Goal: Task Accomplishment & Management: Complete application form

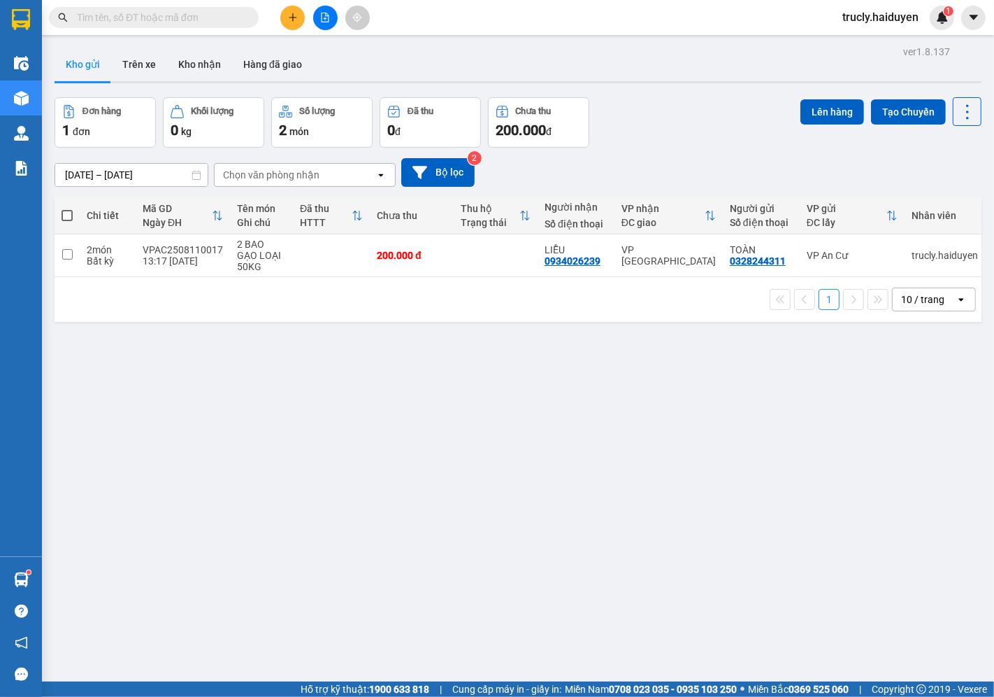
click at [647, 78] on div "Kho gửi Trên xe Kho nhận Hàng đã giao" at bounding box center [518, 66] width 927 height 37
click at [647, 101] on div "Đơn hàng 1 đơn Khối lượng 0 kg Số lượng 2 món Đã thu 0 đ Chưa thu 200.000 đ Lên…" at bounding box center [518, 122] width 927 height 50
click at [71, 259] on td at bounding box center [67, 255] width 25 height 43
checkbox input "true"
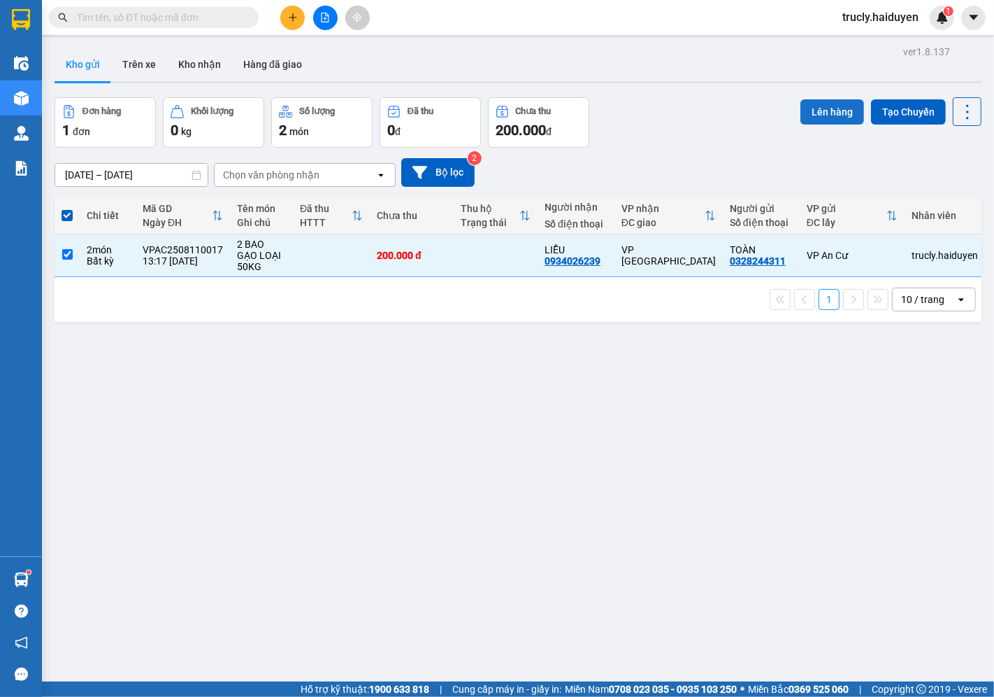
click at [812, 114] on button "Lên hàng" at bounding box center [833, 111] width 64 height 25
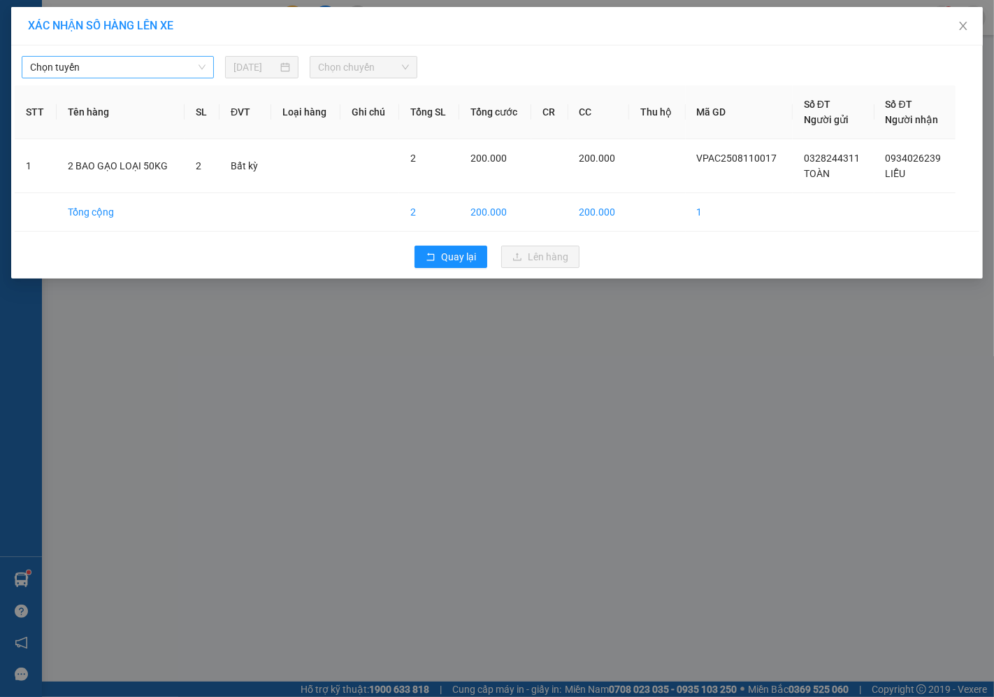
click at [59, 73] on span "Chọn tuyến" at bounding box center [118, 67] width 176 height 21
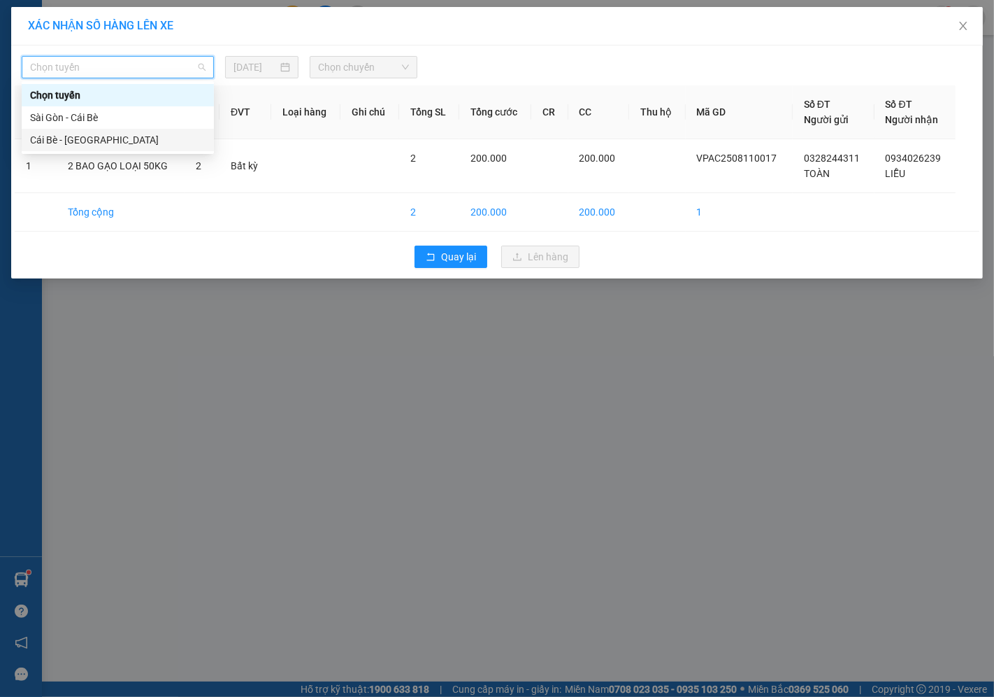
click at [50, 143] on div "Cái Bè - [GEOGRAPHIC_DATA]" at bounding box center [118, 139] width 176 height 15
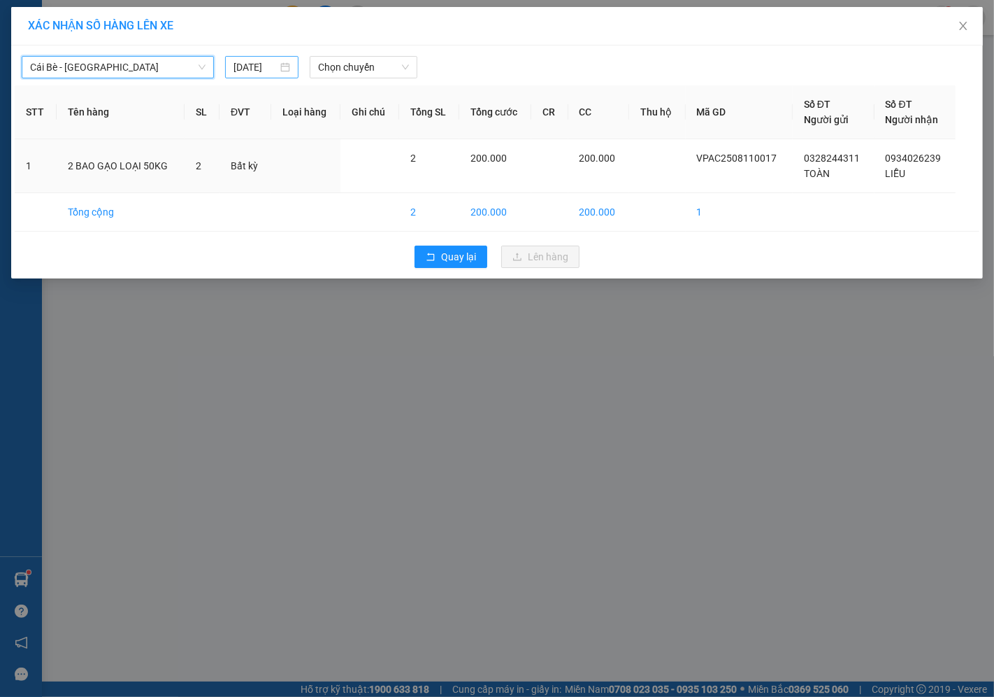
click at [266, 72] on input "[DATE]" at bounding box center [256, 66] width 44 height 15
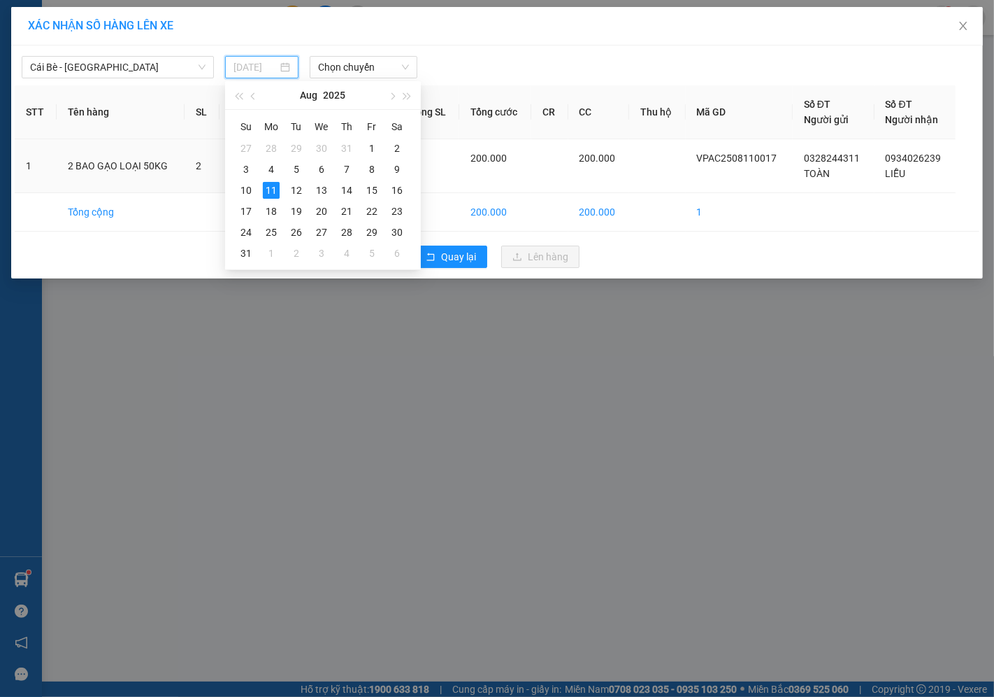
type input "[DATE]"
click at [269, 186] on div "11" at bounding box center [271, 190] width 17 height 17
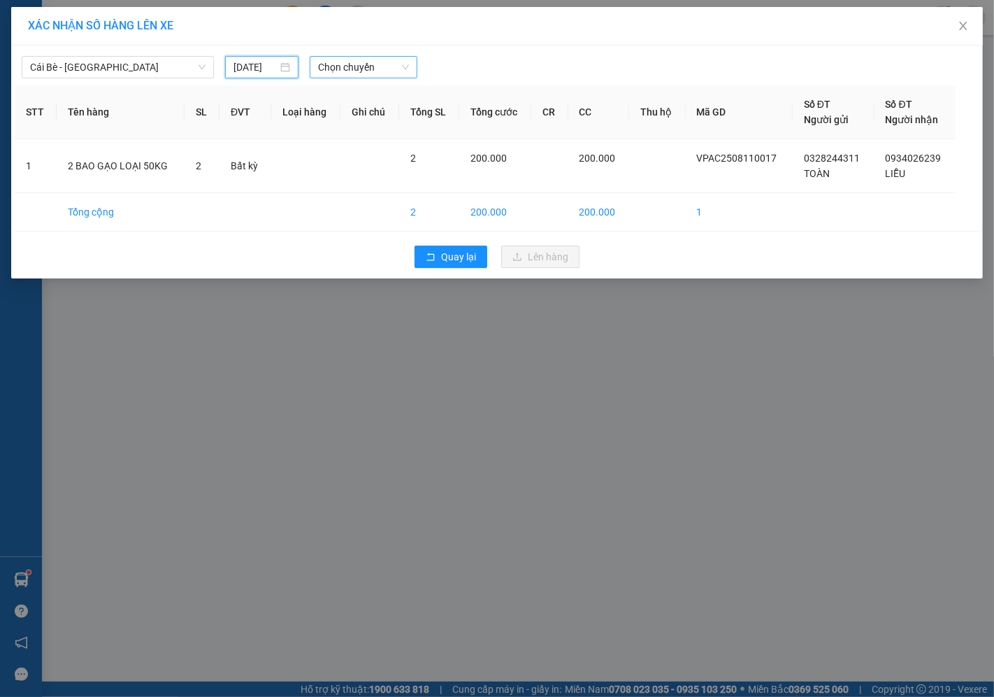
click at [323, 73] on span "Chọn chuyến" at bounding box center [363, 67] width 91 height 21
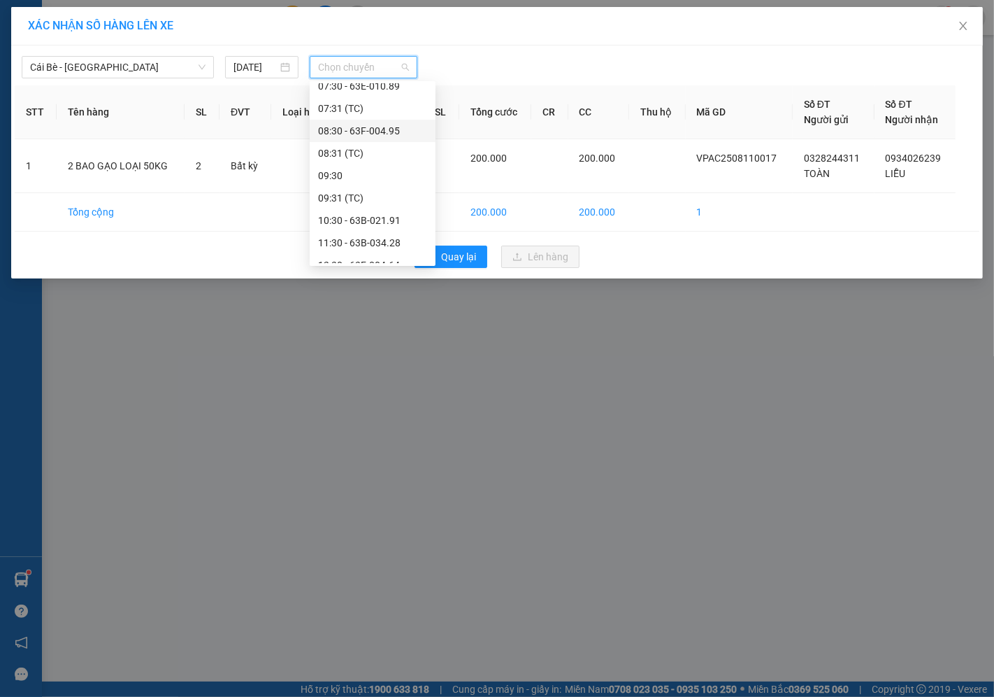
scroll to position [380, 0]
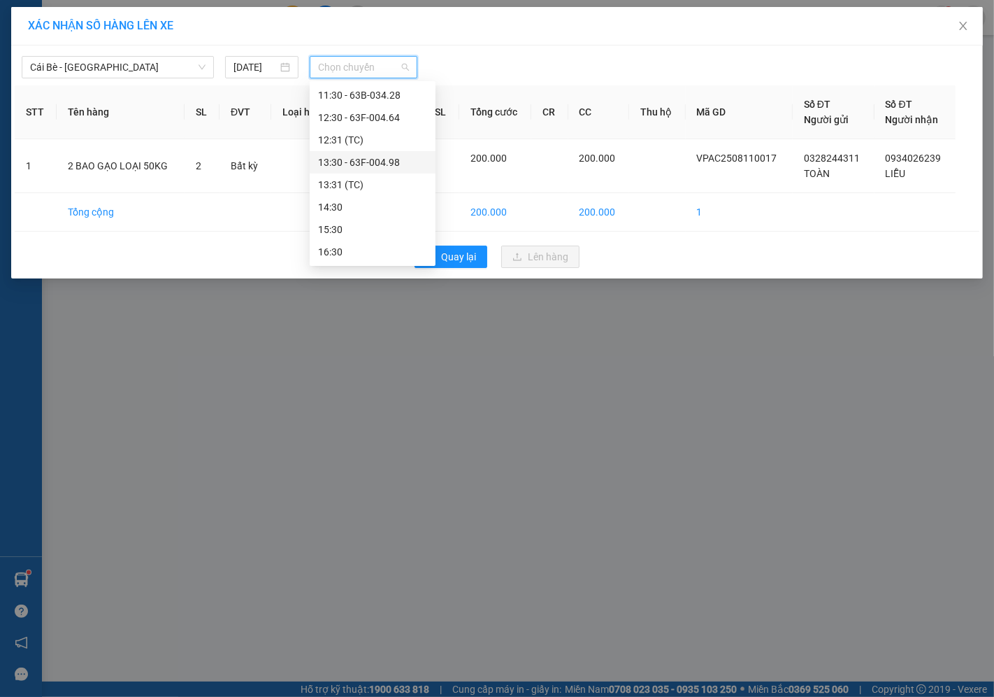
click at [352, 159] on div "13:30 - 63F-004.98" at bounding box center [372, 162] width 109 height 15
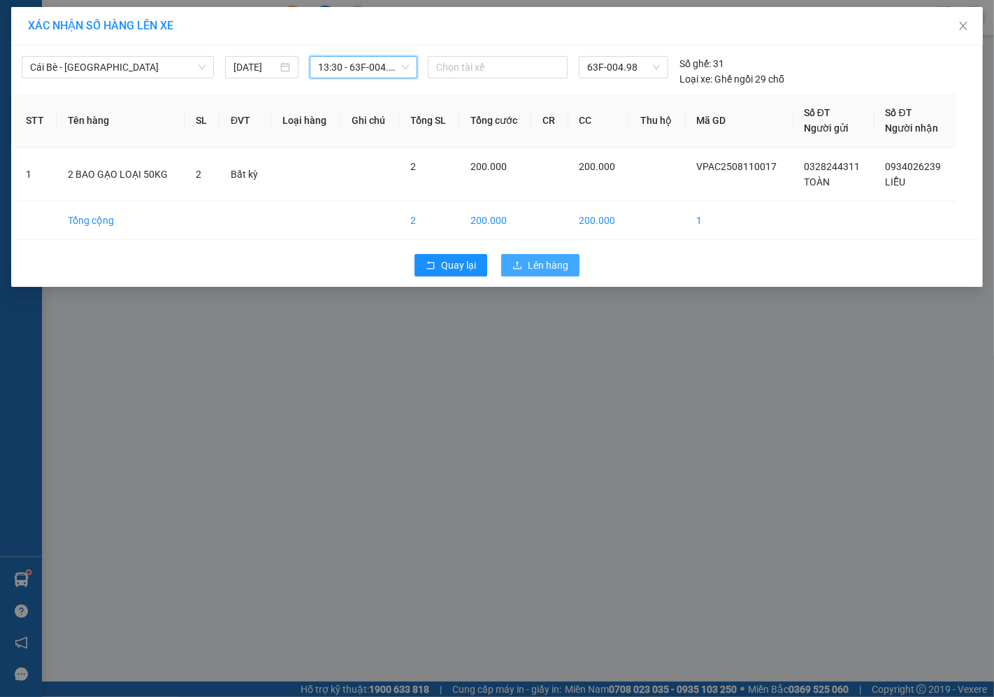
click at [540, 266] on span "Lên hàng" at bounding box center [548, 264] width 41 height 15
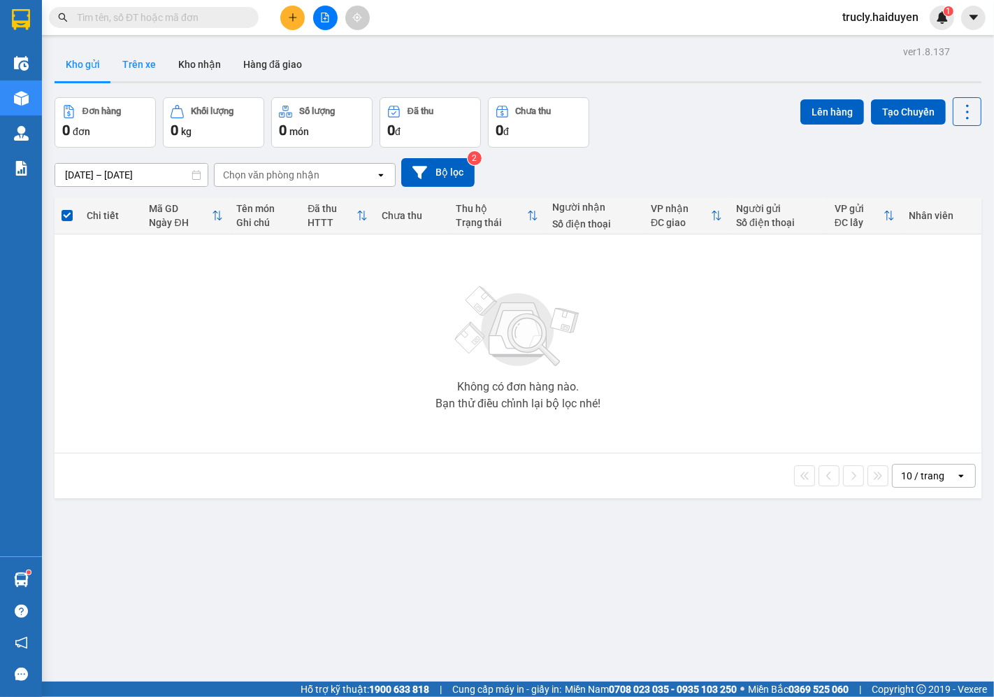
click at [142, 64] on button "Trên xe" at bounding box center [139, 65] width 56 height 34
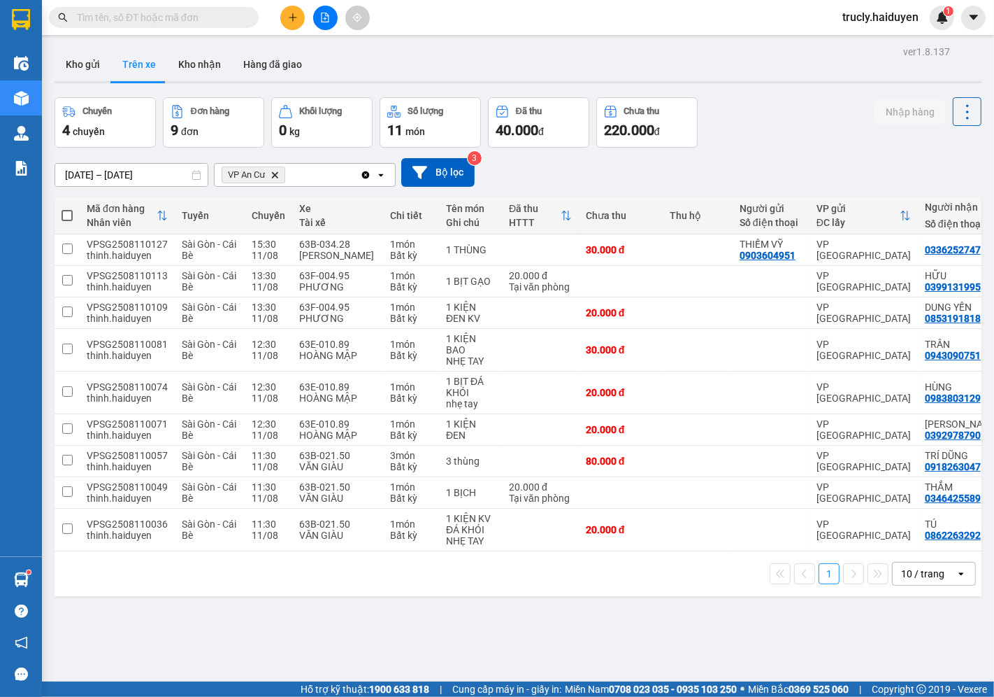
click at [790, 122] on div "Chuyến 4 chuyến Đơn hàng 9 đơn Khối lượng 0 kg Số lượng 11 món Đã thu 40.000 đ …" at bounding box center [518, 122] width 927 height 50
click at [538, 631] on div "ver 1.8.137 Kho gửi Trên xe Kho nhận Hàng đã giao Chuyến 4 chuyến Đơn hàng 9 đơ…" at bounding box center [518, 390] width 938 height 697
click at [85, 60] on button "Kho gửi" at bounding box center [83, 65] width 57 height 34
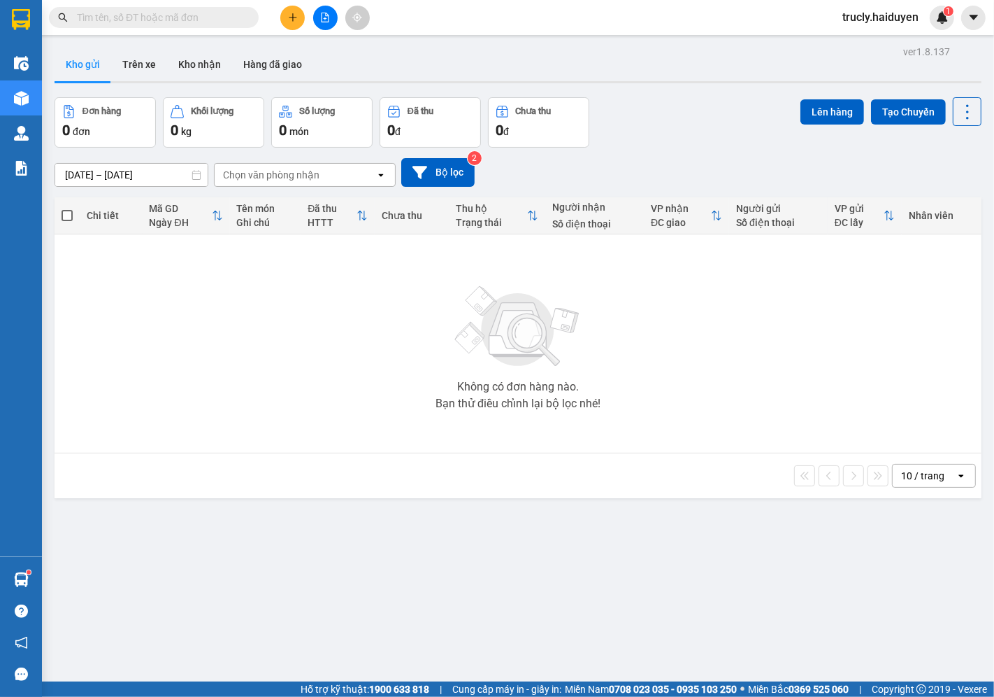
click at [671, 121] on div "Đơn hàng 0 đơn Khối lượng 0 kg Số lượng 0 món Đã thu 0 đ Chưa thu 0 đ Lên hàng …" at bounding box center [518, 122] width 927 height 50
click at [677, 131] on div "Đơn hàng 0 đơn Khối lượng 0 kg Số lượng 0 món Đã thu 0 đ Chưa thu 0 đ Lên hàng …" at bounding box center [518, 122] width 927 height 50
click at [290, 17] on icon "plus" at bounding box center [293, 17] width 8 height 1
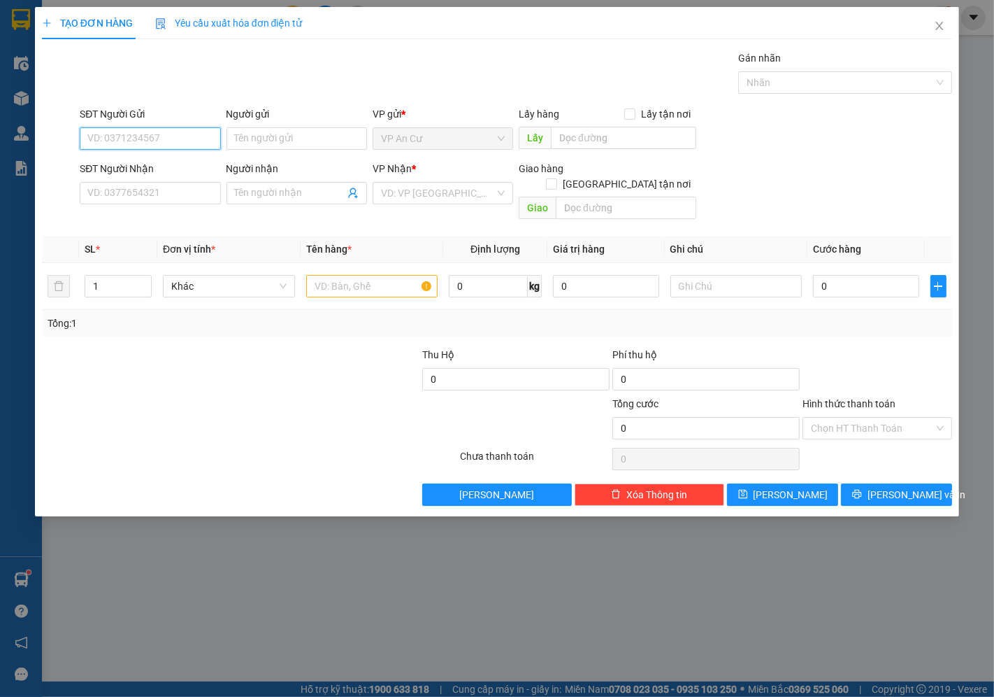
click at [170, 138] on input "SĐT Người Gửi" at bounding box center [150, 138] width 141 height 22
click at [183, 144] on input "SĐT Người Gửi" at bounding box center [150, 138] width 141 height 22
type input "0332587457"
click at [145, 163] on div "0332587457 - PHƯƠNG" at bounding box center [150, 166] width 124 height 15
type input "PHƯƠNG"
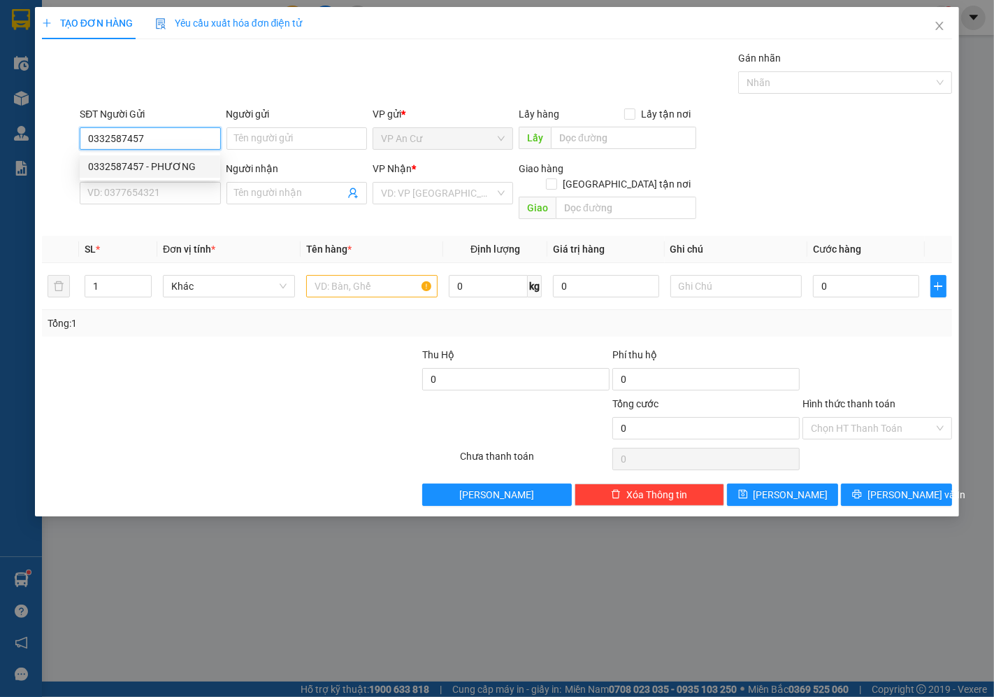
type input "0372243633"
type input "NGÂN"
type input "30.000"
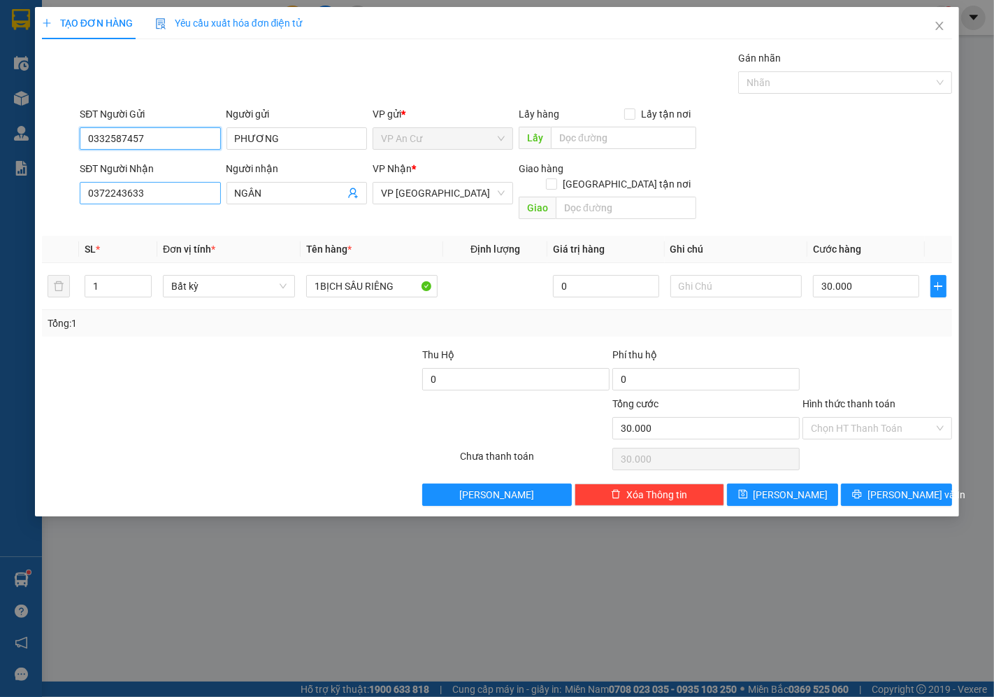
type input "0332587457"
click at [106, 194] on input "0372243633" at bounding box center [150, 193] width 141 height 22
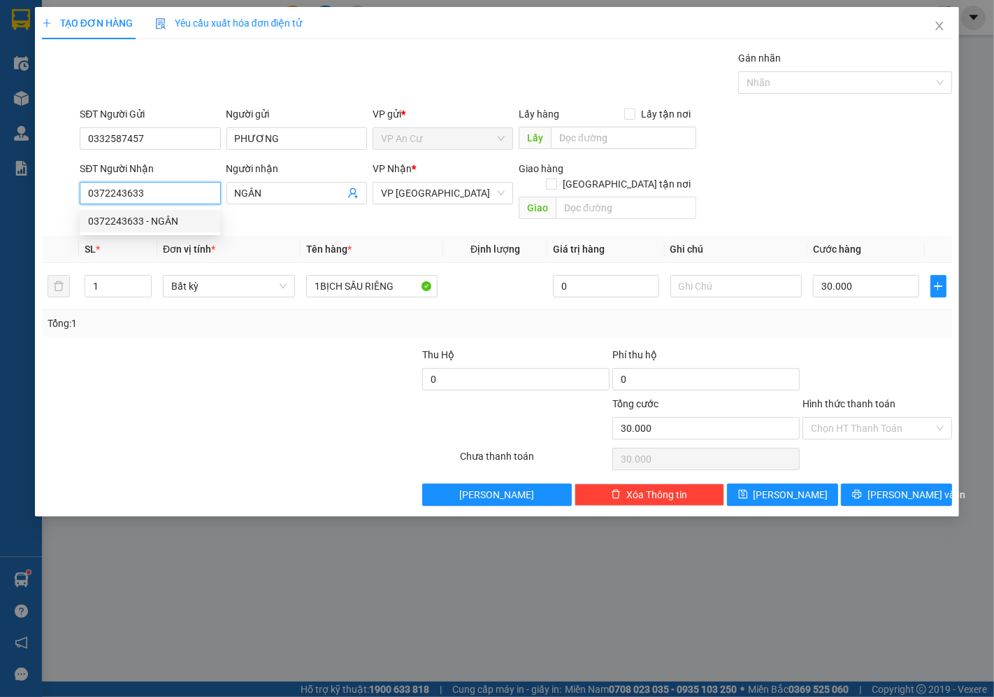
click at [124, 191] on input "0372243633" at bounding box center [150, 193] width 141 height 22
click at [193, 191] on input "0372243633" at bounding box center [150, 193] width 141 height 22
click at [271, 396] on div at bounding box center [174, 420] width 266 height 49
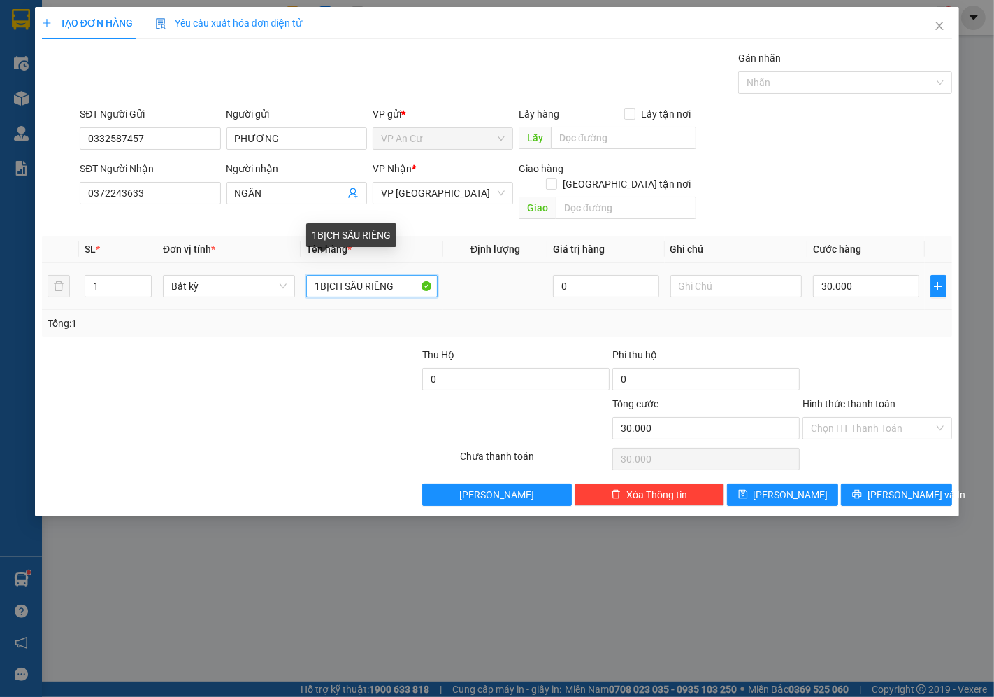
click at [388, 275] on input "1BỊCH SẦU RIÊNG" at bounding box center [372, 286] width 132 height 22
type input "1 HỘP NHỎ GIẤY TỜ"
click at [888, 294] on td "30.000" at bounding box center [866, 286] width 117 height 47
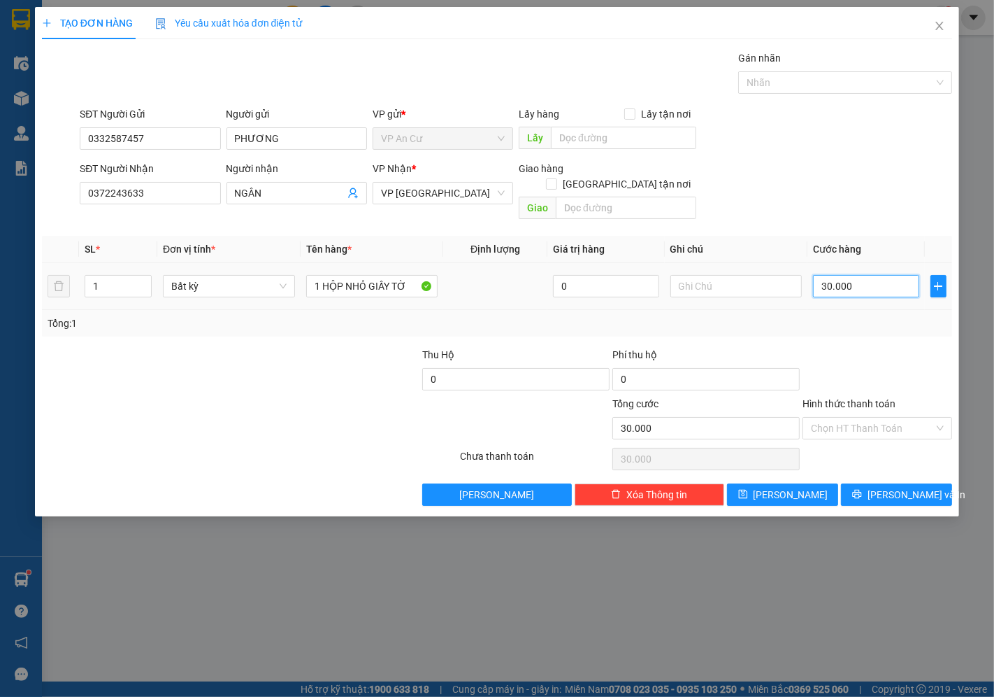
click at [877, 276] on input "30.000" at bounding box center [866, 286] width 106 height 22
type input "0"
type input "2"
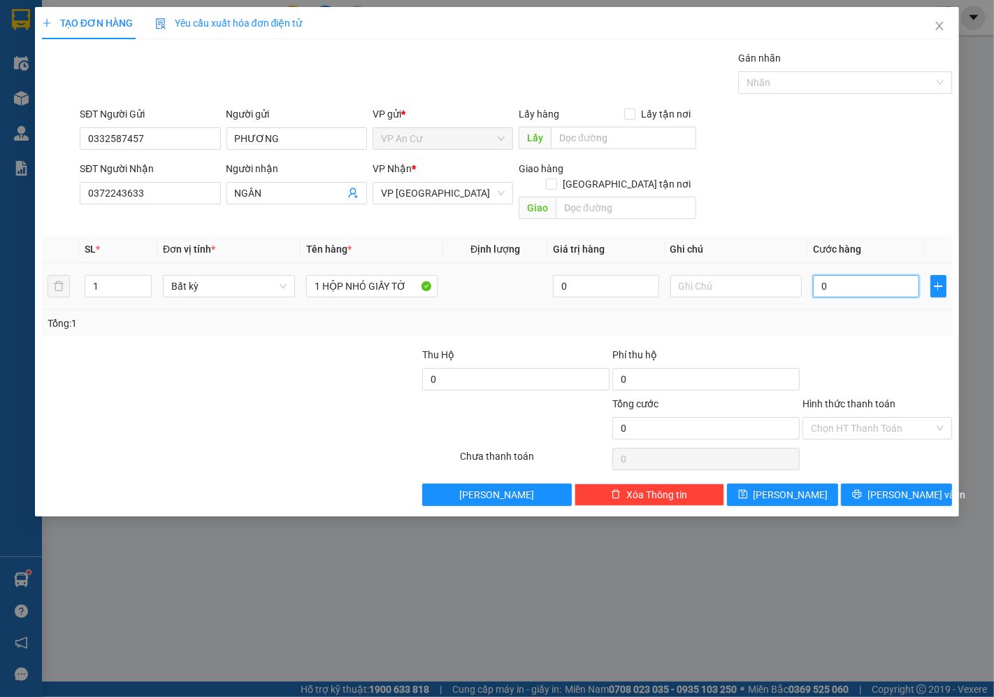
type input "2"
type input "020"
type input "20"
type input "020"
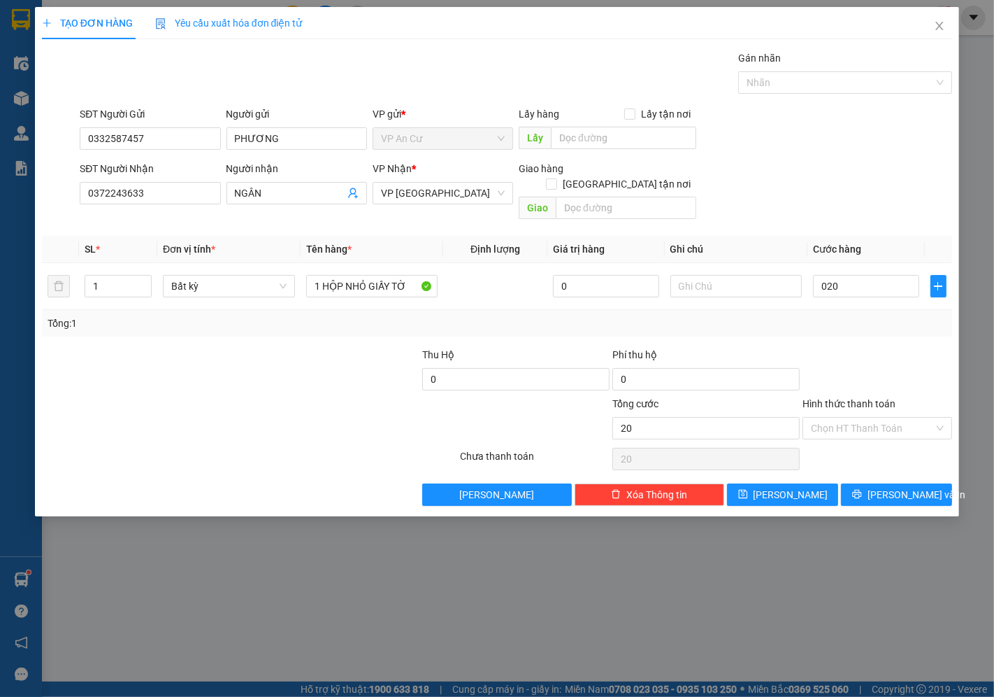
type input "20.000"
click at [891, 325] on div "Transit Pickup Surcharge Ids Transit Deliver Surcharge Ids Transit Deliver Surc…" at bounding box center [497, 277] width 911 height 455
click at [850, 417] on input "Hình thức thanh toán" at bounding box center [872, 427] width 123 height 21
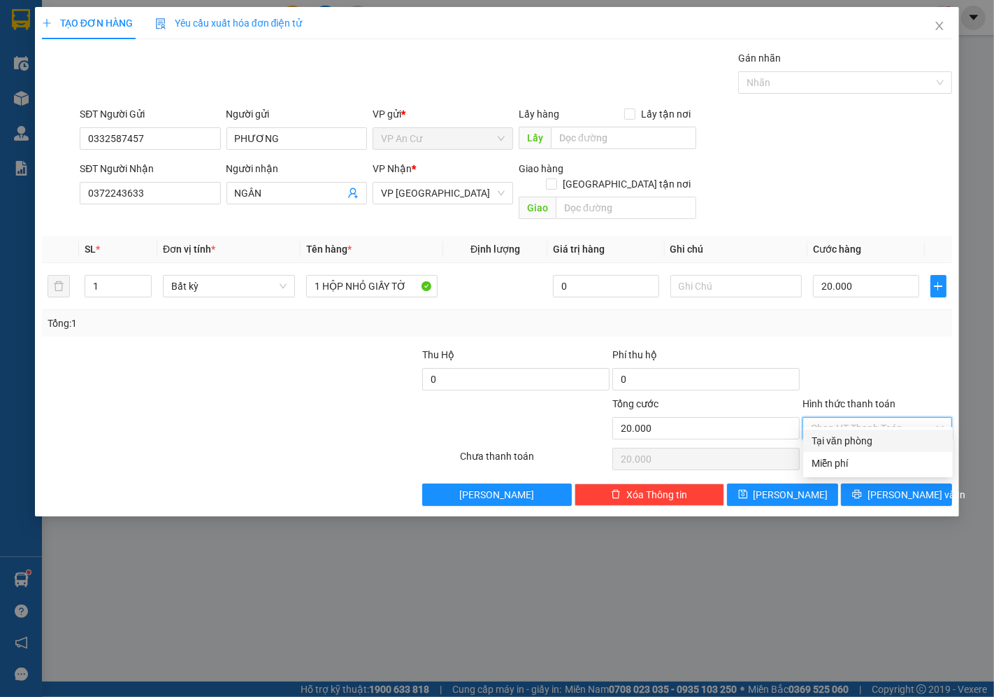
click at [857, 441] on div "Tại văn phòng" at bounding box center [878, 440] width 133 height 15
type input "0"
click at [886, 487] on span "[PERSON_NAME] và In" at bounding box center [917, 494] width 98 height 15
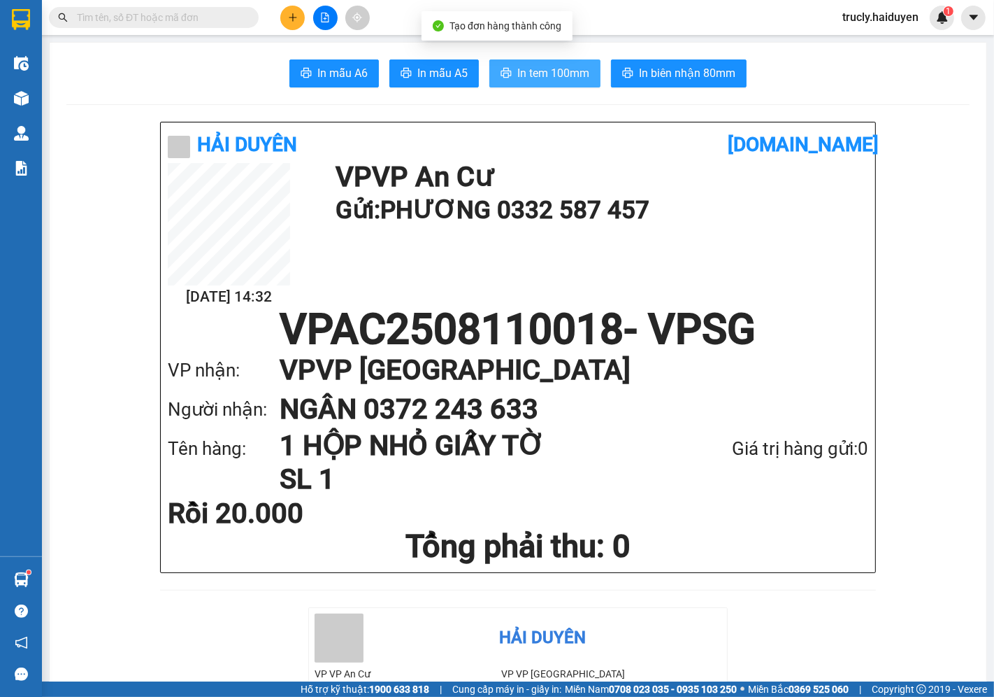
click at [572, 78] on span "In tem 100mm" at bounding box center [554, 72] width 72 height 17
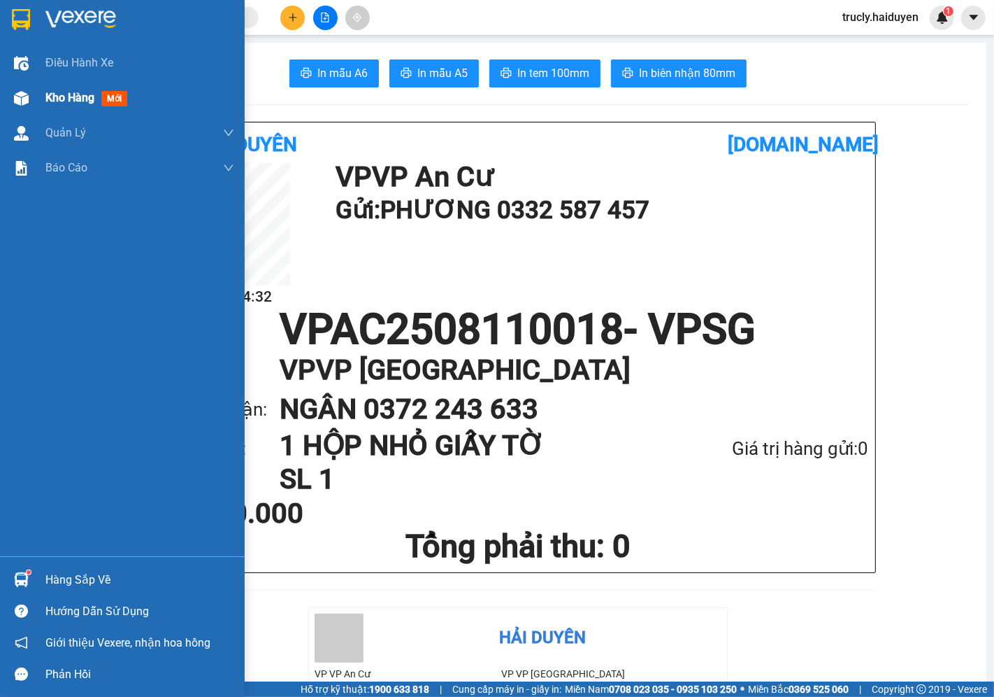
click at [42, 106] on div "Kho hàng mới" at bounding box center [122, 97] width 245 height 35
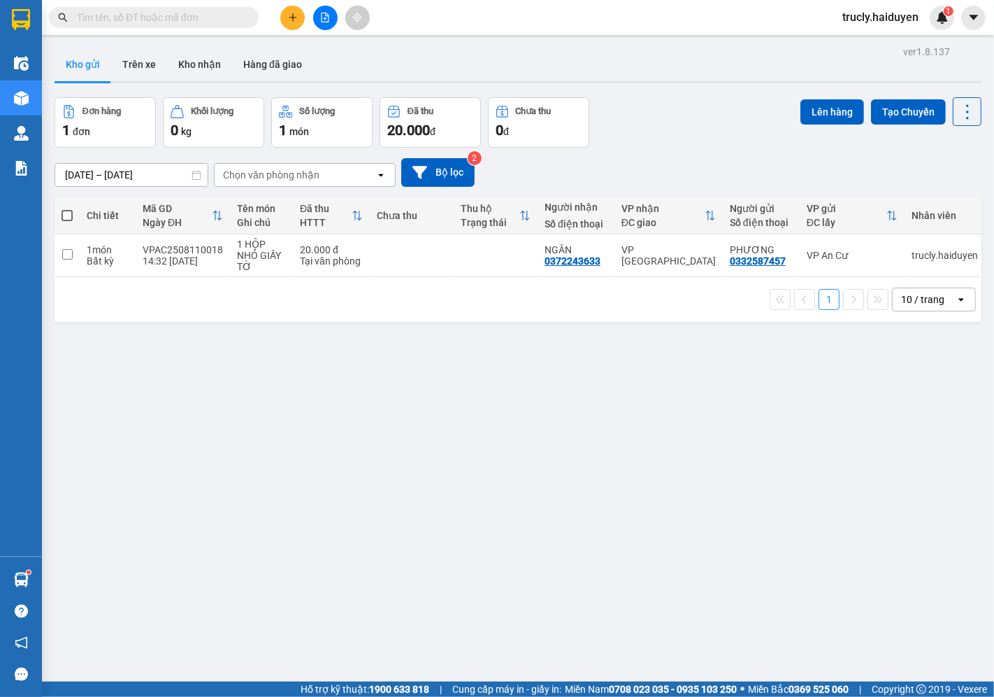
click at [670, 96] on div "ver 1.8.137 Kho gửi Trên xe Kho nhận Hàng đã giao Đơn hàng 1 đơn Khối lượng 0 k…" at bounding box center [518, 390] width 938 height 697
click at [144, 63] on button "Trên xe" at bounding box center [139, 65] width 56 height 34
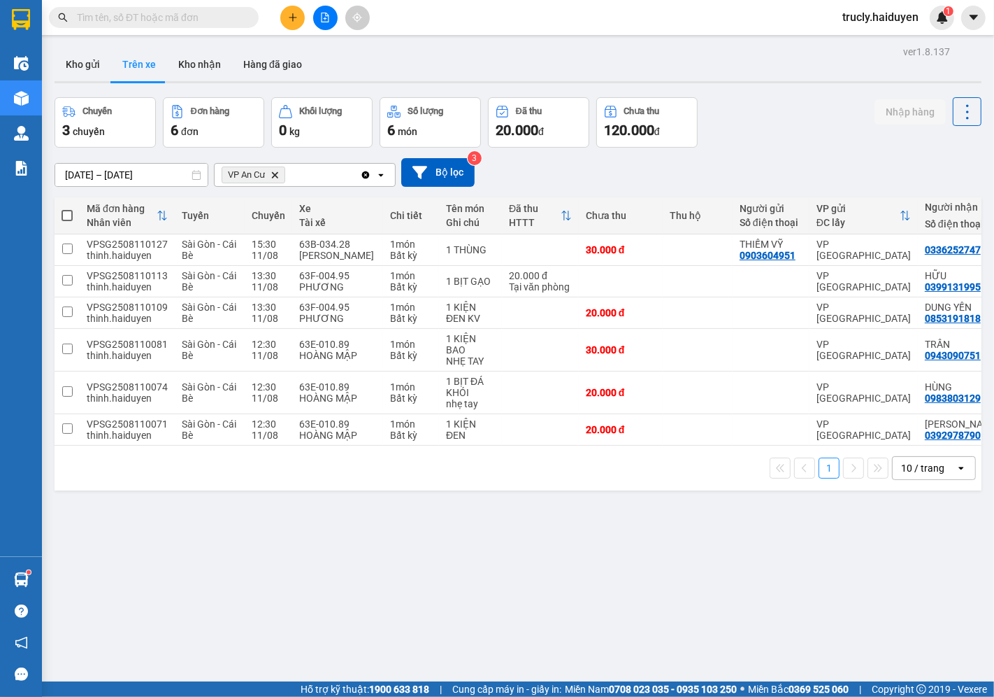
click at [800, 96] on div "ver 1.8.137 Kho gửi Trên xe Kho nhận Hàng đã giao Chuyến 3 chuyến Đơn hàng 6 đơ…" at bounding box center [518, 390] width 938 height 697
click at [810, 120] on div "Chuyến 3 chuyến Đơn hàng 6 đơn Khối lượng 0 kg Số lượng 6 món Đã thu 20.000 đ C…" at bounding box center [518, 122] width 927 height 50
click at [754, 115] on div "Chuyến 3 chuyến Đơn hàng 6 đơn Khối lượng 0 kg Số lượng 6 món Đã thu 20.000 đ C…" at bounding box center [518, 122] width 927 height 50
click at [287, 21] on button at bounding box center [292, 18] width 24 height 24
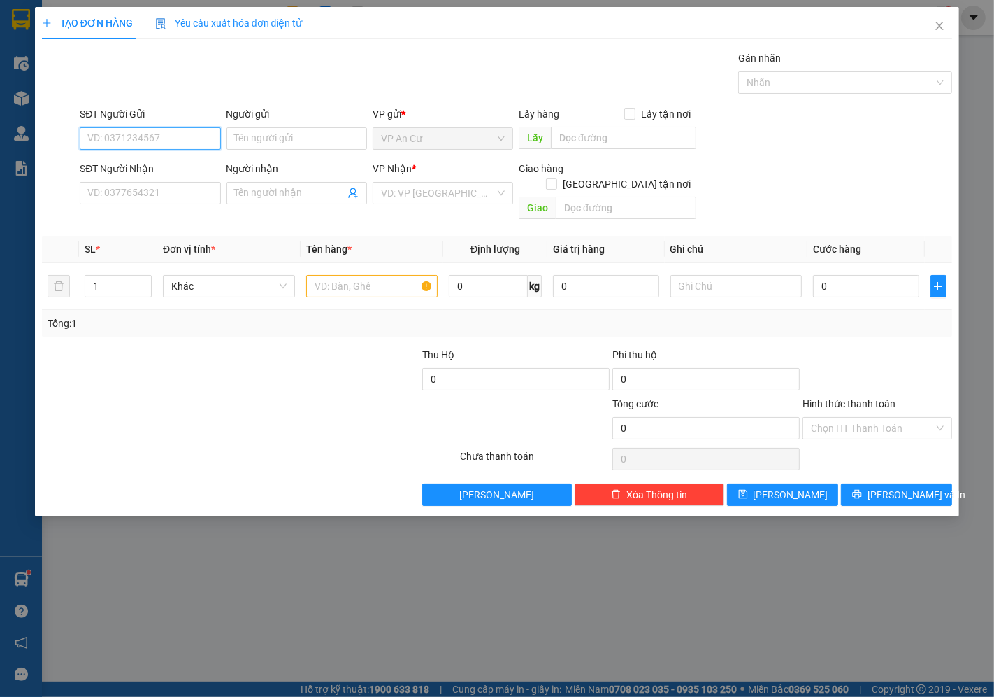
click at [173, 136] on input "SĐT Người Gửi" at bounding box center [150, 138] width 141 height 22
click at [110, 141] on input "079" at bounding box center [150, 138] width 141 height 22
click at [115, 137] on input "0799576174" at bounding box center [150, 138] width 141 height 22
click at [127, 138] on input "0799576174" at bounding box center [150, 138] width 141 height 22
click at [149, 138] on input "0799576174" at bounding box center [150, 138] width 141 height 22
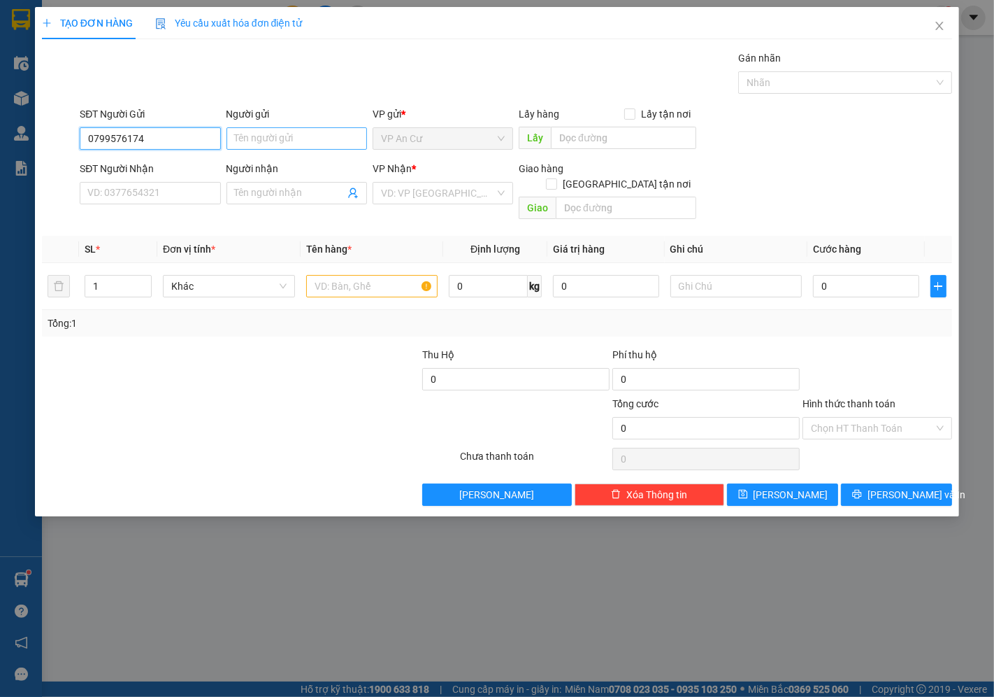
type input "0799576174"
click at [283, 145] on input "Người gửi" at bounding box center [297, 138] width 141 height 22
type input "l"
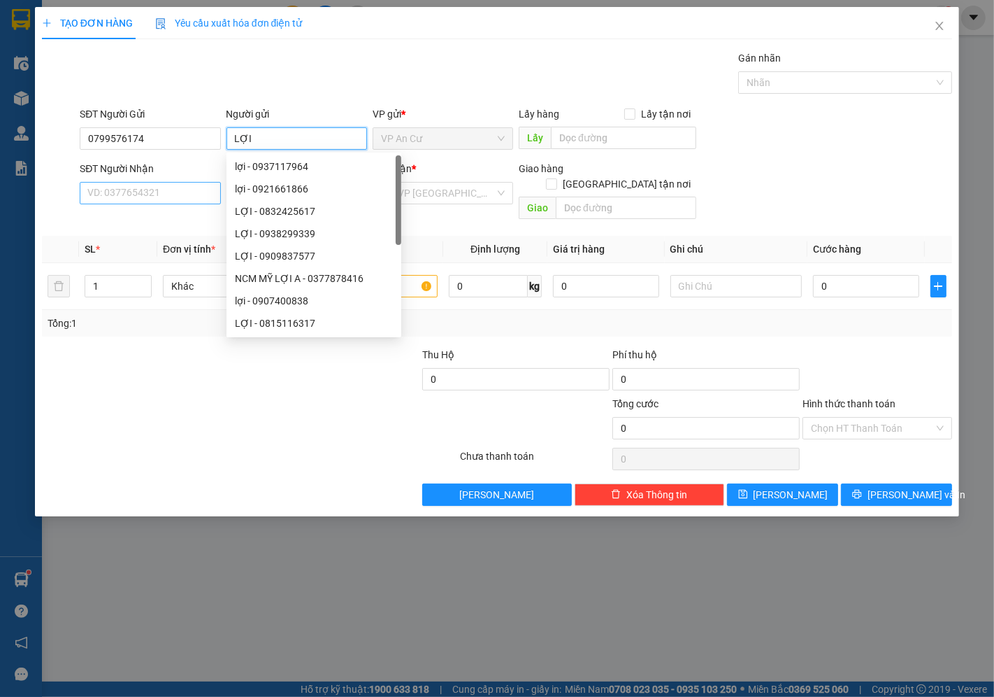
type input "LỢI"
click at [122, 191] on input "SĐT Người Nhận" at bounding box center [150, 193] width 141 height 22
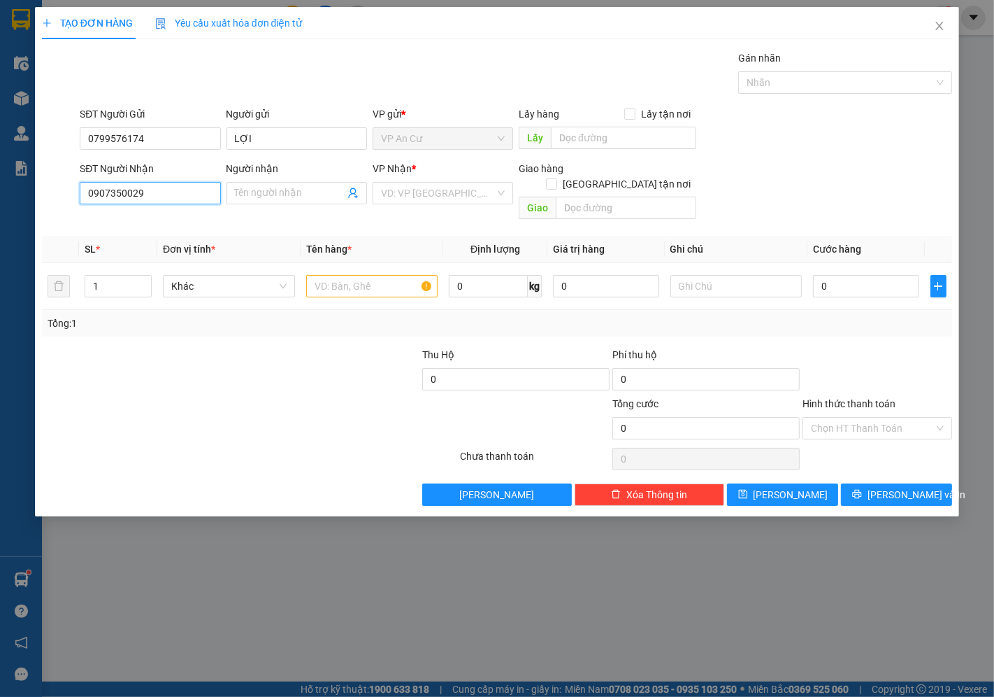
click at [105, 187] on input "0907350029" at bounding box center [150, 193] width 141 height 22
click at [116, 192] on input "0907350029" at bounding box center [150, 193] width 141 height 22
click at [154, 192] on input "0907350029" at bounding box center [150, 193] width 141 height 22
type input "0907350029"
click at [315, 190] on input "Người nhận" at bounding box center [290, 192] width 110 height 15
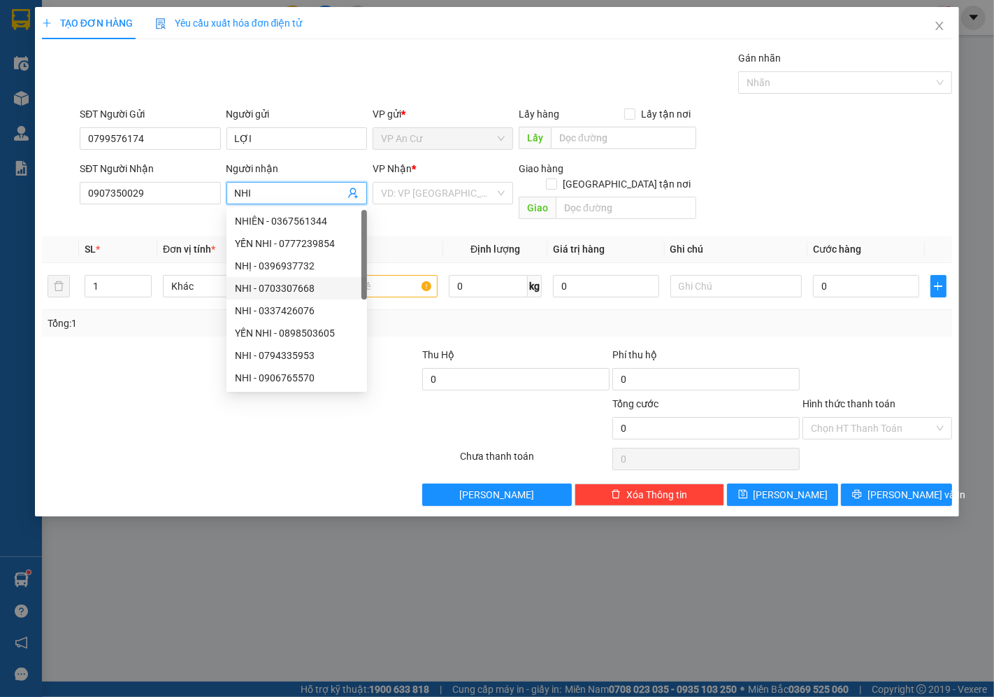
type input "NHI"
drag, startPoint x: 154, startPoint y: 366, endPoint x: 294, endPoint y: 290, distance: 159.0
click at [155, 366] on div at bounding box center [136, 371] width 190 height 49
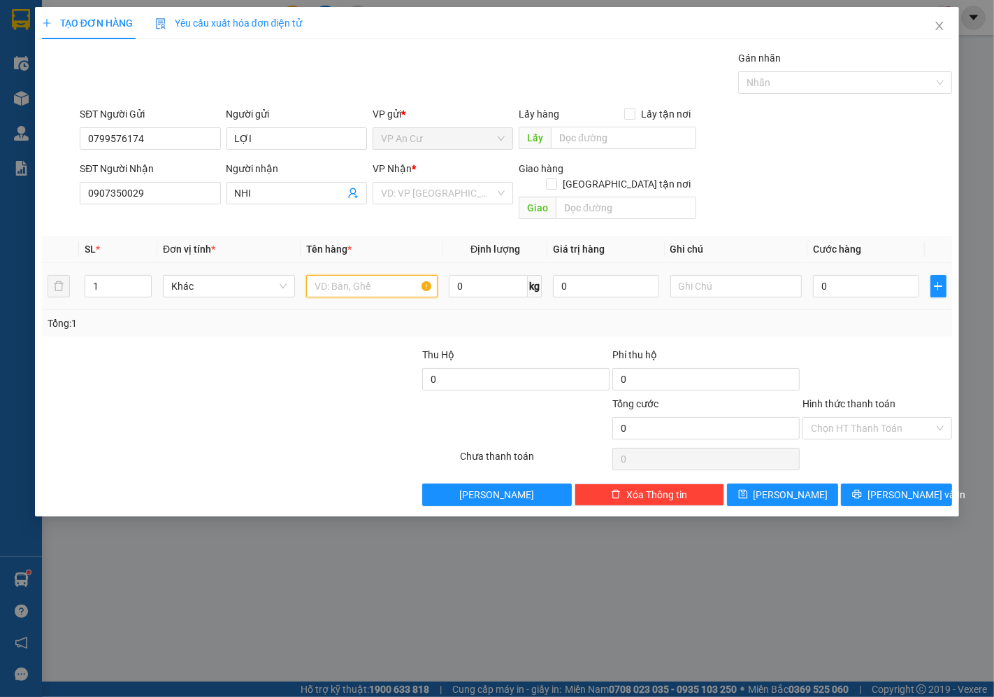
click at [408, 276] on input "text" at bounding box center [372, 286] width 132 height 22
type input "1 BỊCH TRÁI CÂY 10KG"
click at [817, 319] on div "Tổng: 1" at bounding box center [497, 323] width 911 height 27
click at [829, 275] on input "0" at bounding box center [866, 286] width 106 height 22
type input "02"
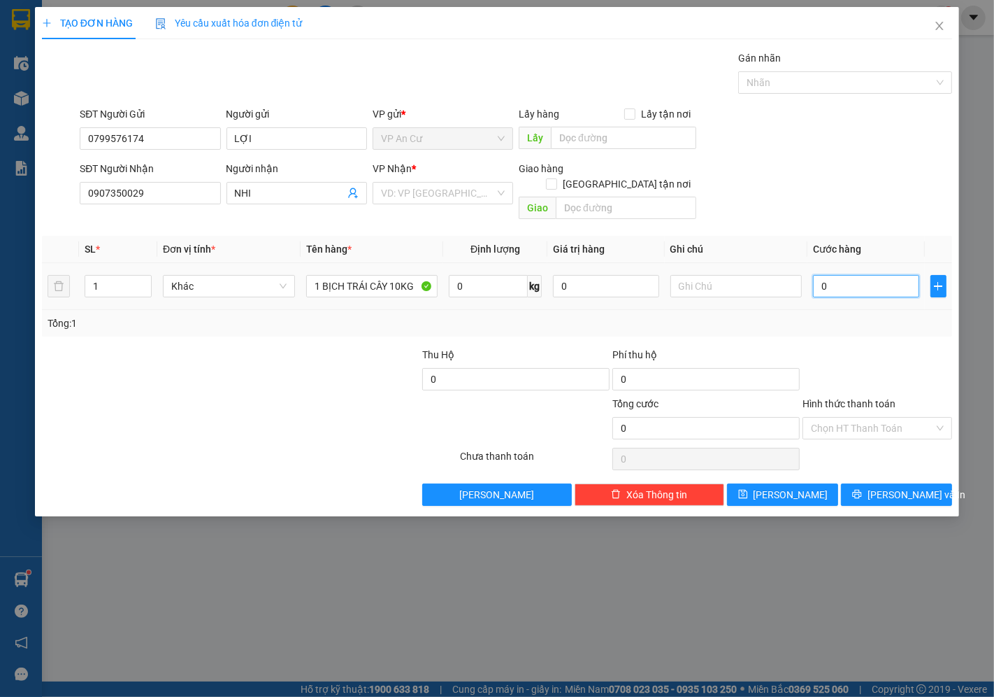
type input "2"
type input "020"
type input "20"
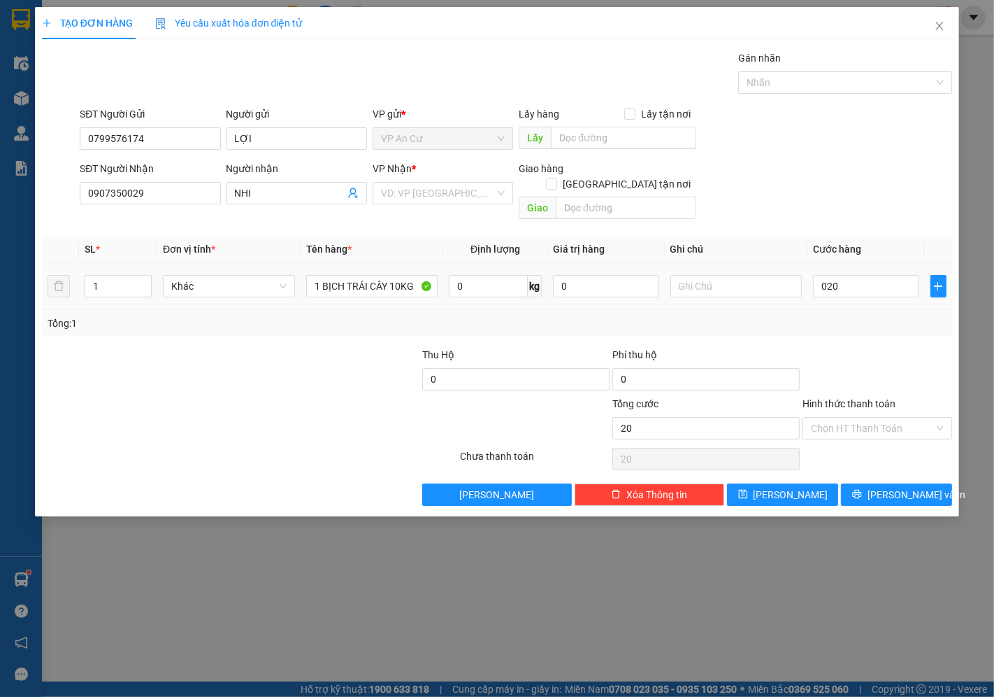
type input "20.000"
click at [896, 324] on div "Transit Pickup Surcharge Ids Transit Deliver Surcharge Ids Transit Deliver Surc…" at bounding box center [497, 277] width 911 height 455
click at [844, 421] on input "Hình thức thanh toán" at bounding box center [872, 427] width 123 height 21
click at [846, 436] on div "Tại văn phòng" at bounding box center [878, 440] width 133 height 15
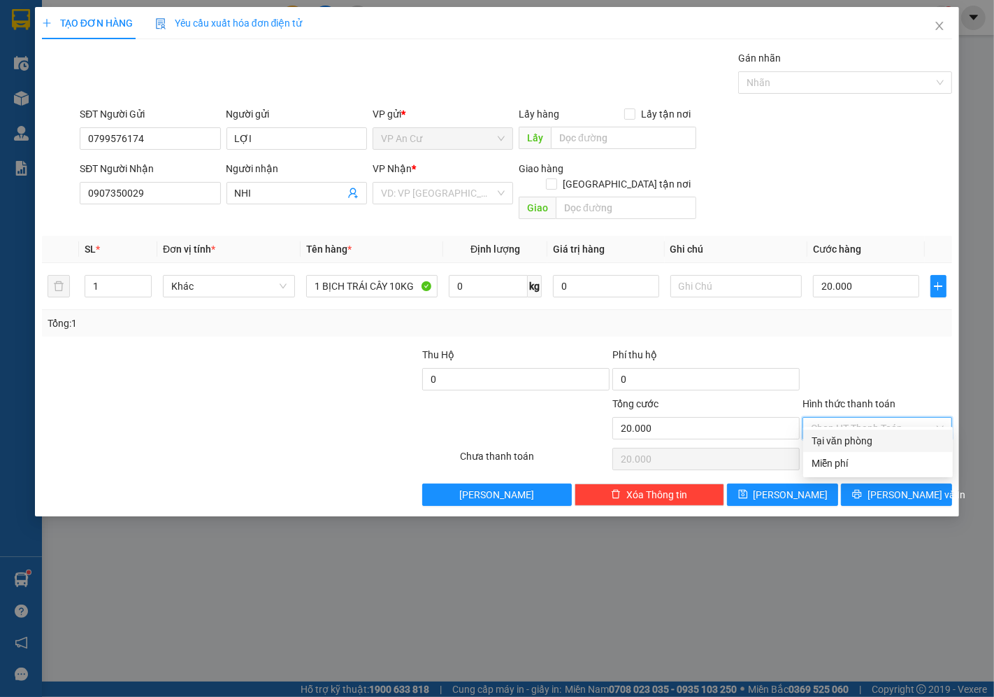
type input "0"
click at [866, 483] on button "[PERSON_NAME] và In" at bounding box center [896, 494] width 111 height 22
click at [427, 194] on input "search" at bounding box center [438, 193] width 114 height 21
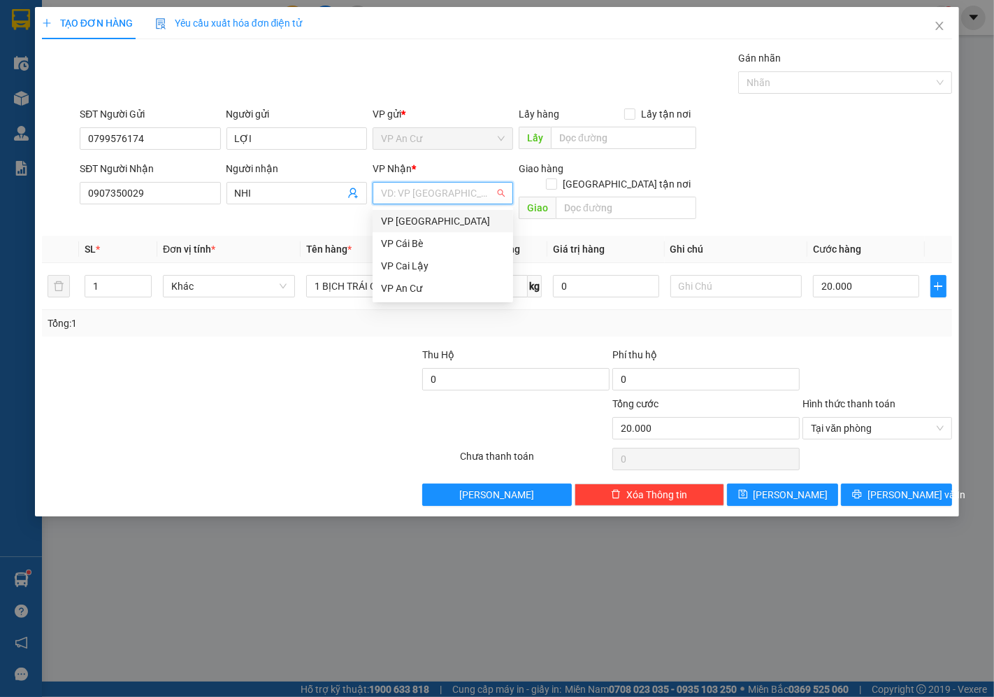
click at [420, 219] on div "VP [GEOGRAPHIC_DATA]" at bounding box center [443, 220] width 124 height 15
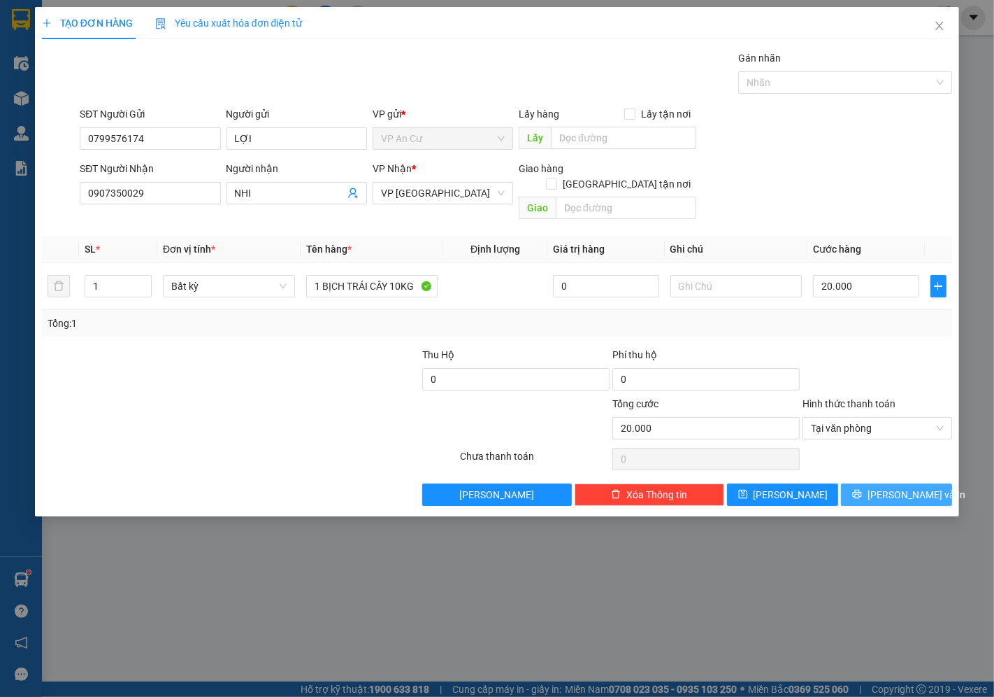
click at [918, 487] on span "[PERSON_NAME] và In" at bounding box center [917, 494] width 98 height 15
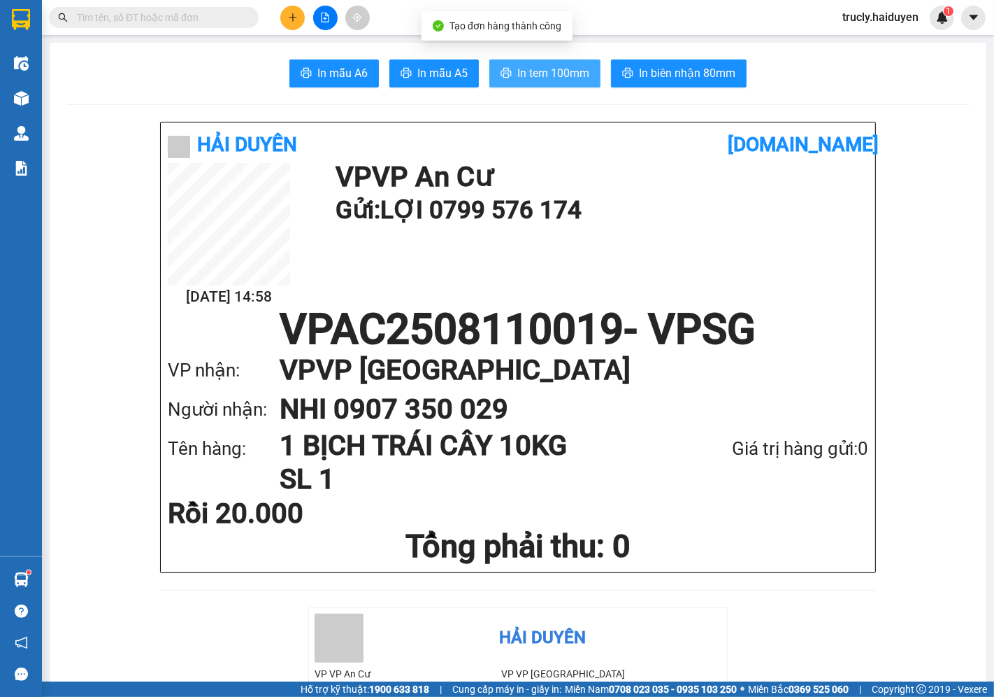
click at [556, 73] on span "In tem 100mm" at bounding box center [554, 72] width 72 height 17
drag, startPoint x: 801, startPoint y: 78, endPoint x: 719, endPoint y: 222, distance: 166.6
click at [801, 78] on div "In mẫu A6 In mẫu A5 In tem 100mm In biên nhận 80mm" at bounding box center [518, 73] width 904 height 28
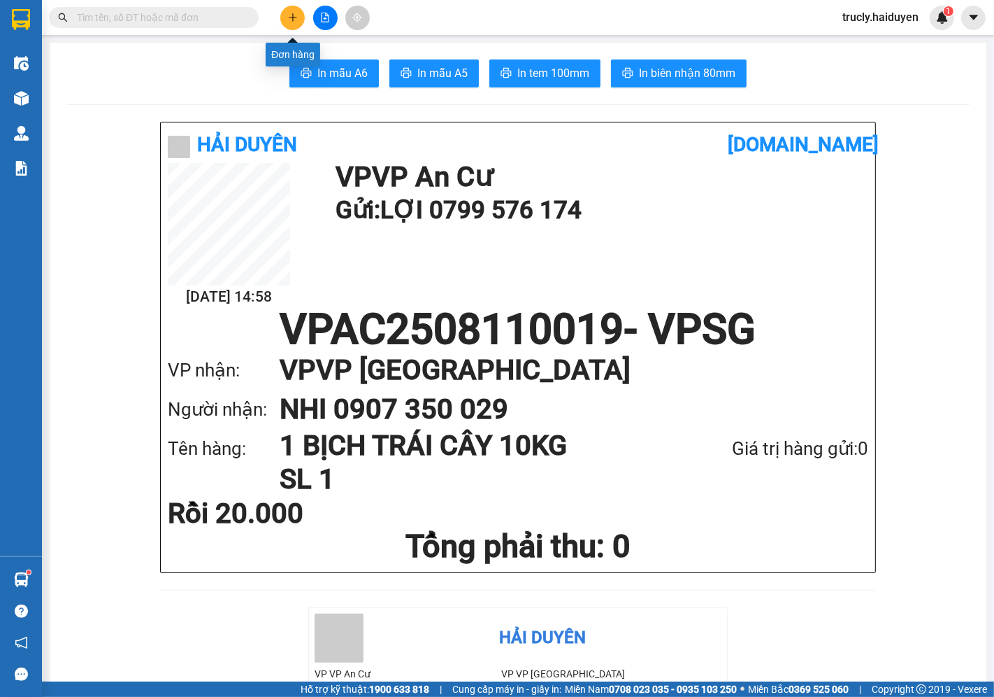
click at [292, 13] on icon "plus" at bounding box center [293, 18] width 10 height 10
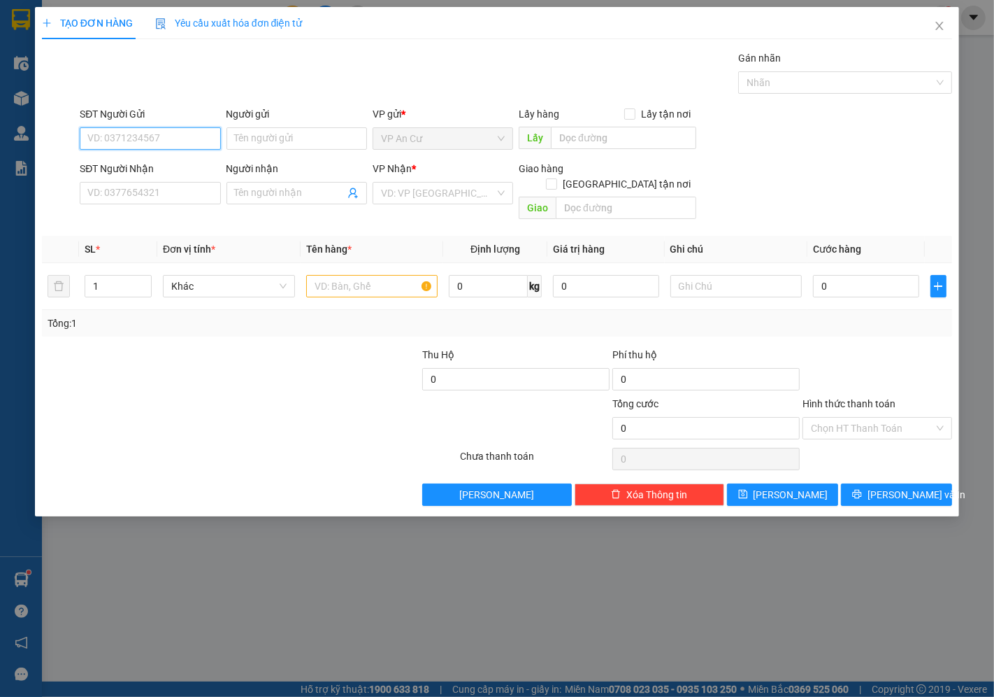
click at [182, 134] on input "SĐT Người Gửi" at bounding box center [150, 138] width 141 height 22
click at [138, 131] on input "0" at bounding box center [150, 138] width 141 height 22
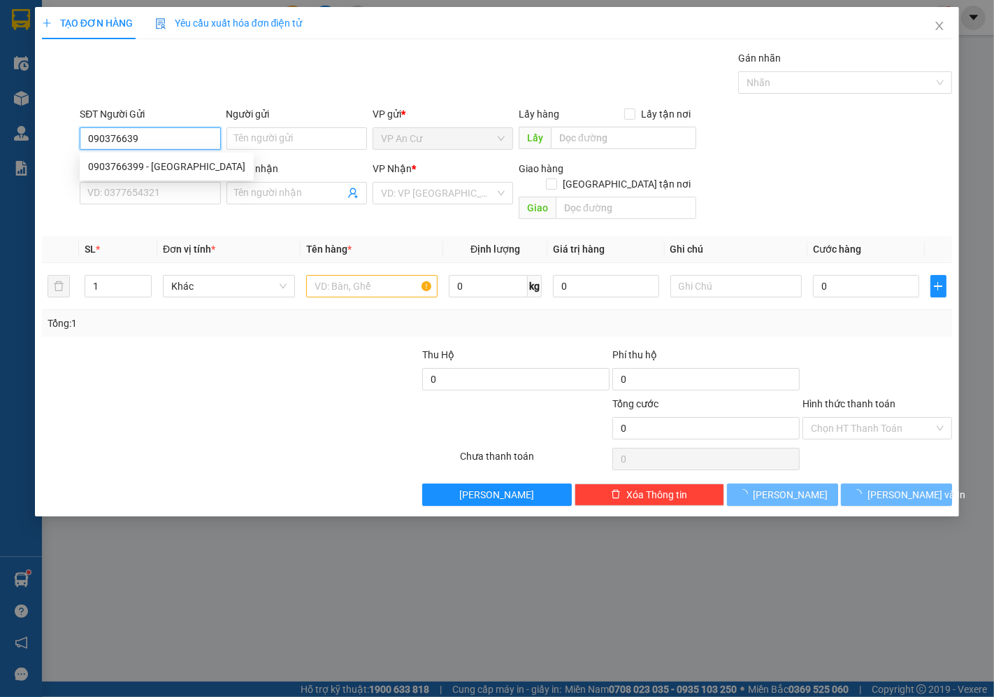
type input "0903766399"
click at [110, 164] on div "0903766399 - [GEOGRAPHIC_DATA]" at bounding box center [166, 166] width 157 height 15
type input "NGHĨA HÒA"
type input "0848662244"
type input "THƯỢNG"
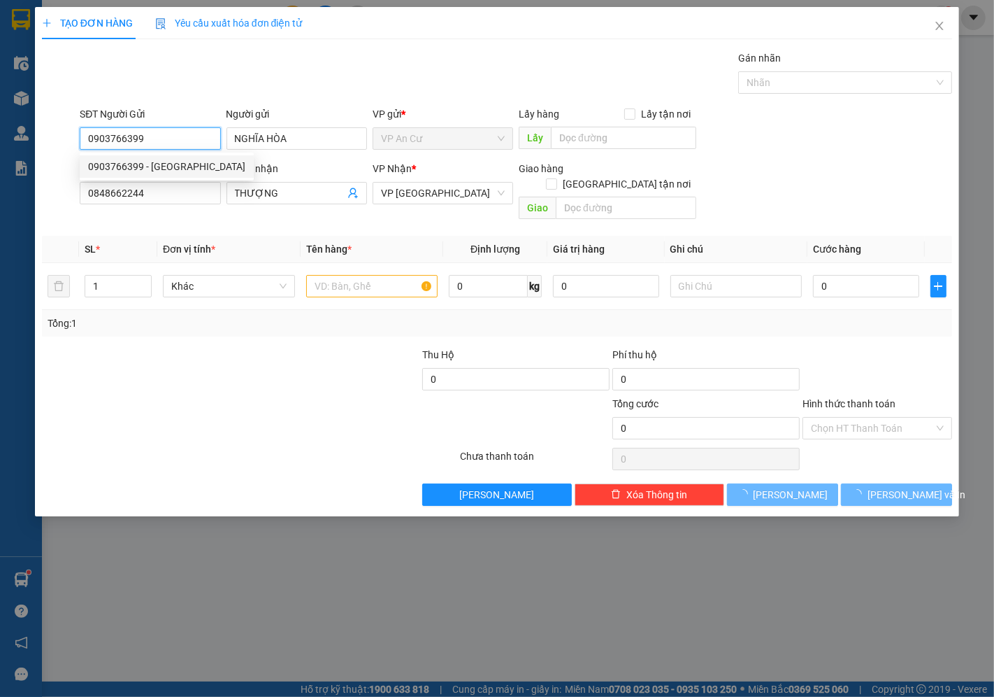
type input "40.000"
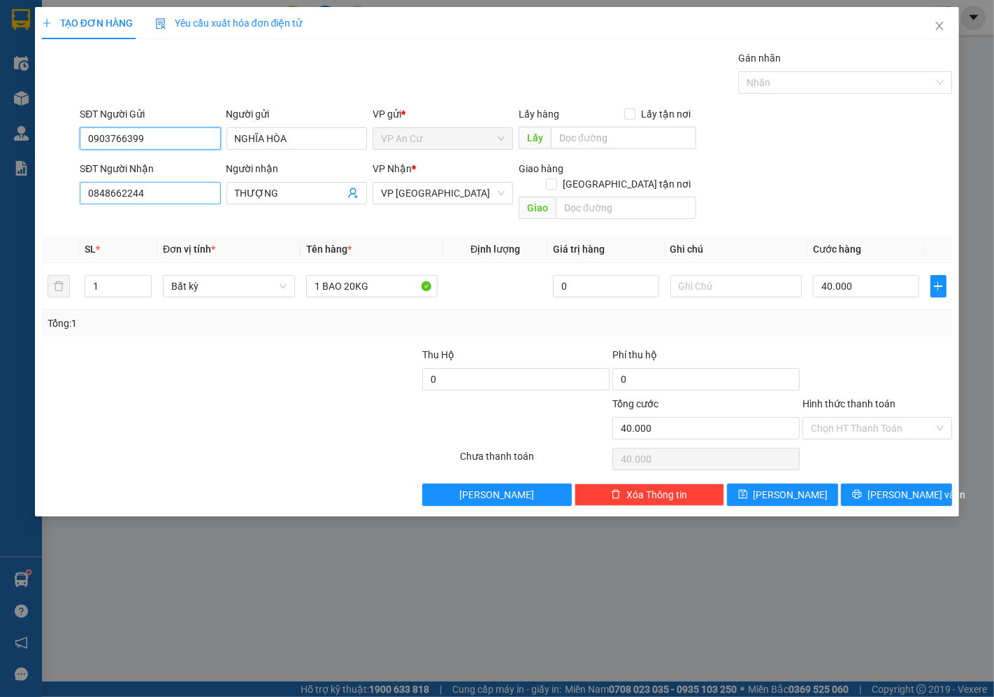
type input "0903766399"
click at [120, 193] on input "0848662244" at bounding box center [150, 193] width 141 height 22
type input "0706248215"
click at [298, 198] on input "THƯỢNG" at bounding box center [290, 192] width 110 height 15
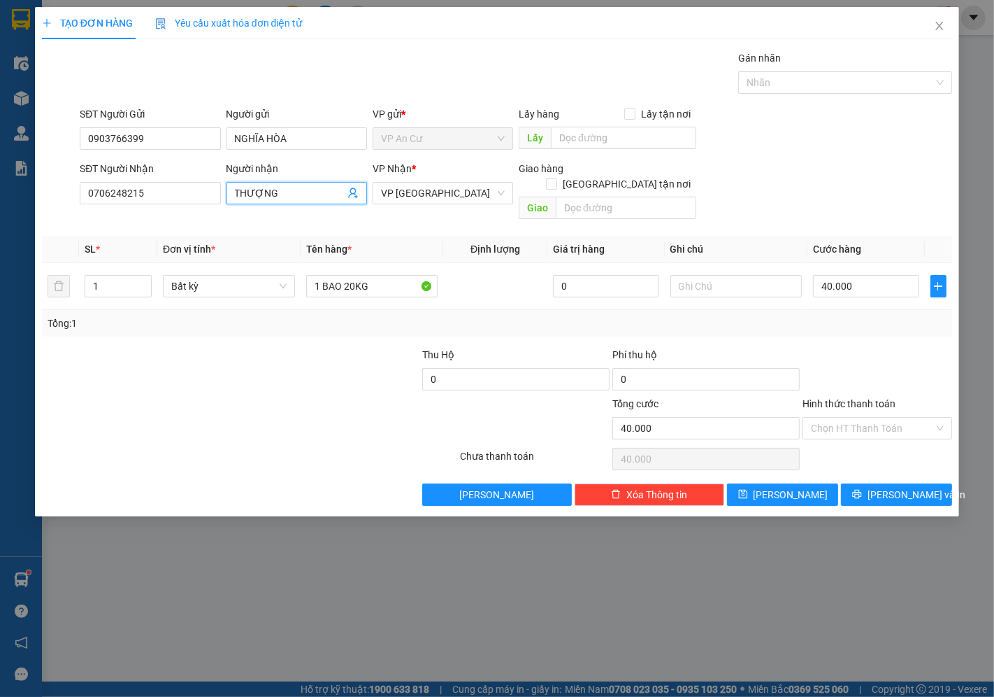
click at [298, 198] on input "THƯỢNG" at bounding box center [290, 192] width 110 height 15
type input "t"
type input "TÉN"
click at [106, 192] on input "0706248215" at bounding box center [150, 193] width 141 height 22
click at [130, 196] on input "0706248215" at bounding box center [150, 193] width 141 height 22
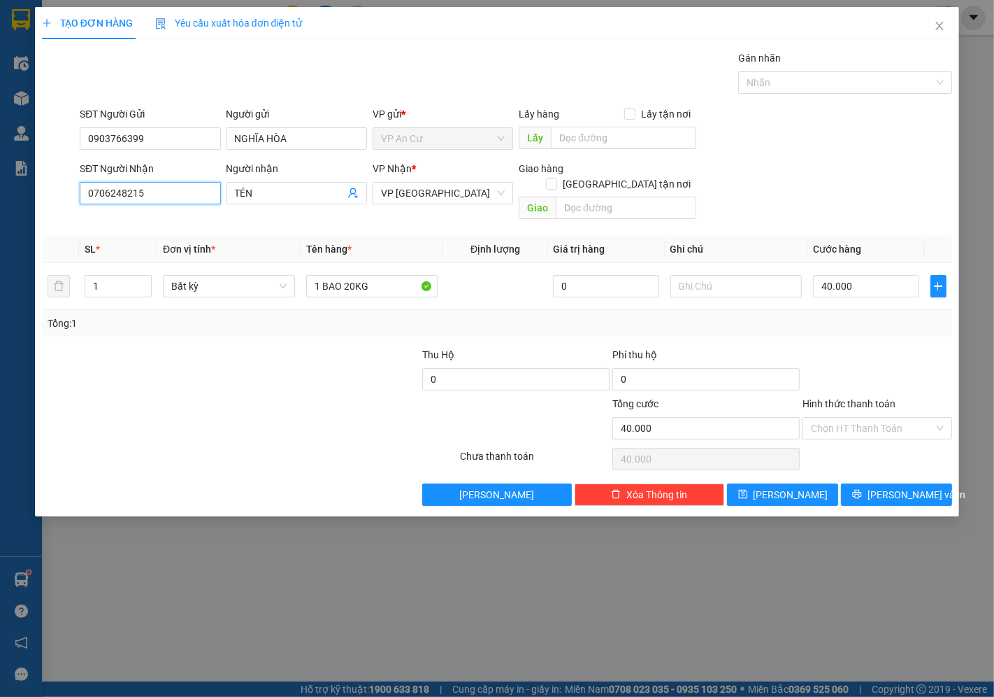
click at [152, 197] on input "0706248215" at bounding box center [150, 193] width 141 height 22
click at [124, 197] on input "0706248215" at bounding box center [150, 193] width 141 height 22
click at [152, 192] on input "0706248215" at bounding box center [150, 193] width 141 height 22
click at [340, 275] on input "1 BAO 20KG" at bounding box center [372, 286] width 132 height 22
type input "1 BAO XANH 25KG"
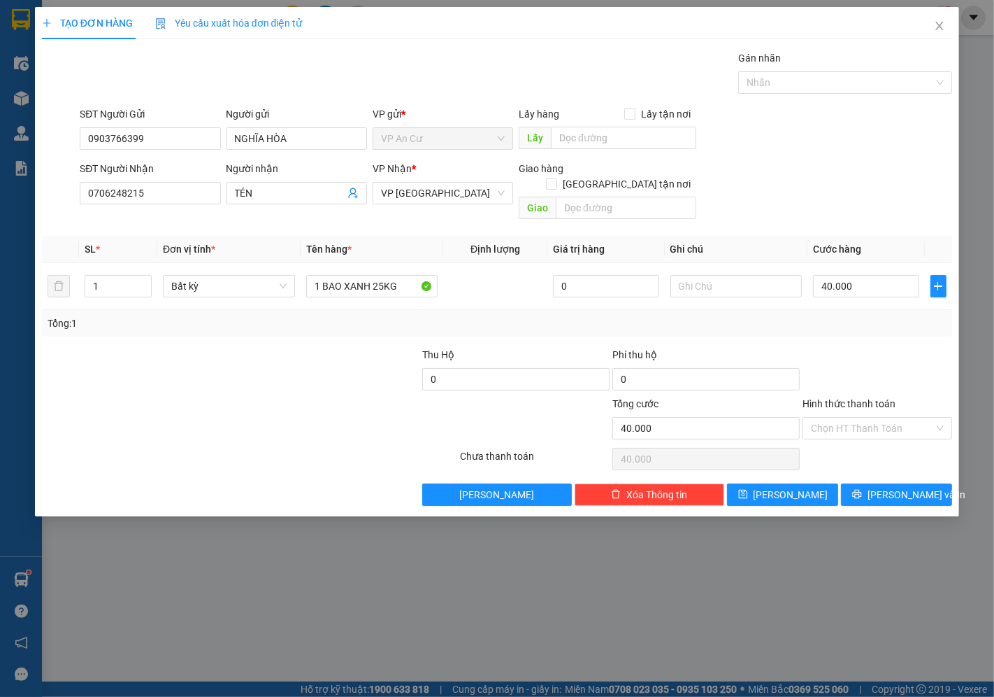
click at [904, 347] on div at bounding box center [877, 371] width 152 height 49
click at [856, 275] on input "40.000" at bounding box center [866, 286] width 106 height 22
type input "0"
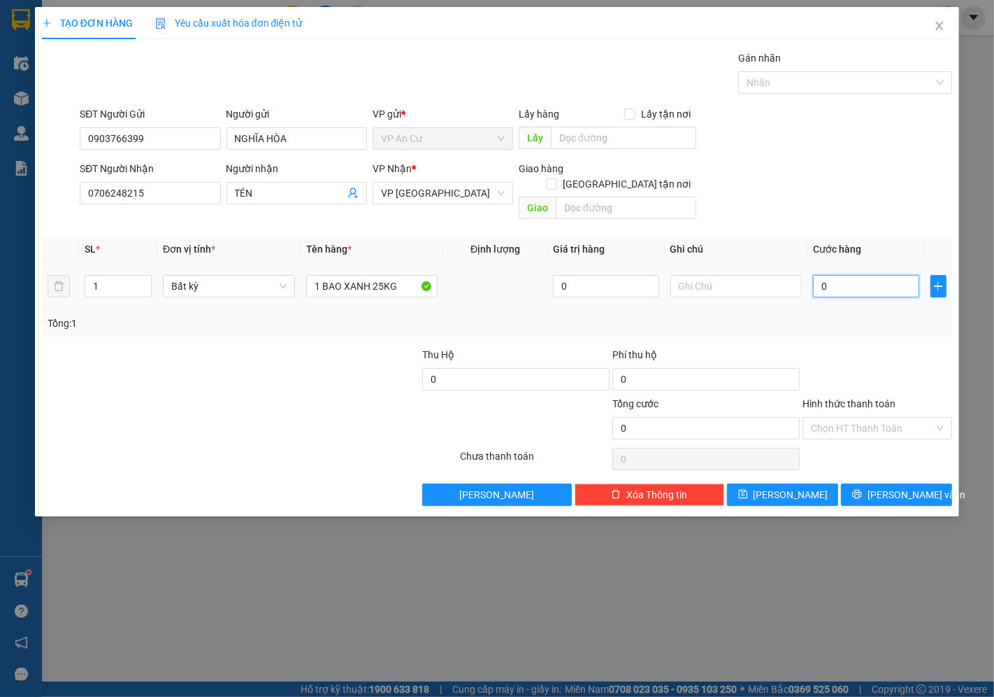
type input "5"
type input "05"
type input "50"
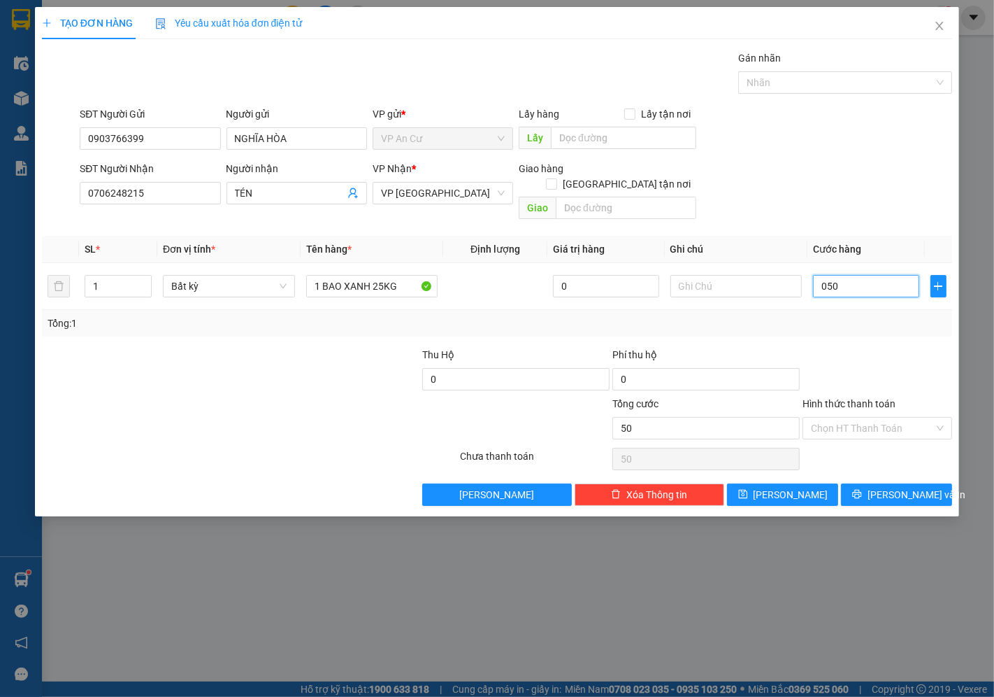
type input "050"
type input "50.000"
click at [886, 362] on div at bounding box center [877, 371] width 152 height 49
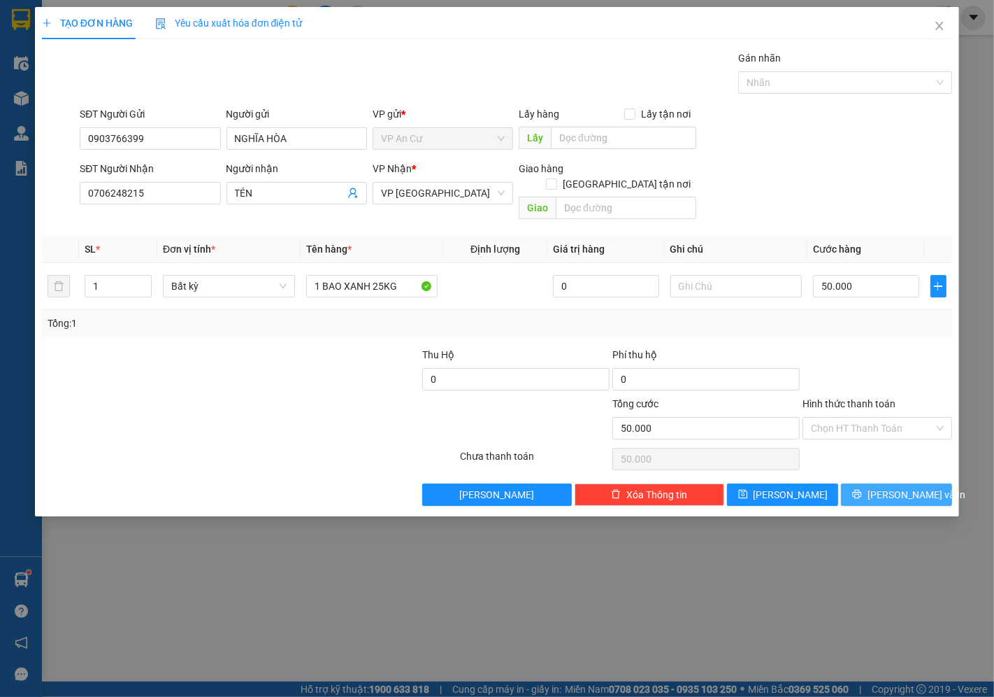
click at [906, 487] on button "[PERSON_NAME] và In" at bounding box center [896, 494] width 111 height 22
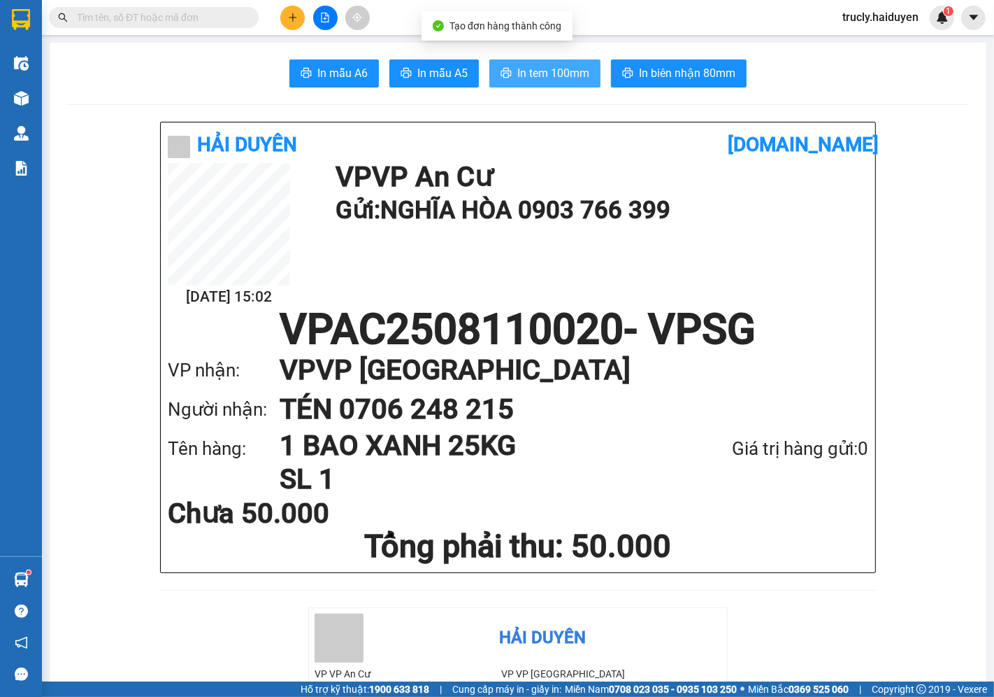
click at [519, 70] on span "In tem 100mm" at bounding box center [554, 72] width 72 height 17
click at [295, 33] on div "Kết quả tìm kiếm ( 0 ) Bộ lọc No Data trucly.haiduyen 1" at bounding box center [497, 17] width 994 height 35
click at [292, 24] on button at bounding box center [292, 18] width 24 height 24
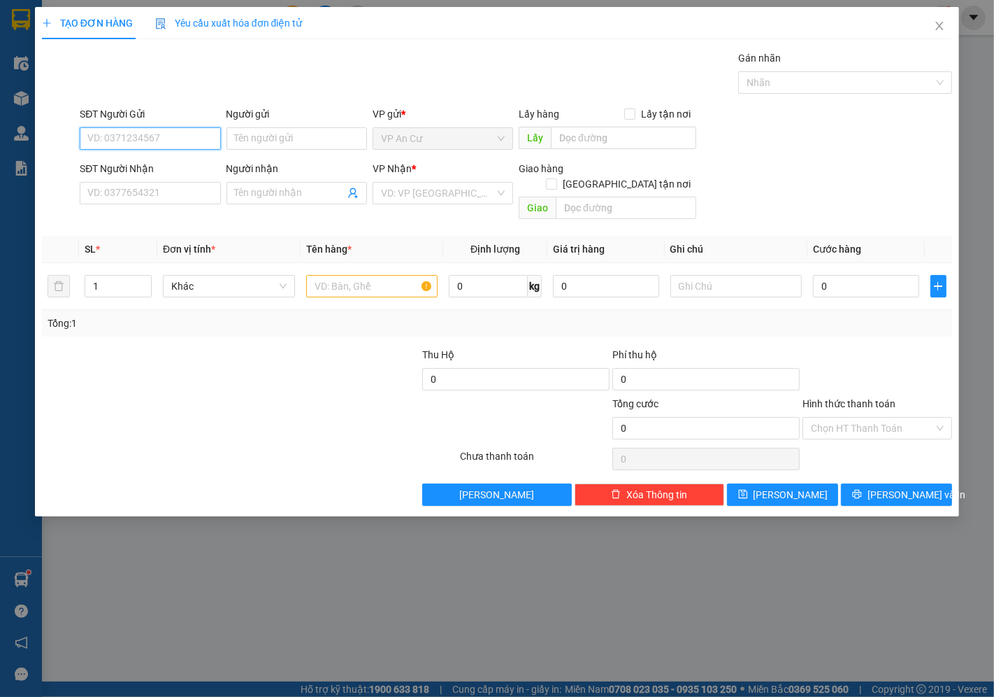
click at [130, 145] on input "SĐT Người Gửi" at bounding box center [150, 138] width 141 height 22
click at [171, 165] on div "0961837809 - LE" at bounding box center [150, 166] width 124 height 15
type input "0961837809"
type input "LE"
type input "0909237527"
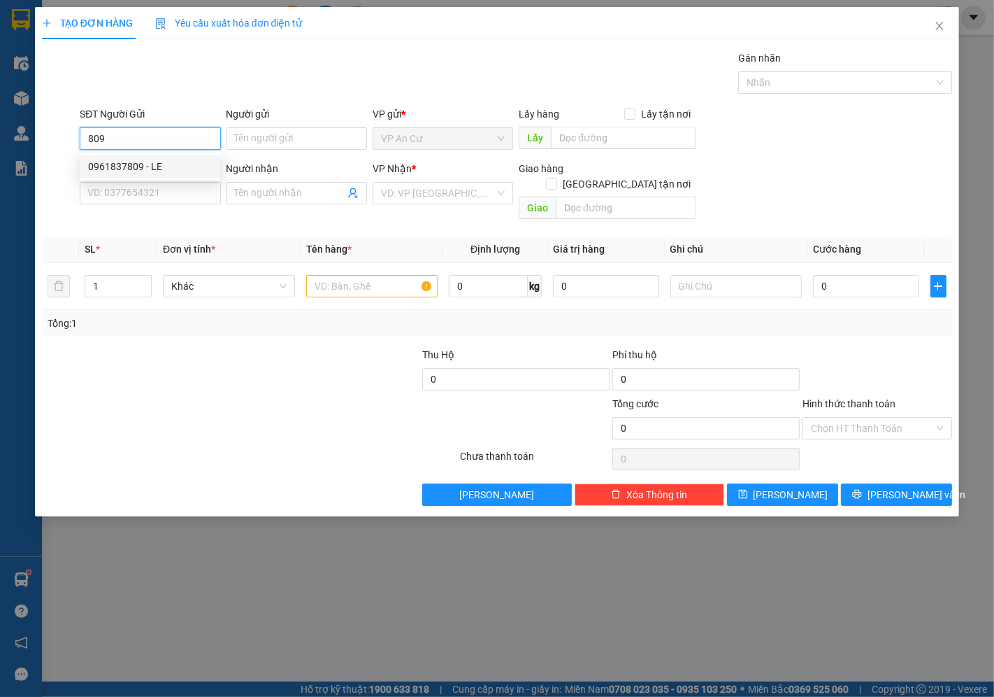
type input "ĐOÀN 1,2/KG"
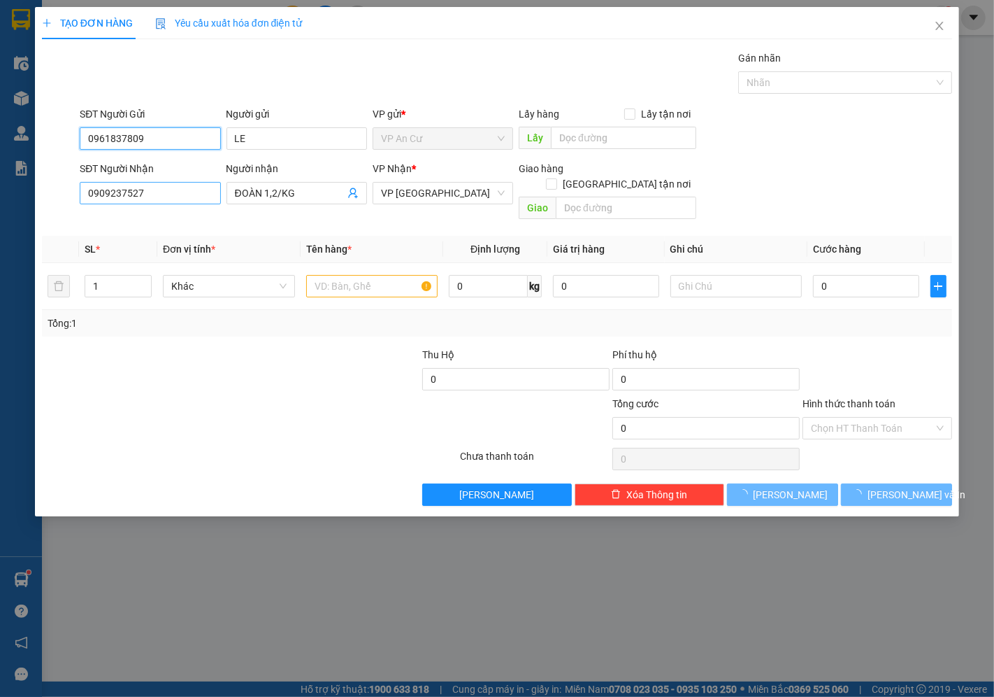
type input "50.000"
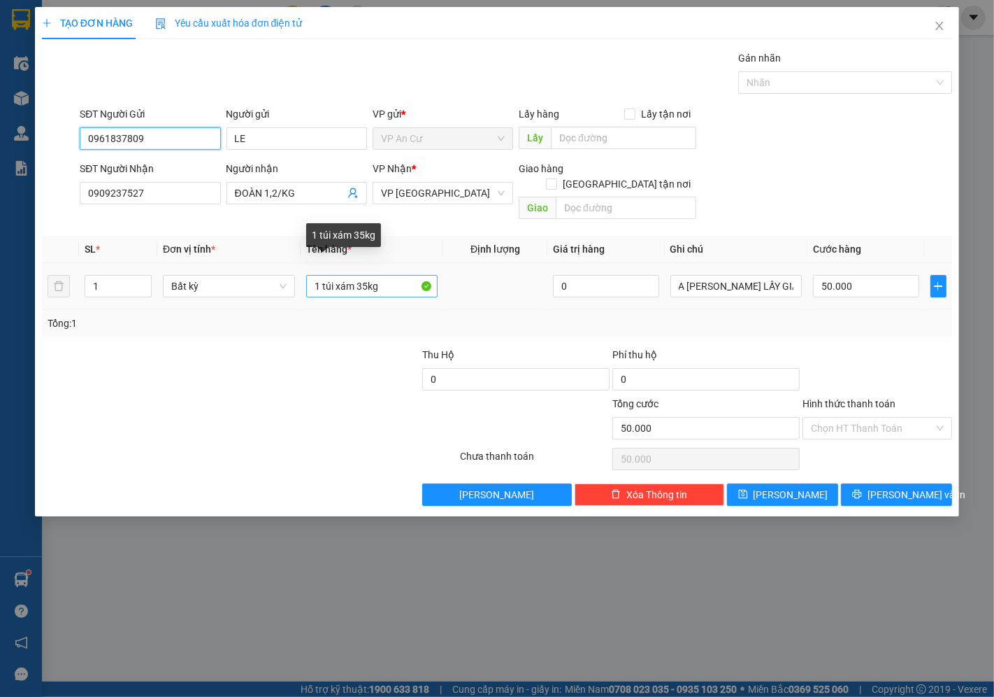
type input "0961837809"
click at [379, 275] on input "1 túi xám 35kg" at bounding box center [372, 286] width 132 height 22
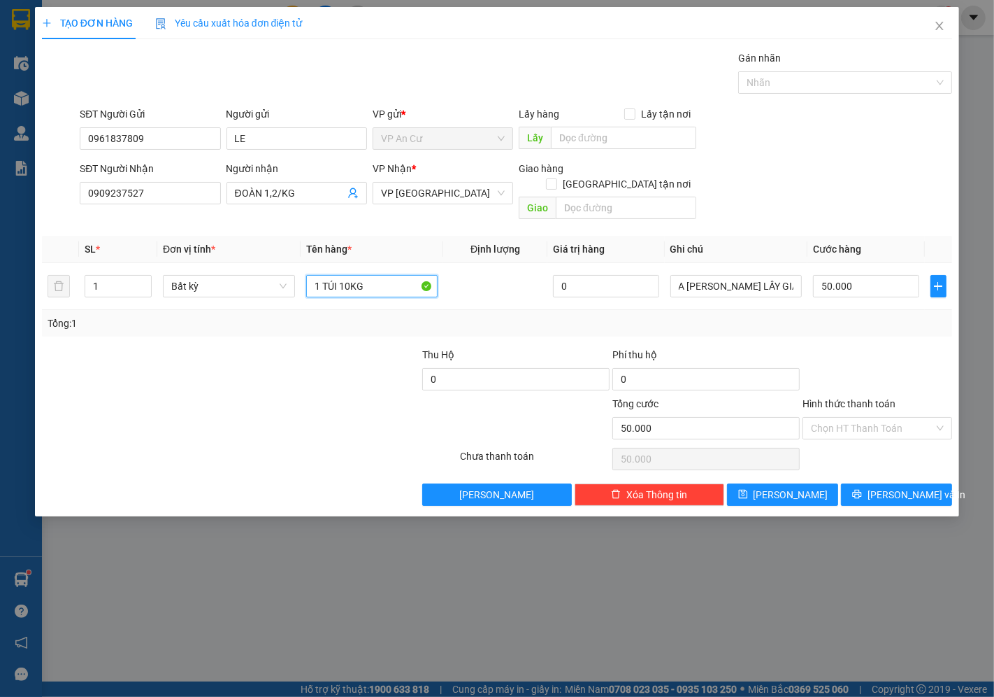
type input "1 TÚI 10KG"
click at [312, 355] on div at bounding box center [326, 371] width 190 height 49
click at [862, 275] on input "50.000" at bounding box center [866, 286] width 106 height 22
type input "0"
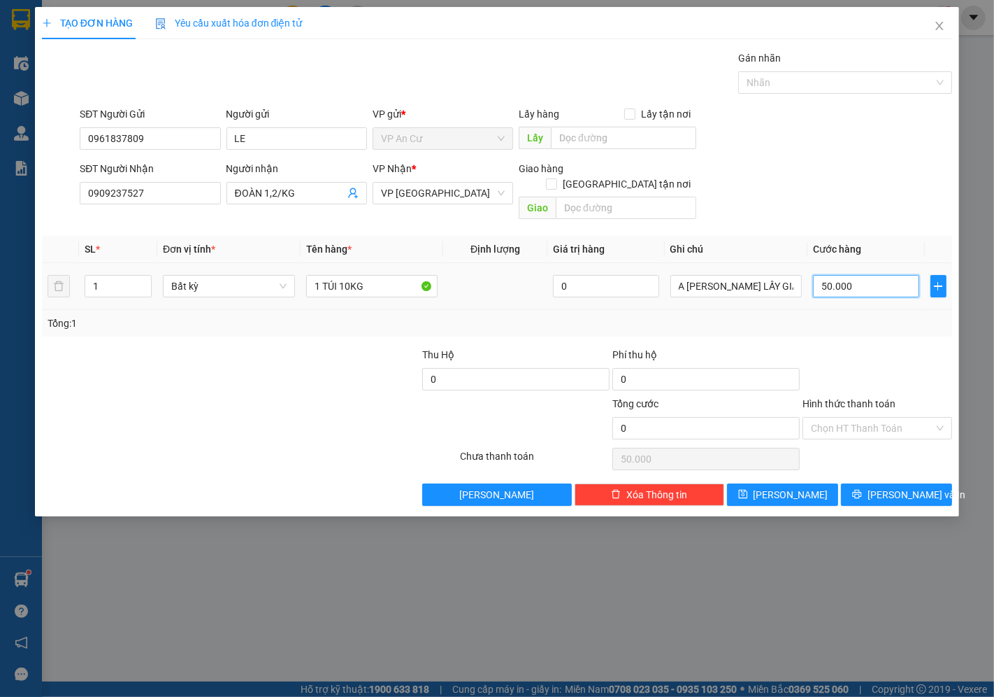
type input "0"
type input "2"
type input "02"
type input "20"
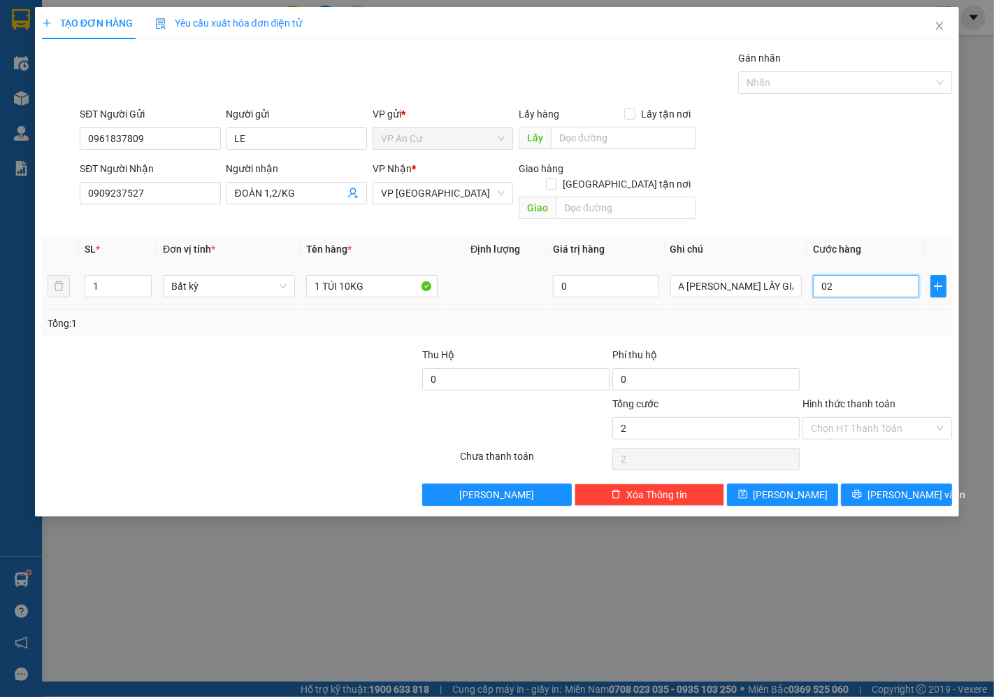
type input "20"
type input "020"
type input "20.000"
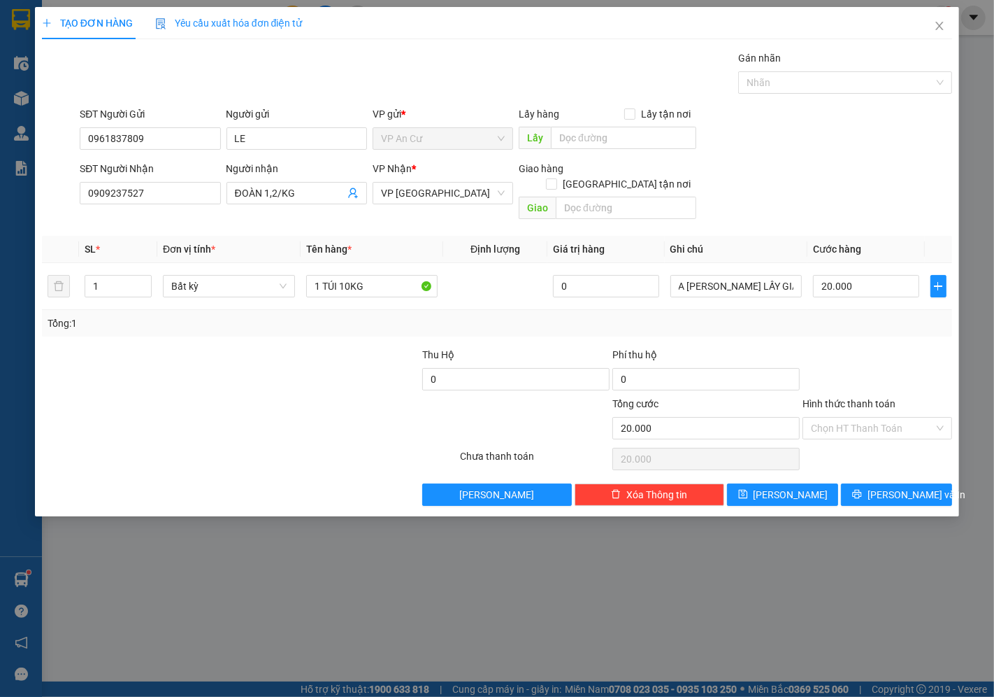
click at [857, 329] on div "Transit Pickup Surcharge Ids Transit Deliver Surcharge Ids Transit Deliver Surc…" at bounding box center [497, 277] width 911 height 455
click at [884, 483] on button "[PERSON_NAME] và In" at bounding box center [896, 494] width 111 height 22
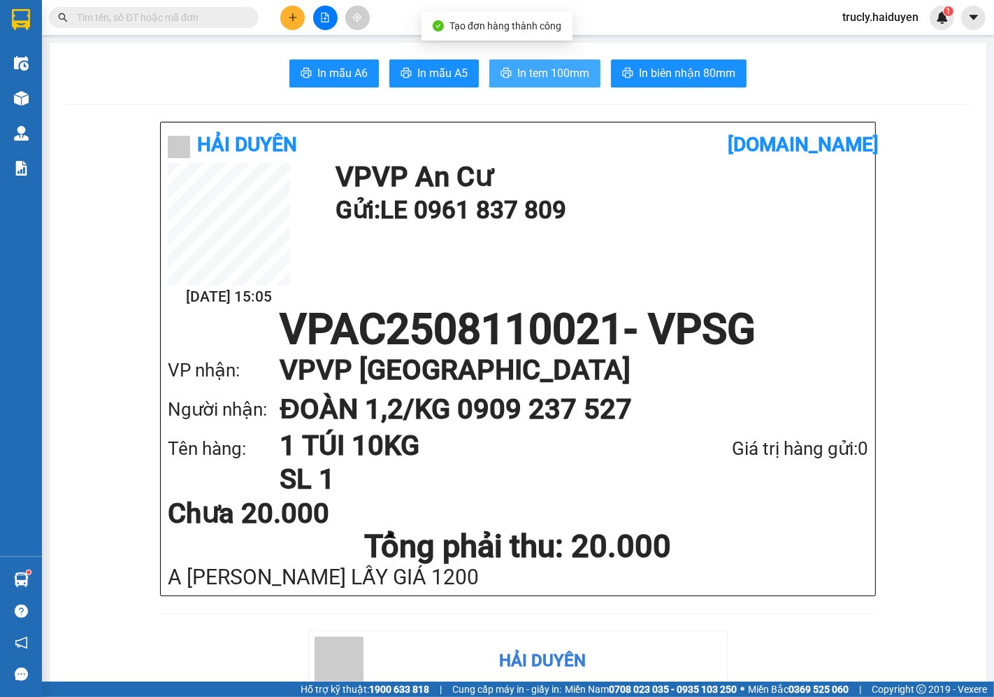
click at [530, 71] on span "In tem 100mm" at bounding box center [554, 72] width 72 height 17
click at [802, 63] on div "In mẫu A6 In mẫu A5 In tem 100mm In biên nhận 80mm" at bounding box center [518, 73] width 904 height 28
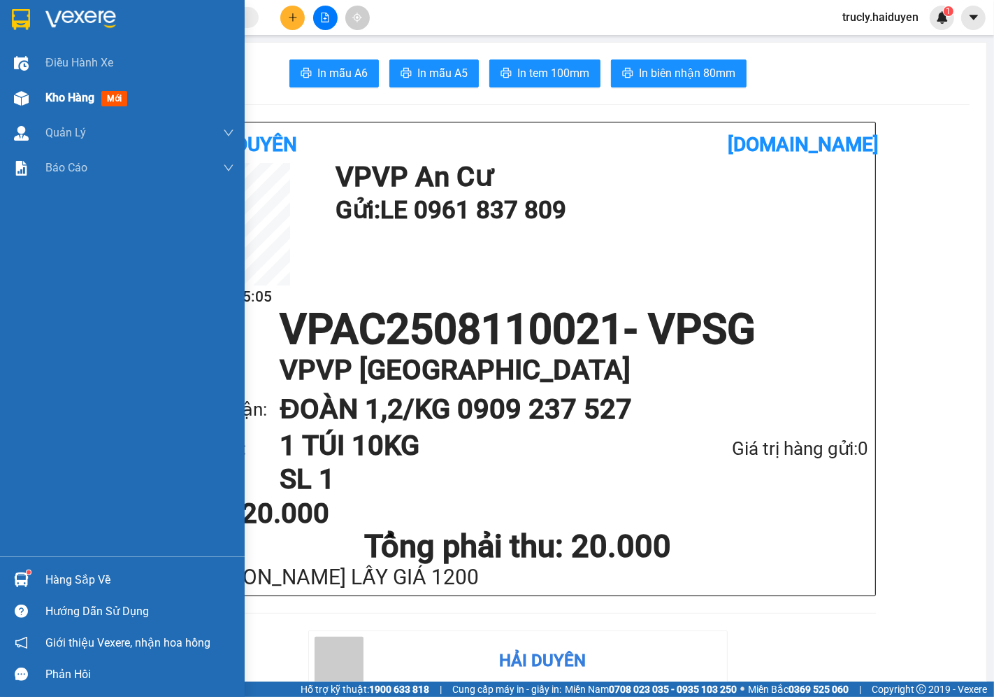
click at [78, 99] on span "Kho hàng" at bounding box center [69, 97] width 49 height 13
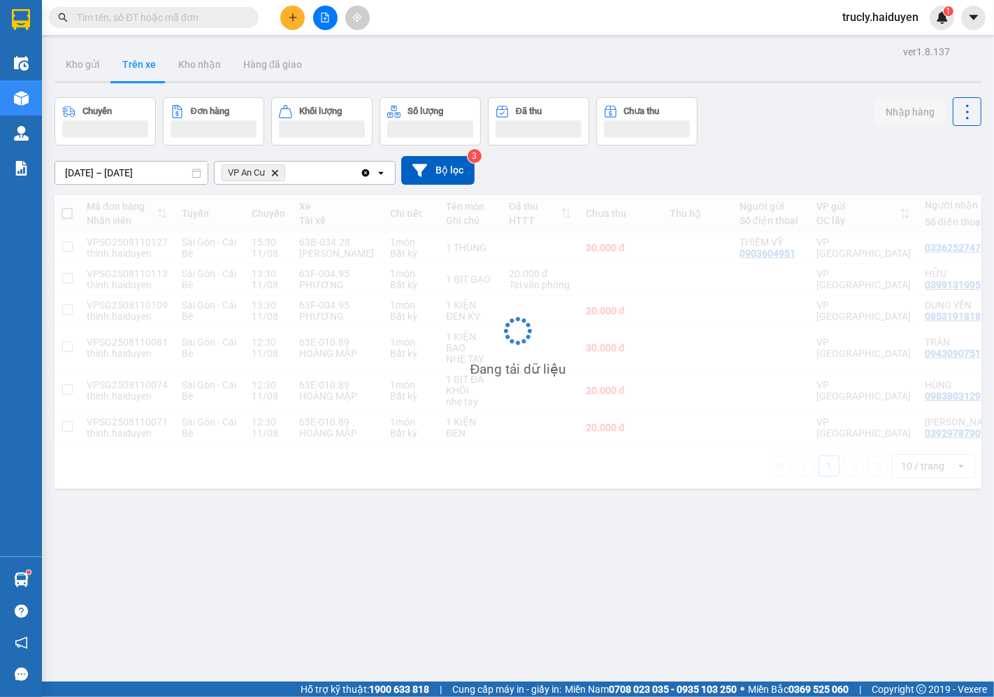
click at [725, 78] on div "Kho gửi Trên xe Kho nhận Hàng đã giao" at bounding box center [518, 66] width 927 height 37
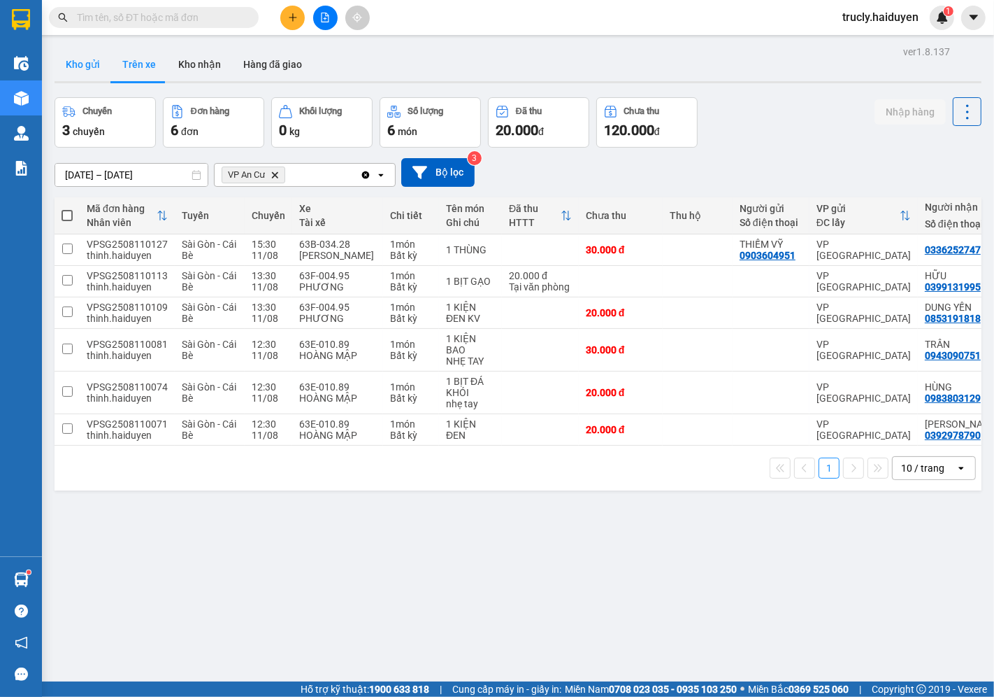
click at [85, 62] on button "Kho gửi" at bounding box center [83, 65] width 57 height 34
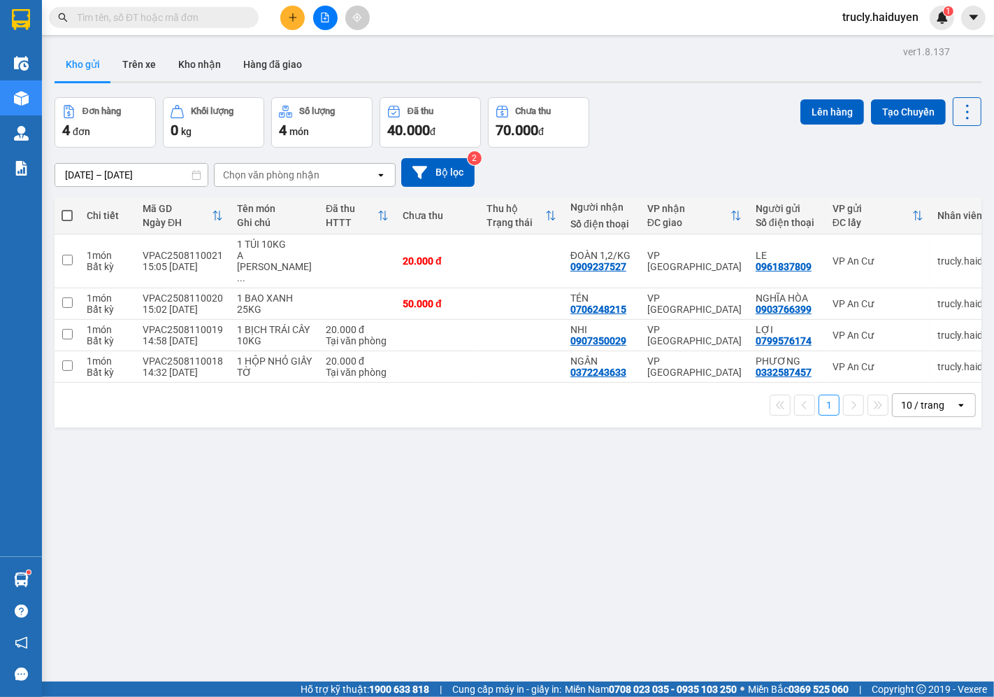
click at [696, 84] on div "Kho gửi Trên xe Kho nhận Hàng đã giao" at bounding box center [518, 66] width 927 height 37
click at [690, 99] on div "Đơn hàng 4 đơn Khối lượng 0 kg Số lượng 4 món Đã thu 40.000 đ Chưa thu 70.000 đ…" at bounding box center [518, 122] width 927 height 50
click at [694, 147] on div "Đơn hàng 4 đơn Khối lượng 0 kg Số lượng 4 món Đã thu 40.000 đ Chưa thu 70.000 đ…" at bounding box center [518, 122] width 927 height 50
click at [673, 115] on div "Đơn hàng 4 đơn Khối lượng 0 kg Số lượng 4 món Đã thu 40.000 đ Chưa thu 70.000 đ…" at bounding box center [518, 122] width 927 height 50
click at [673, 128] on div "Đơn hàng 4 đơn Khối lượng 0 kg Số lượng 4 món Đã thu 40.000 đ Chưa thu 70.000 đ…" at bounding box center [518, 122] width 927 height 50
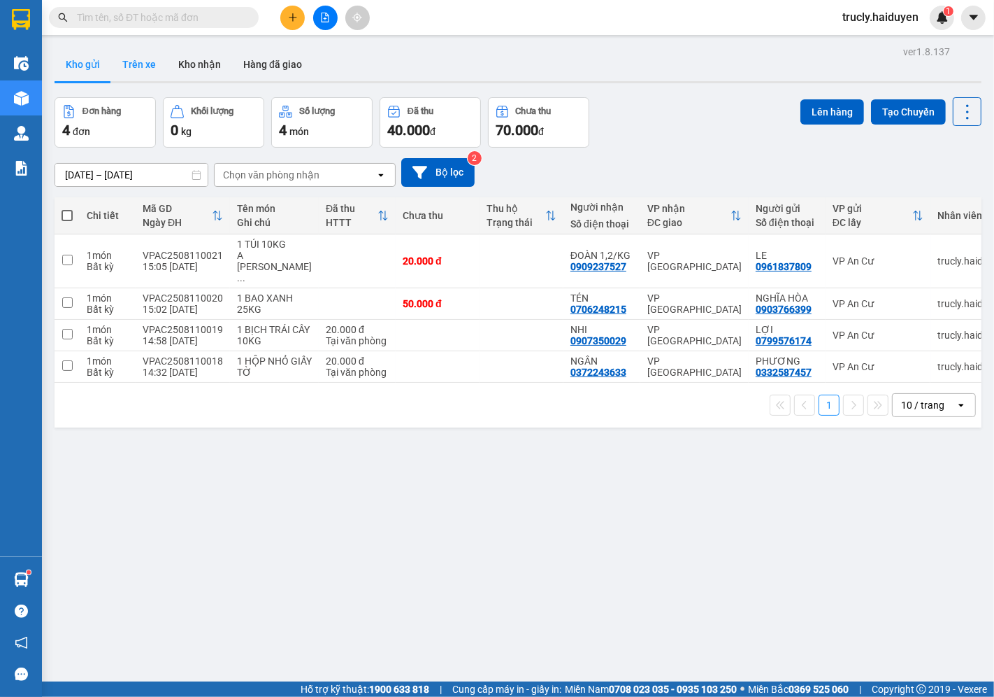
click at [141, 75] on button "Trên xe" at bounding box center [139, 65] width 56 height 34
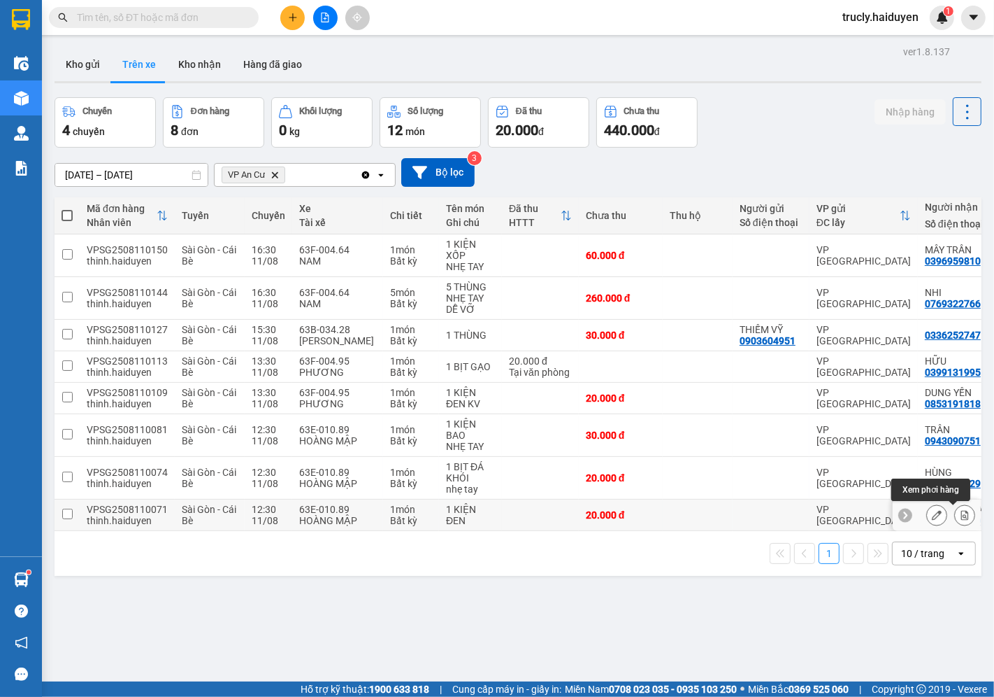
click at [960, 515] on icon at bounding box center [965, 515] width 10 height 10
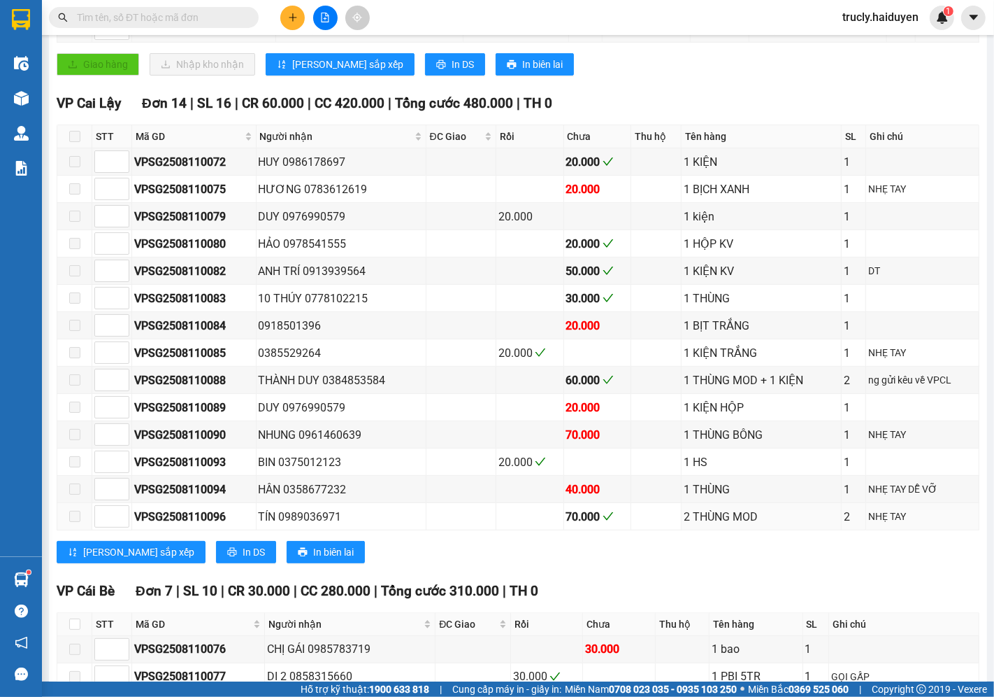
scroll to position [766, 0]
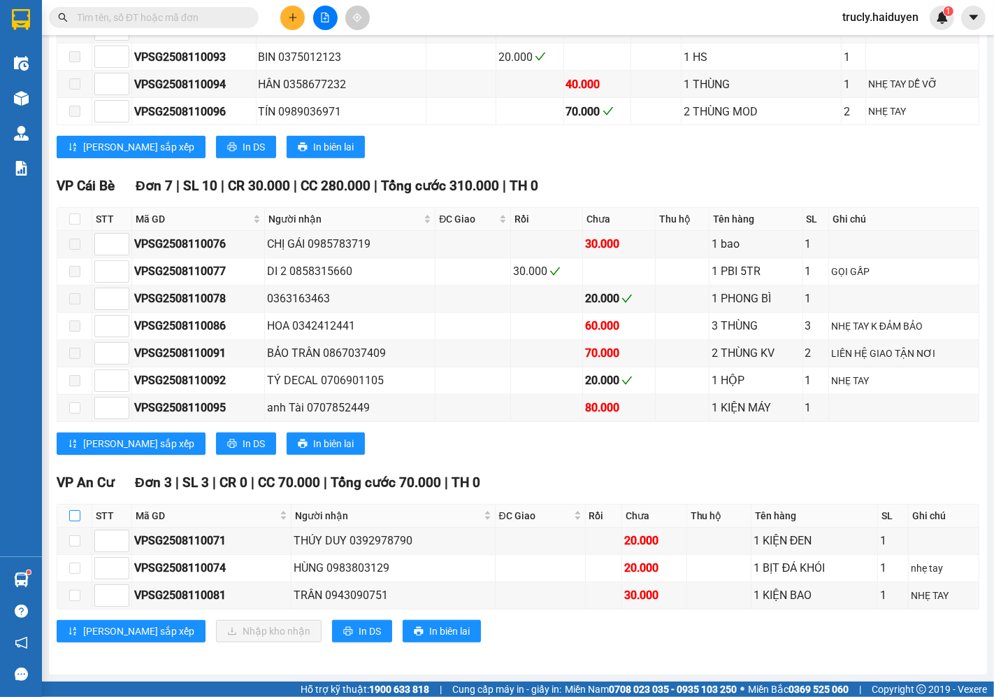
click at [74, 516] on input "checkbox" at bounding box center [74, 515] width 11 height 11
checkbox input "true"
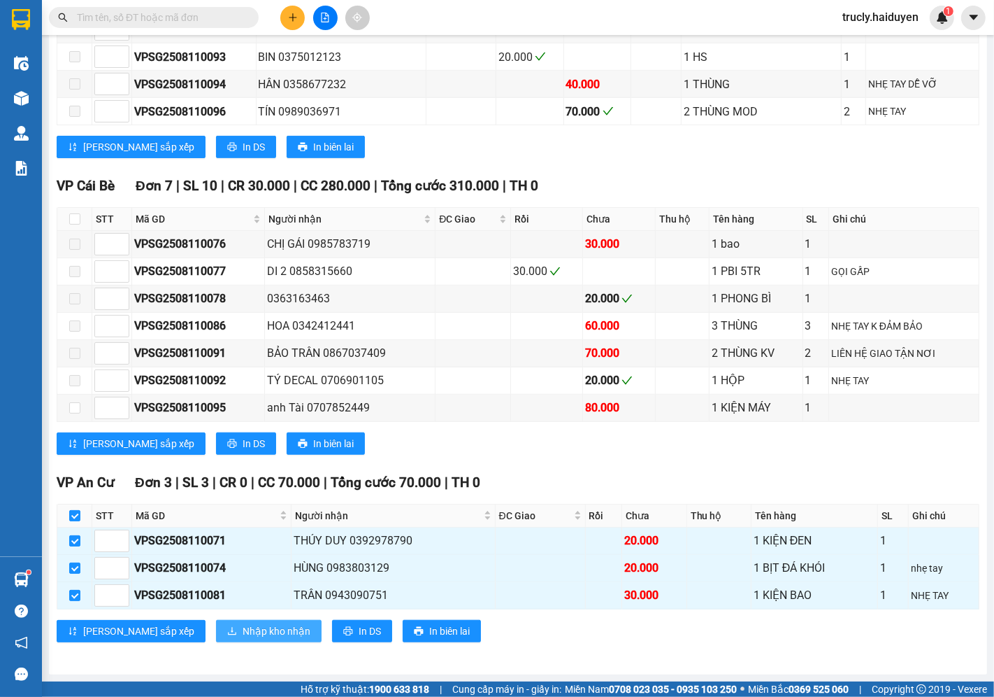
click at [243, 631] on span "Nhập kho nhận" at bounding box center [277, 630] width 68 height 15
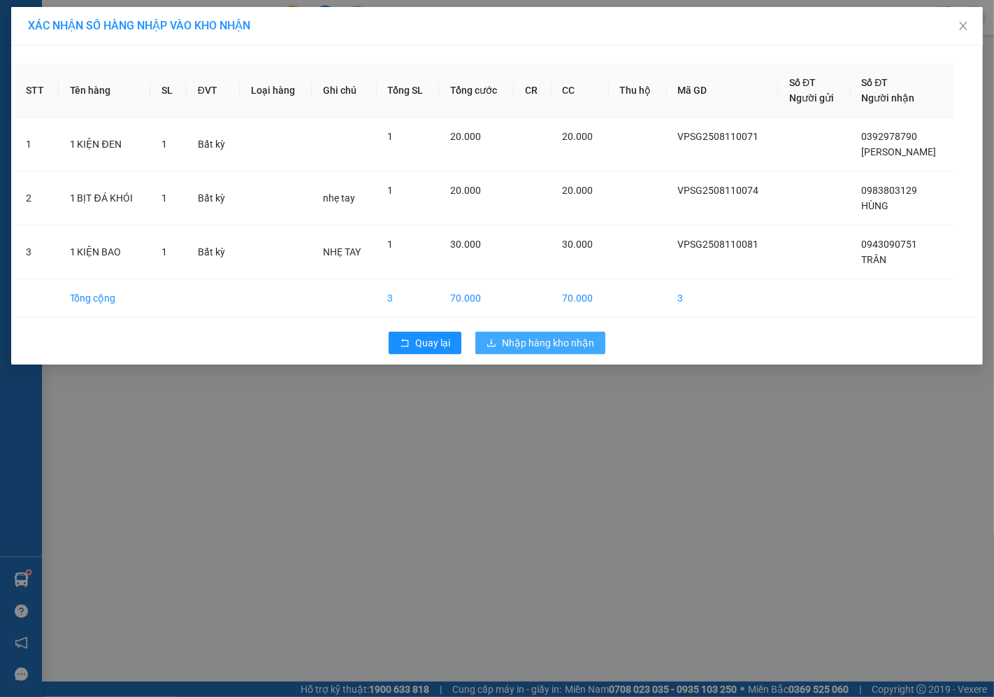
click at [547, 343] on span "Nhập hàng kho nhận" at bounding box center [548, 342] width 92 height 15
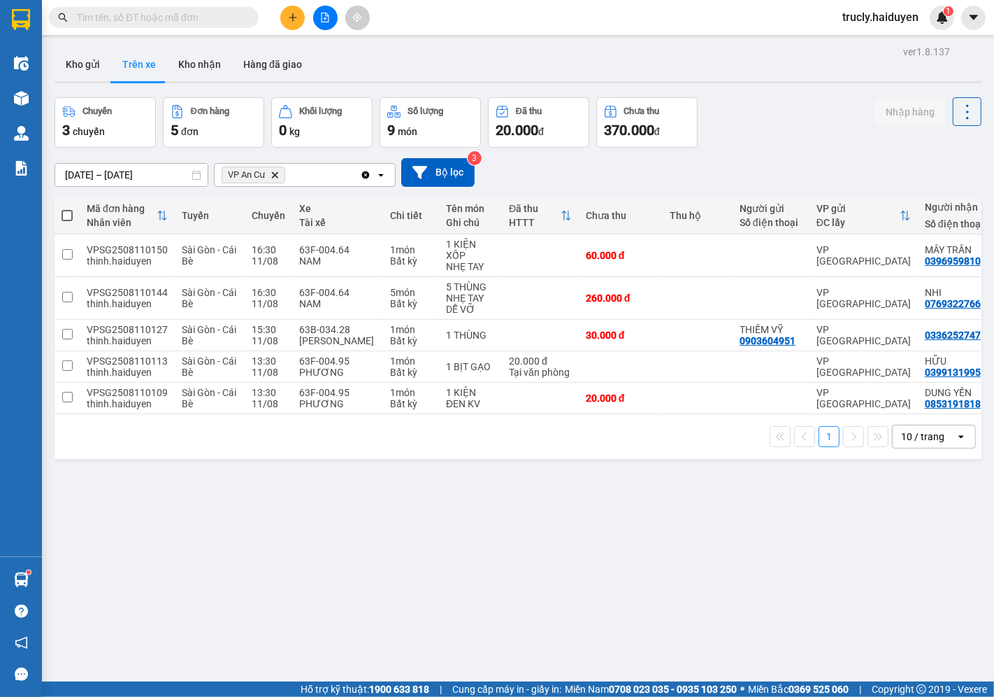
click at [601, 543] on div "ver 1.8.137 Kho gửi Trên xe Kho nhận Hàng đã giao Chuyến 3 chuyến Đơn hàng 5 đơ…" at bounding box center [518, 390] width 938 height 697
click at [79, 61] on button "Kho gửi" at bounding box center [83, 65] width 57 height 34
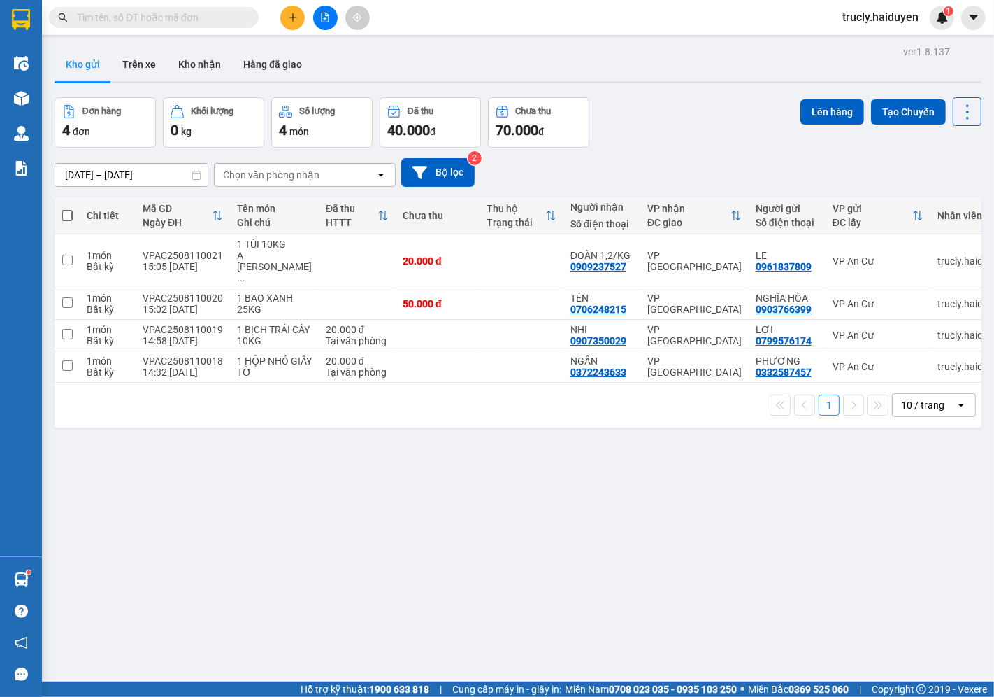
click at [634, 103] on div "Đơn hàng 4 đơn Khối lượng 0 kg Số lượng 4 món Đã thu 40.000 đ Chưa thu 70.000 đ…" at bounding box center [518, 122] width 927 height 50
click at [145, 58] on button "Trên xe" at bounding box center [139, 65] width 56 height 34
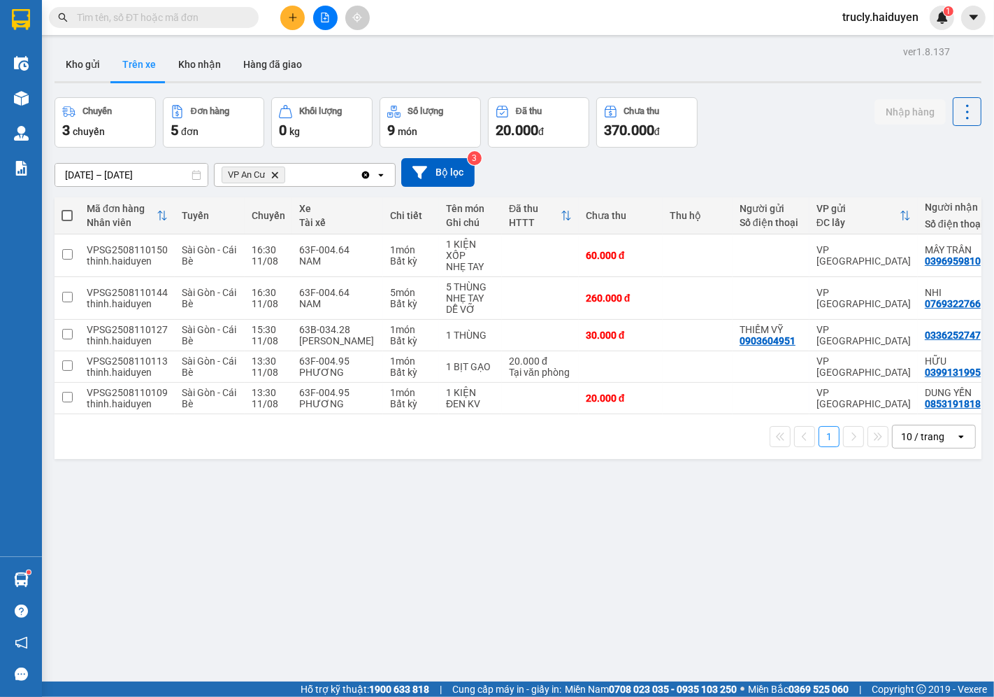
click at [797, 113] on div "Chuyến 3 chuyến Đơn hàng 5 đơn Khối lượng 0 kg Số lượng 9 món Đã thu 20.000 đ C…" at bounding box center [518, 122] width 927 height 50
click at [794, 583] on div "ver 1.8.137 Kho gửi Trên xe Kho nhận Hàng đã giao Chuyến 3 chuyến Đơn hàng 5 đơ…" at bounding box center [518, 390] width 938 height 697
click at [294, 23] on button at bounding box center [292, 18] width 24 height 24
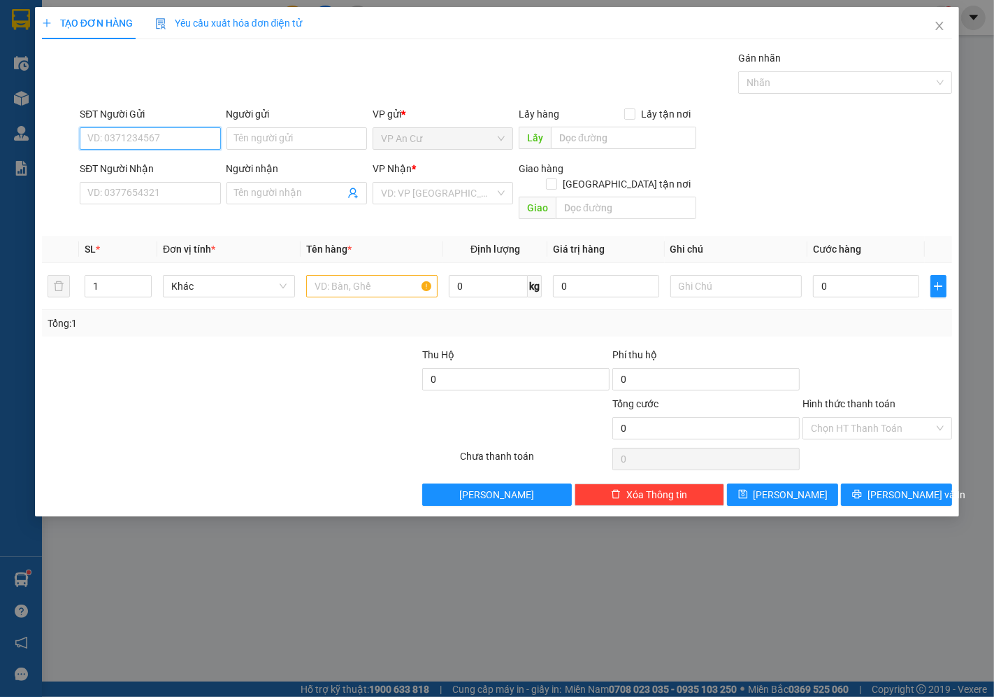
click at [210, 133] on input "SĐT Người Gửi" at bounding box center [150, 138] width 141 height 22
click at [162, 159] on div "0378848449 - BẢO" at bounding box center [150, 166] width 124 height 15
type input "0378848449"
type input "BẢO"
type input "0377493558"
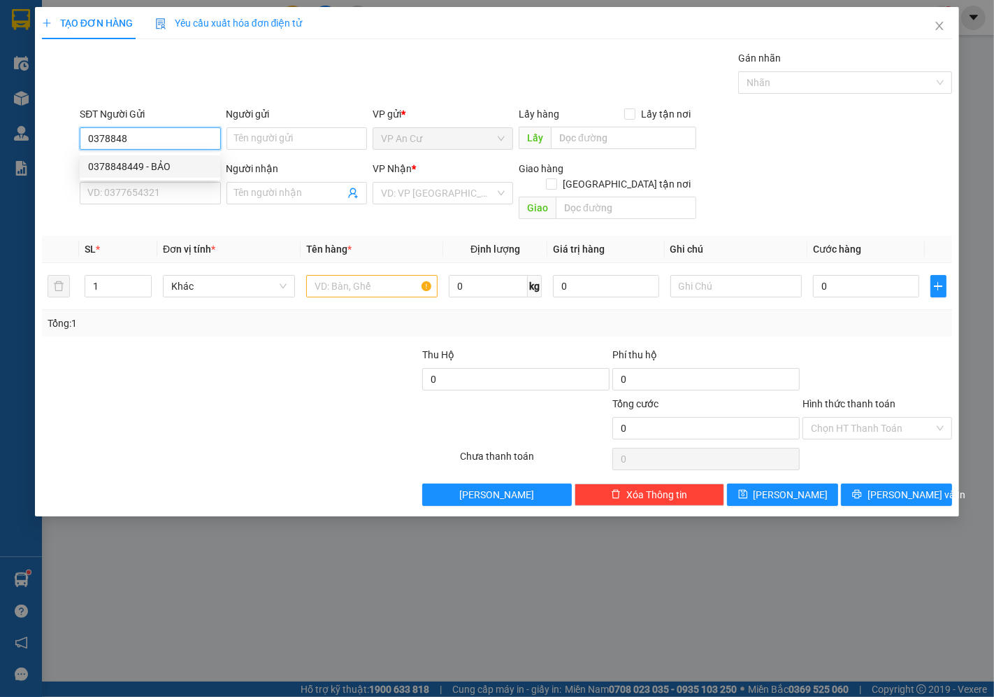
type input "THANH"
type input "200.000"
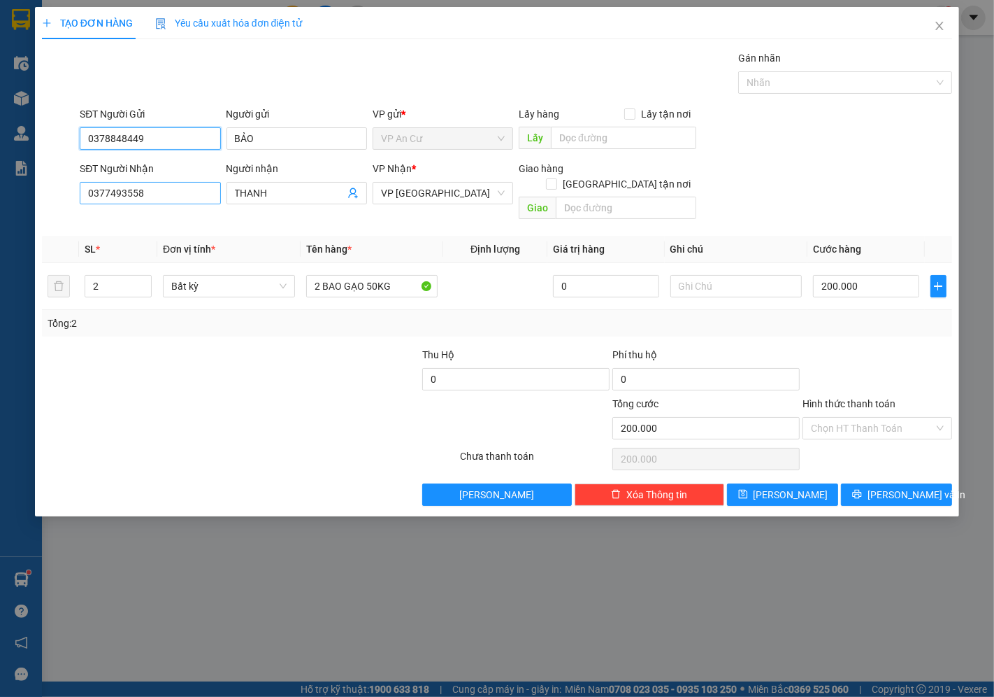
type input "0378848449"
click at [162, 199] on input "0377493558" at bounding box center [150, 193] width 141 height 22
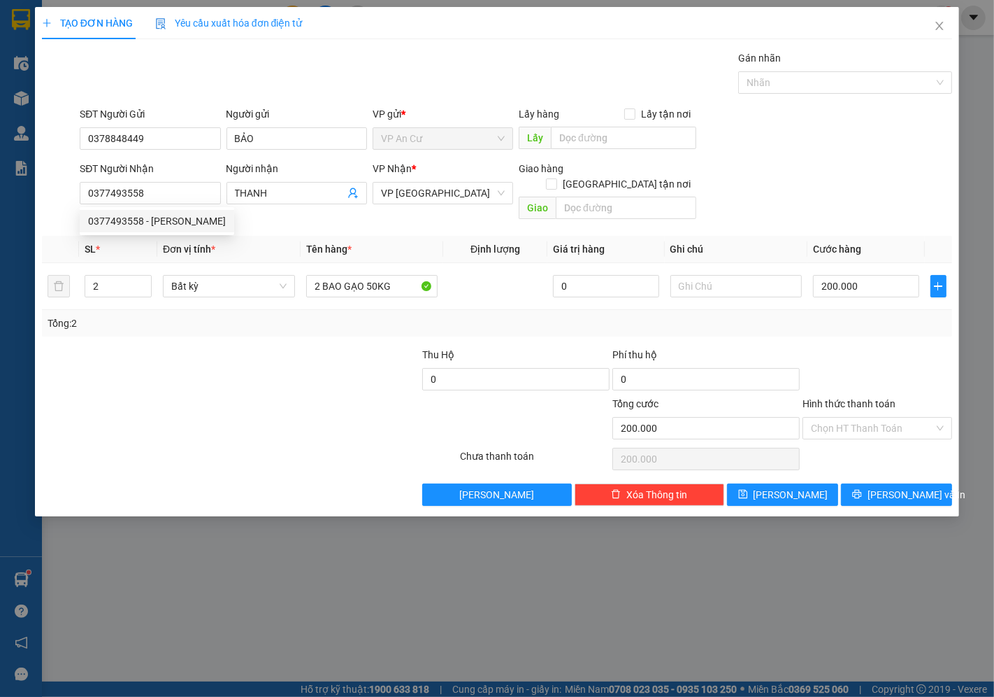
click at [269, 445] on div at bounding box center [250, 459] width 419 height 28
click at [97, 276] on input "2" at bounding box center [118, 286] width 66 height 21
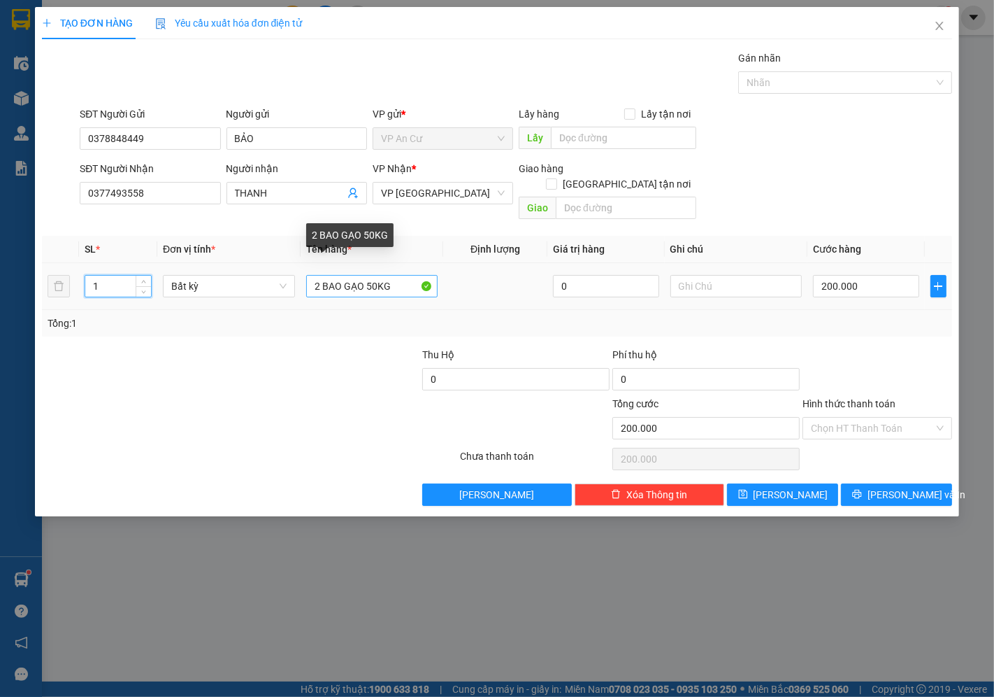
type input "1"
click at [316, 275] on input "2 BAO GẠO 50KG" at bounding box center [372, 286] width 132 height 22
type input "0"
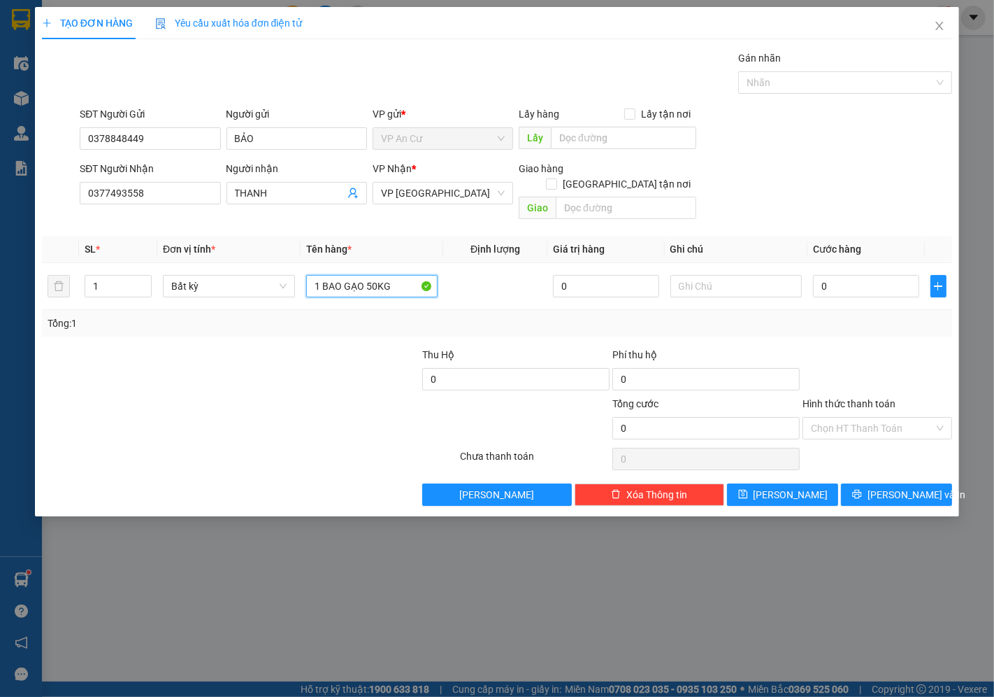
type input "1 BAO GẠO 50KG"
click at [249, 425] on div at bounding box center [174, 420] width 266 height 49
click at [492, 315] on div "Tổng: 1" at bounding box center [497, 322] width 899 height 15
click at [836, 315] on div "Tổng: 1" at bounding box center [497, 322] width 899 height 15
click at [843, 275] on input "0" at bounding box center [866, 286] width 106 height 22
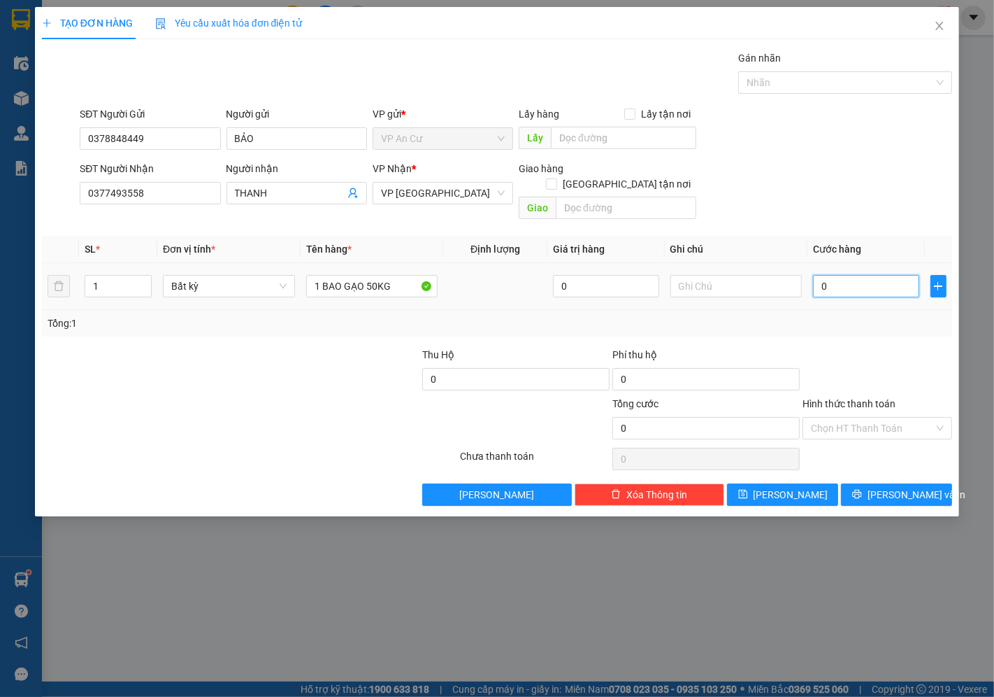
type input "1"
type input "10"
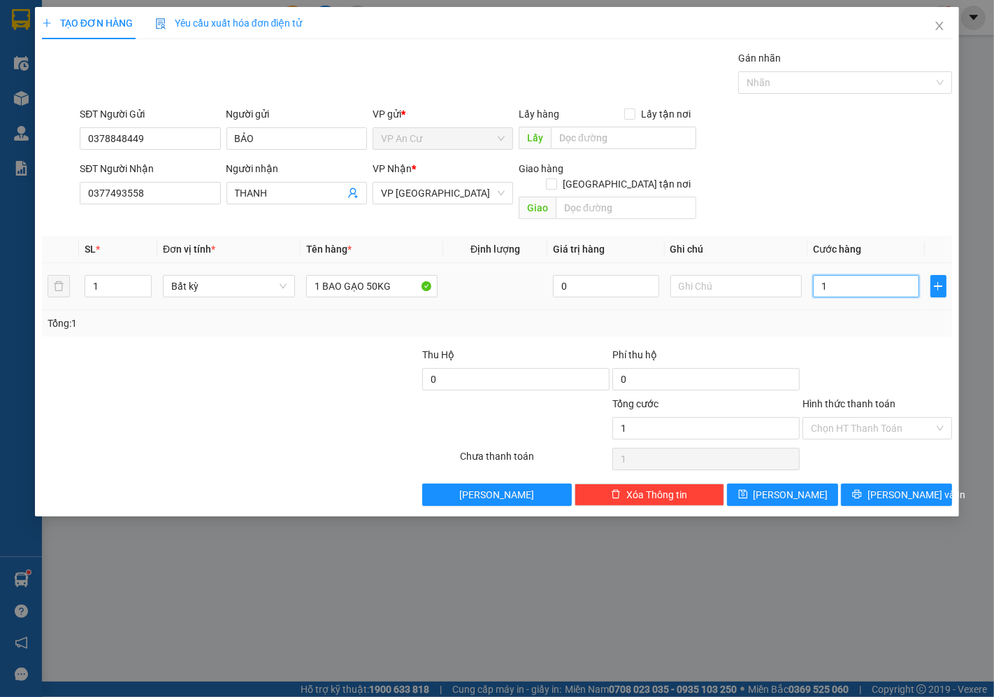
type input "10"
type input "100"
type input "100.000"
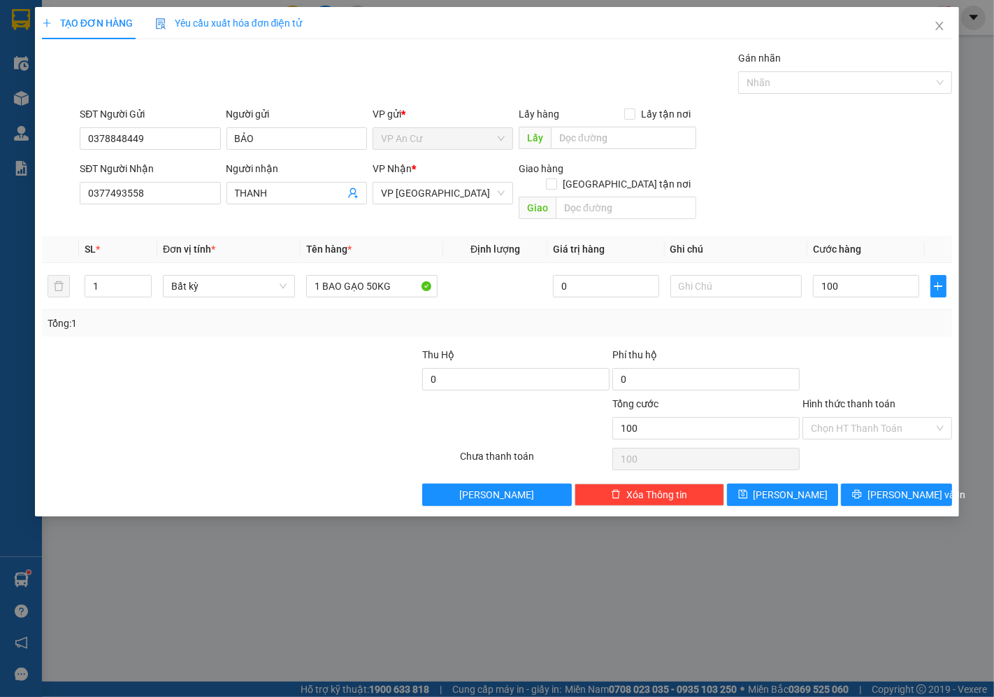
type input "100.000"
click at [822, 354] on div at bounding box center [877, 371] width 152 height 49
click at [857, 417] on input "Hình thức thanh toán" at bounding box center [872, 427] width 123 height 21
click at [867, 439] on div "Tại văn phòng" at bounding box center [878, 440] width 133 height 15
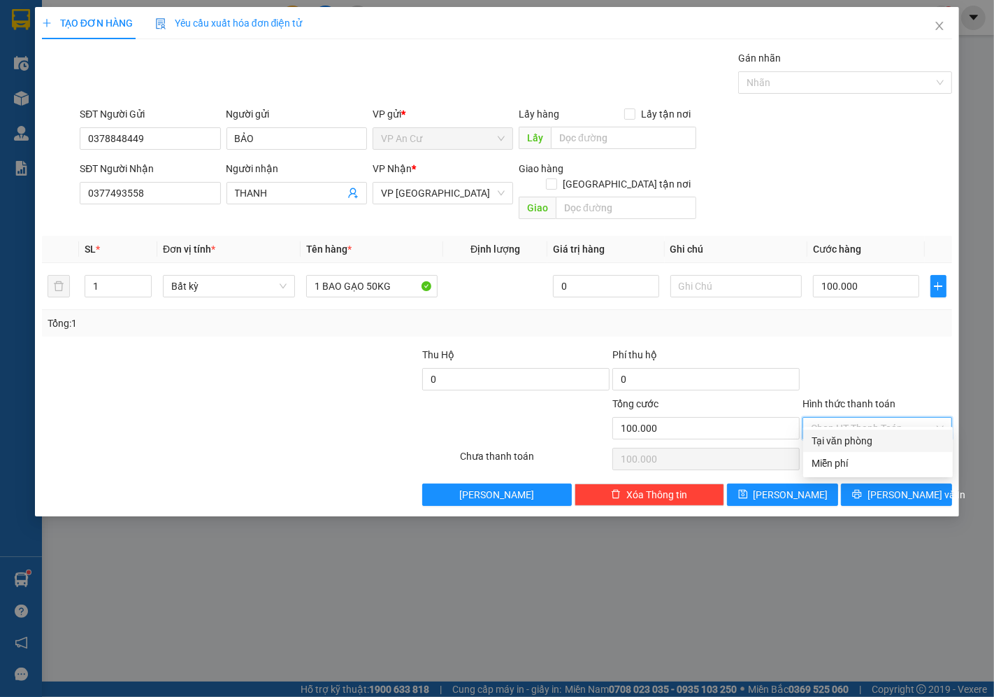
type input "0"
click at [896, 487] on span "[PERSON_NAME] và In" at bounding box center [917, 494] width 98 height 15
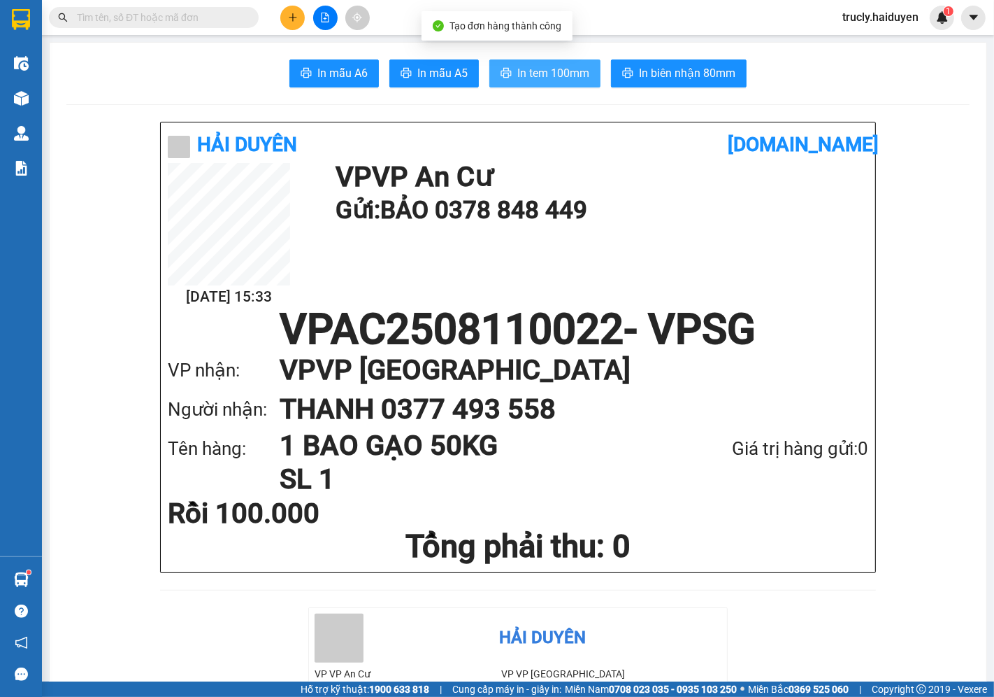
click at [538, 79] on span "In tem 100mm" at bounding box center [554, 72] width 72 height 17
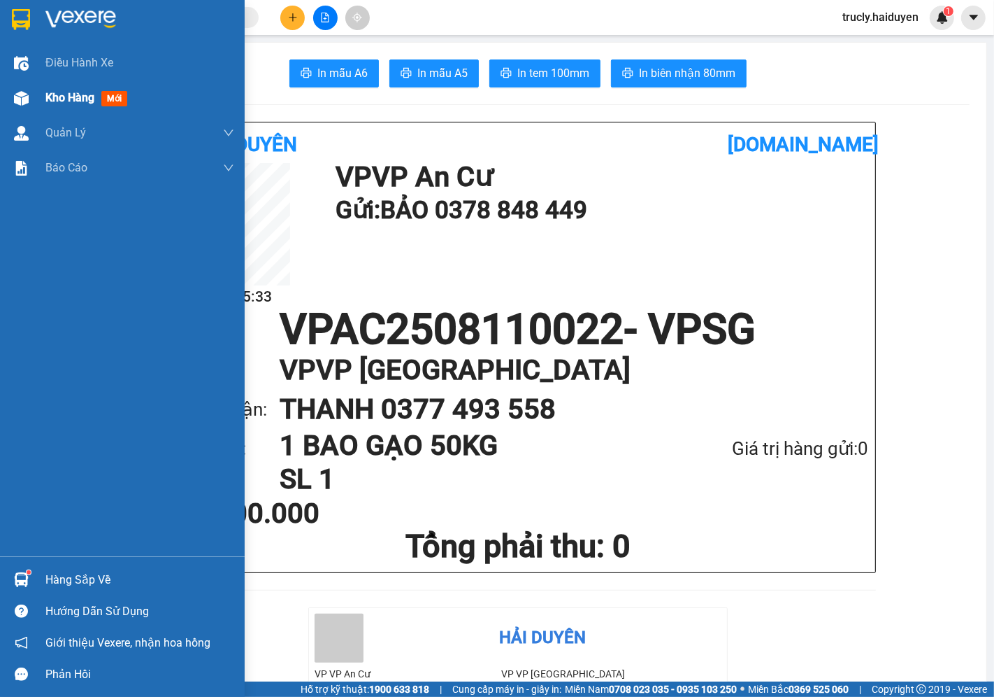
click at [67, 99] on span "Kho hàng" at bounding box center [69, 97] width 49 height 13
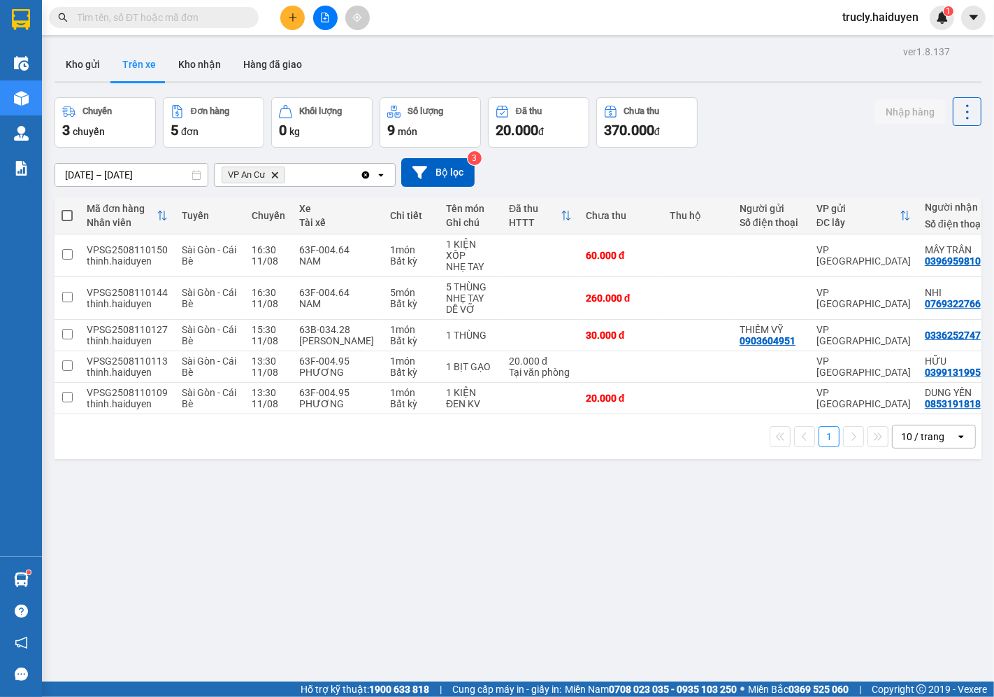
click at [780, 130] on div "Chuyến 3 chuyến Đơn hàng 5 đơn Khối lượng 0 kg Số lượng 9 món Đã thu 20.000 đ C…" at bounding box center [518, 122] width 927 height 50
click at [185, 61] on button "Kho nhận" at bounding box center [199, 65] width 65 height 34
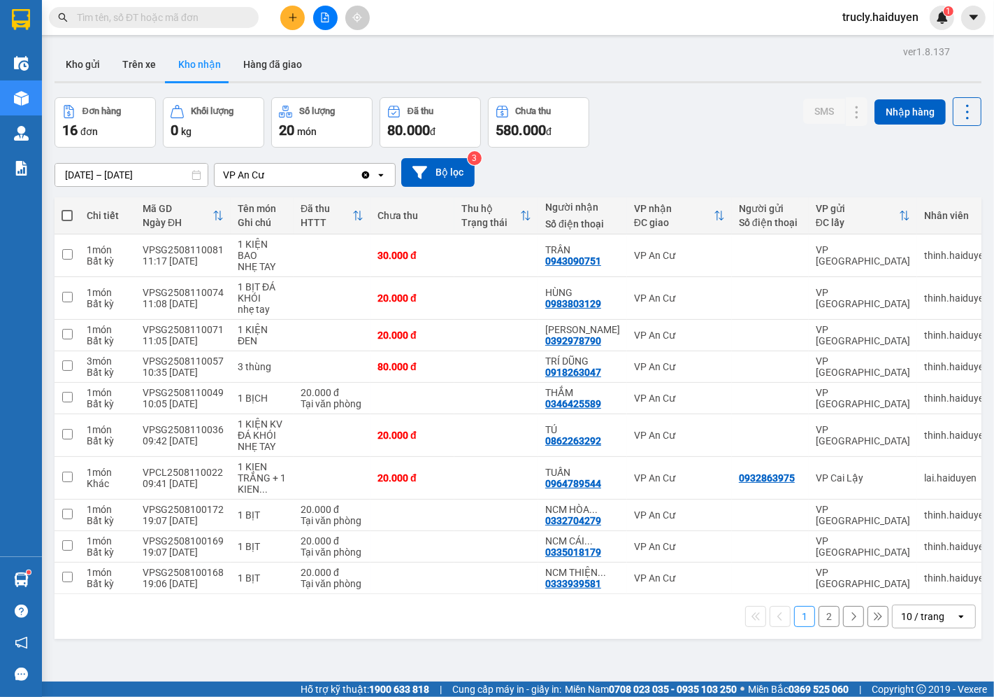
click at [654, 162] on div "[DATE] – [DATE] Press the down arrow key to interact with the calendar and sele…" at bounding box center [518, 172] width 927 height 29
click at [825, 301] on icon at bounding box center [830, 298] width 10 height 10
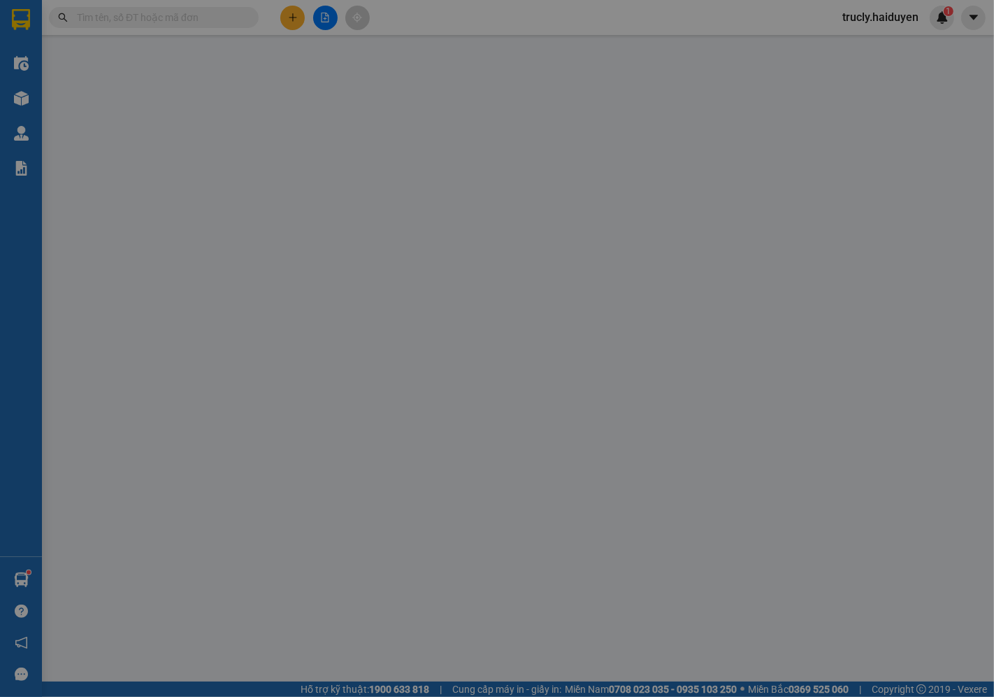
type input "0983803129"
type input "HÙNG"
type input "20.000"
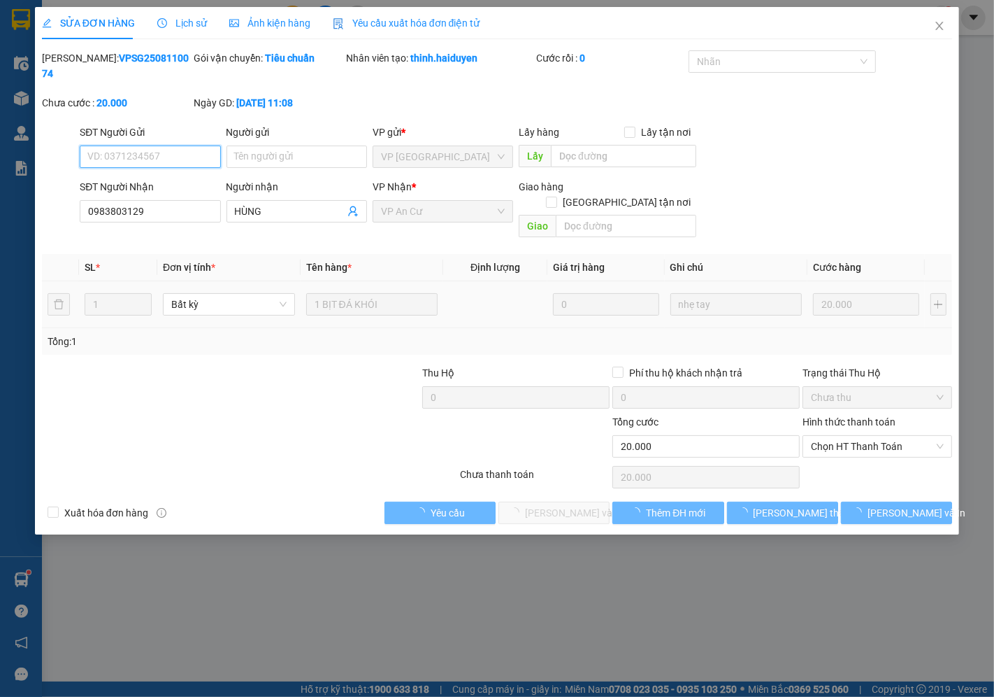
click at [834, 436] on span "Chọn HT Thanh Toán" at bounding box center [877, 446] width 133 height 21
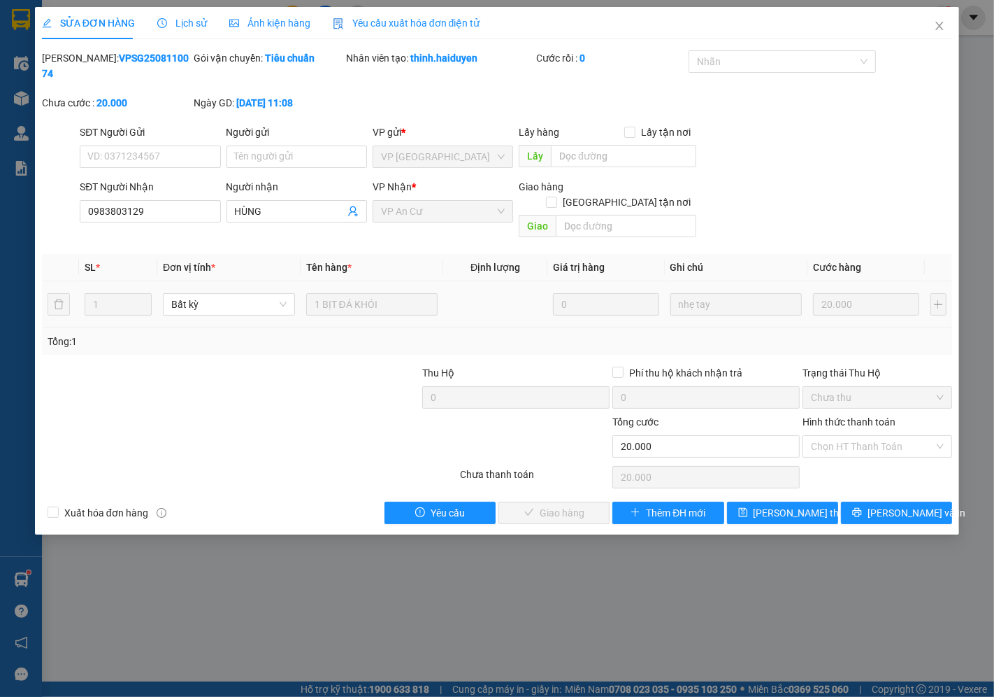
click at [843, 448] on div "Tại văn phòng" at bounding box center [878, 443] width 133 height 15
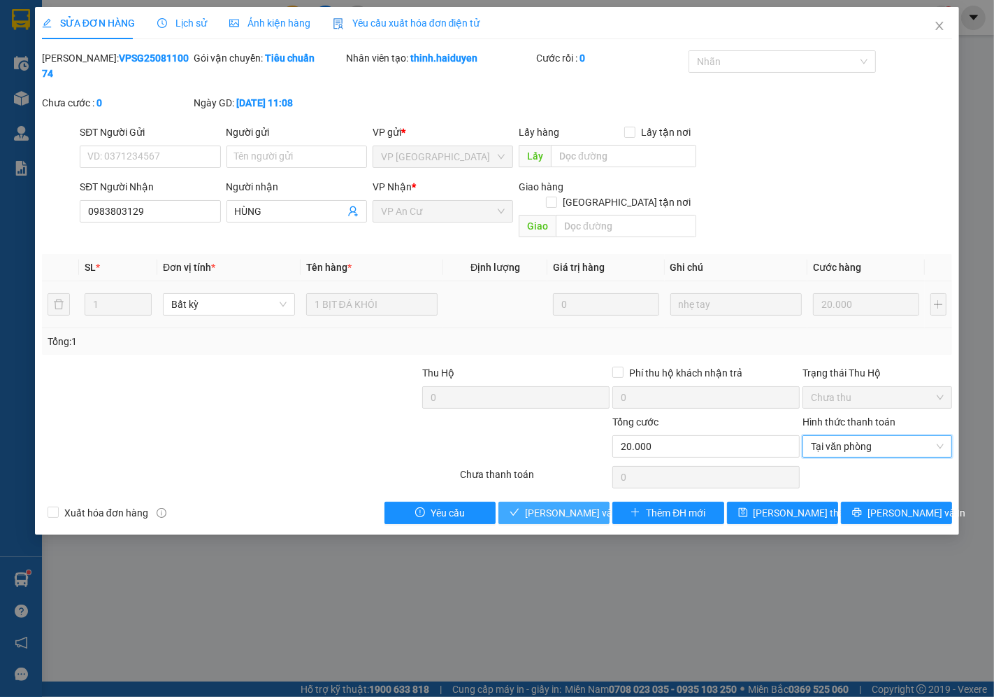
click at [586, 505] on span "[PERSON_NAME] và Giao hàng" at bounding box center [592, 512] width 134 height 15
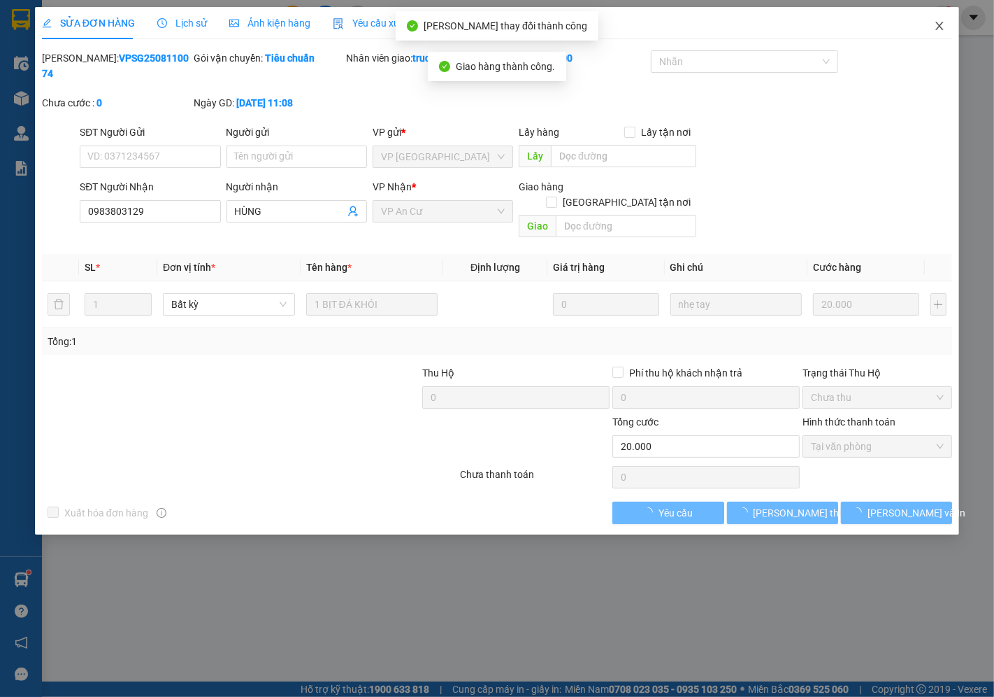
click at [938, 29] on icon "close" at bounding box center [940, 26] width 8 height 8
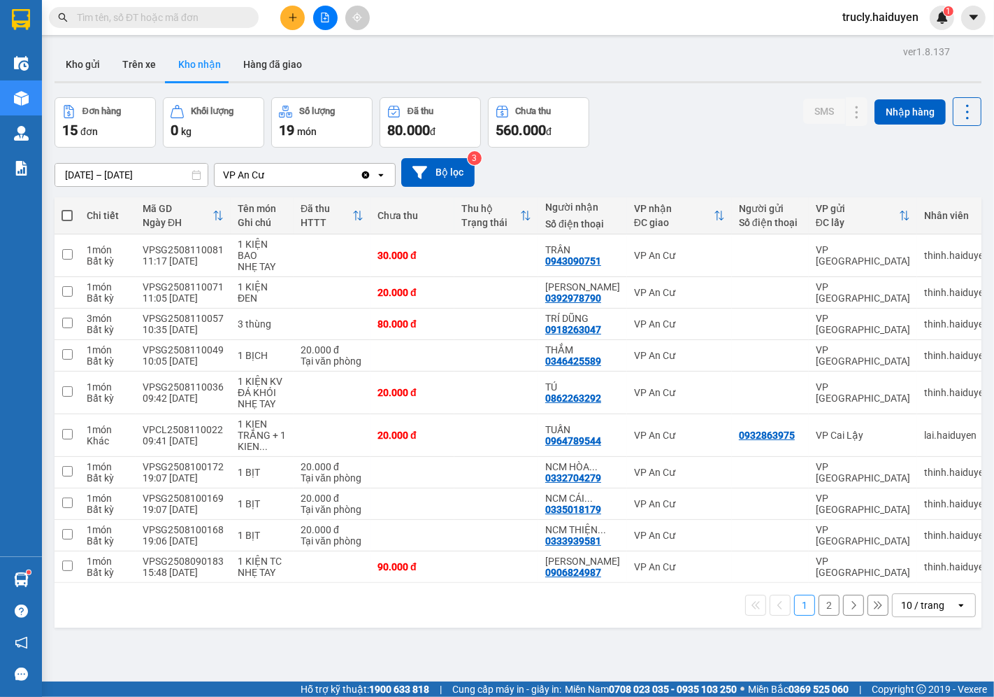
click at [715, 113] on div "Đơn hàng 15 đơn Khối lượng 0 kg Số lượng 19 món Đã thu 80.000 đ Chưa thu 560.00…" at bounding box center [518, 122] width 927 height 50
click at [825, 393] on icon at bounding box center [830, 392] width 10 height 10
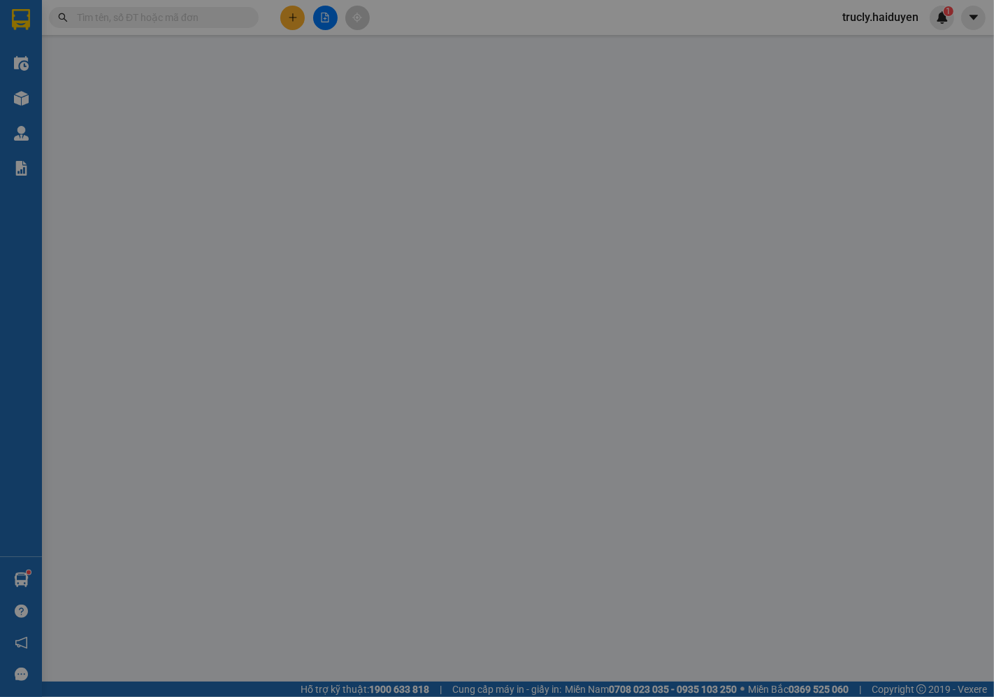
type input "0862263292"
type input "TÚ"
type input "20.000"
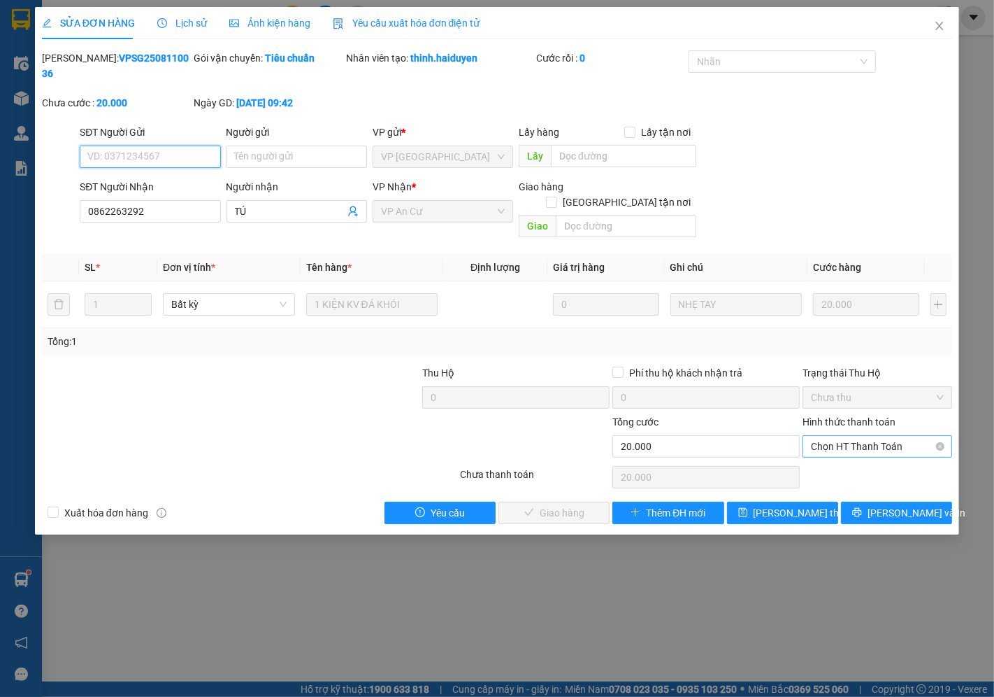
click at [865, 436] on span "Chọn HT Thanh Toán" at bounding box center [877, 446] width 133 height 21
click at [849, 444] on div "Tại văn phòng" at bounding box center [878, 443] width 133 height 15
type input "0"
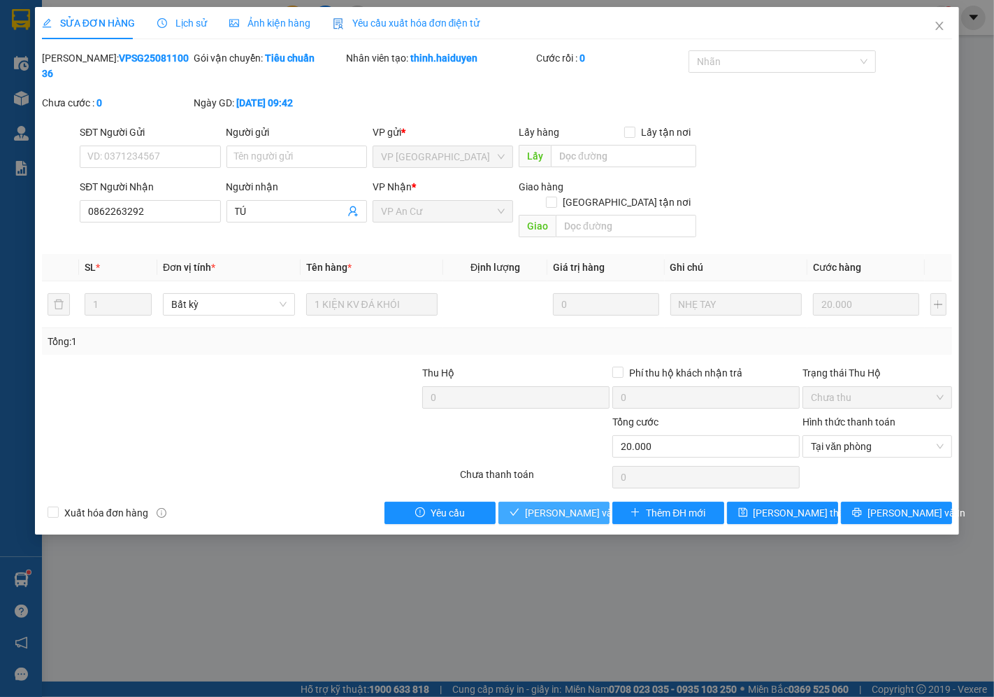
click at [564, 505] on span "[PERSON_NAME] và Giao hàng" at bounding box center [592, 512] width 134 height 15
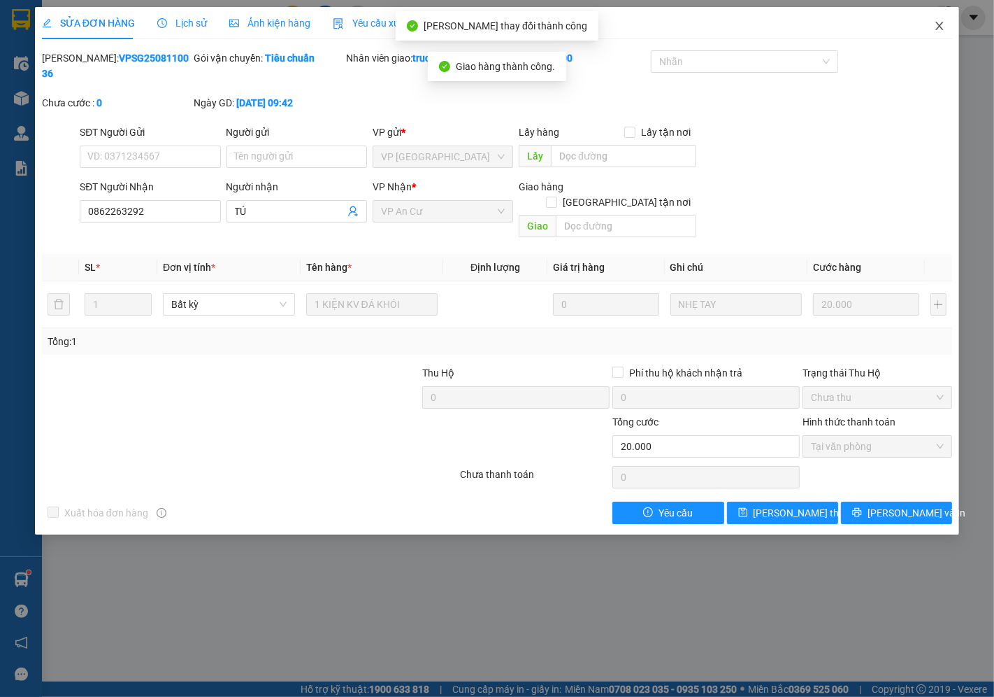
click at [942, 22] on icon "close" at bounding box center [939, 25] width 11 height 11
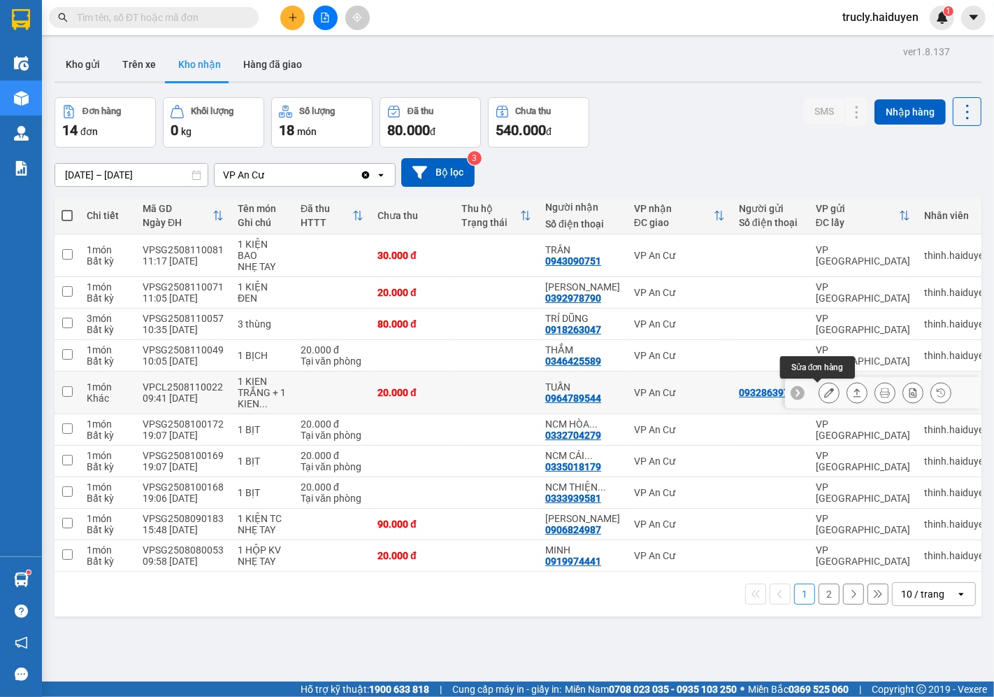
click at [825, 394] on icon at bounding box center [830, 392] width 10 height 10
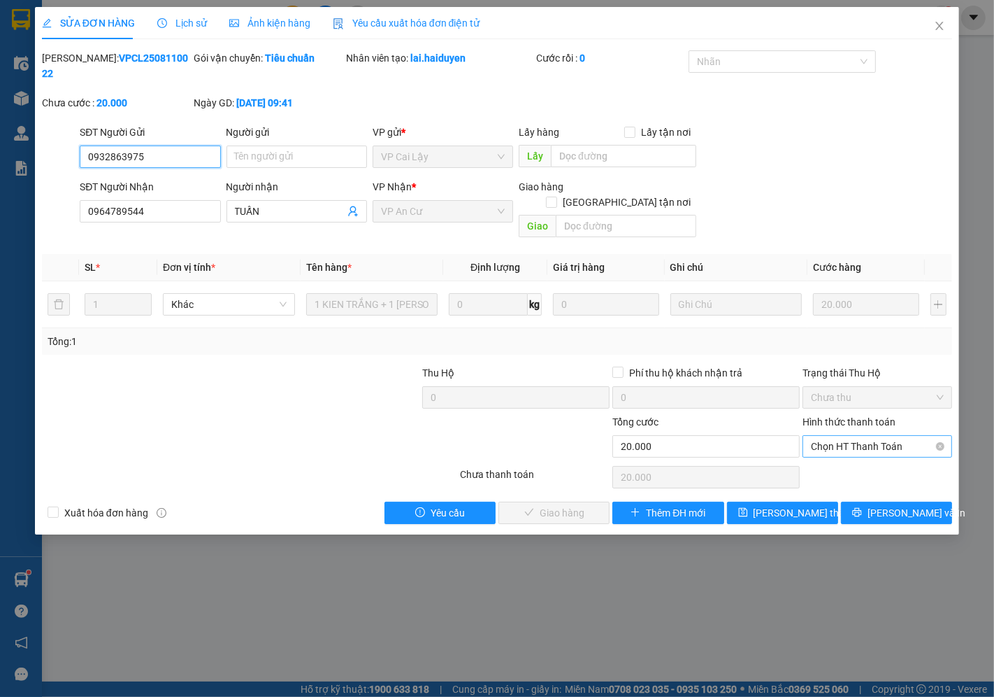
click at [836, 436] on span "Chọn HT Thanh Toán" at bounding box center [877, 446] width 133 height 21
click at [840, 448] on div "Tại văn phòng" at bounding box center [878, 443] width 133 height 15
click at [549, 505] on span "[PERSON_NAME] và Giao hàng" at bounding box center [592, 512] width 134 height 15
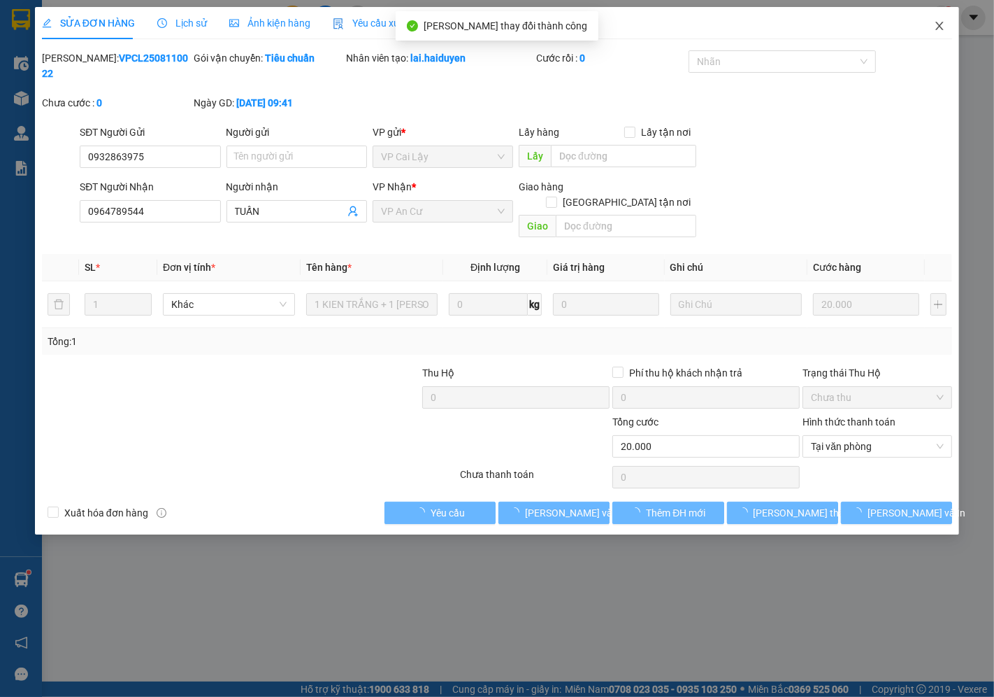
click at [944, 22] on icon "close" at bounding box center [939, 25] width 11 height 11
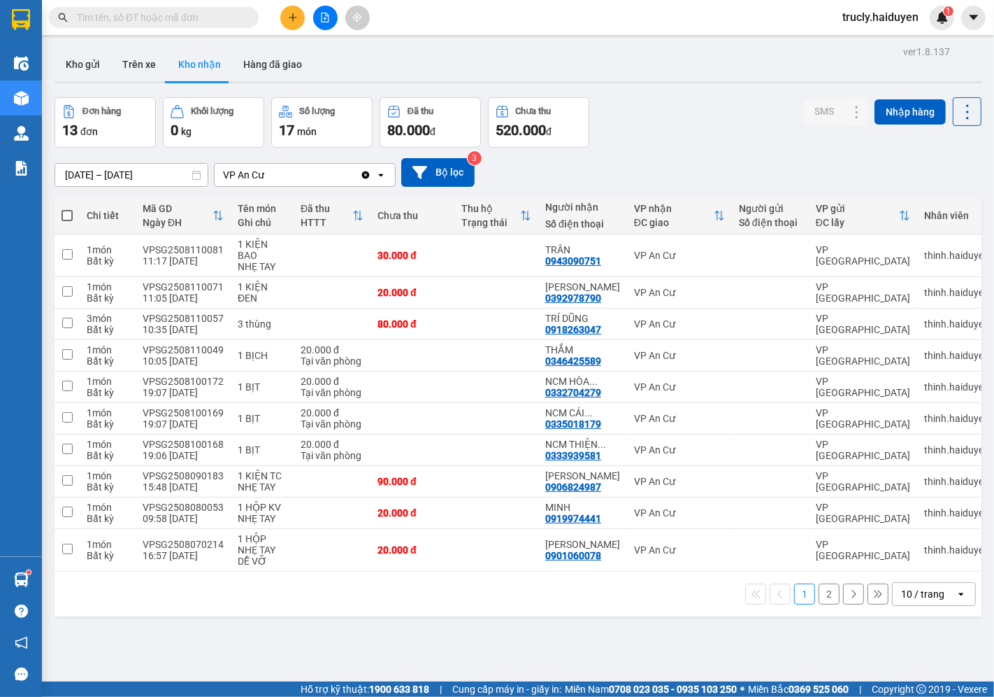
click at [819, 583] on button "2" at bounding box center [829, 593] width 21 height 21
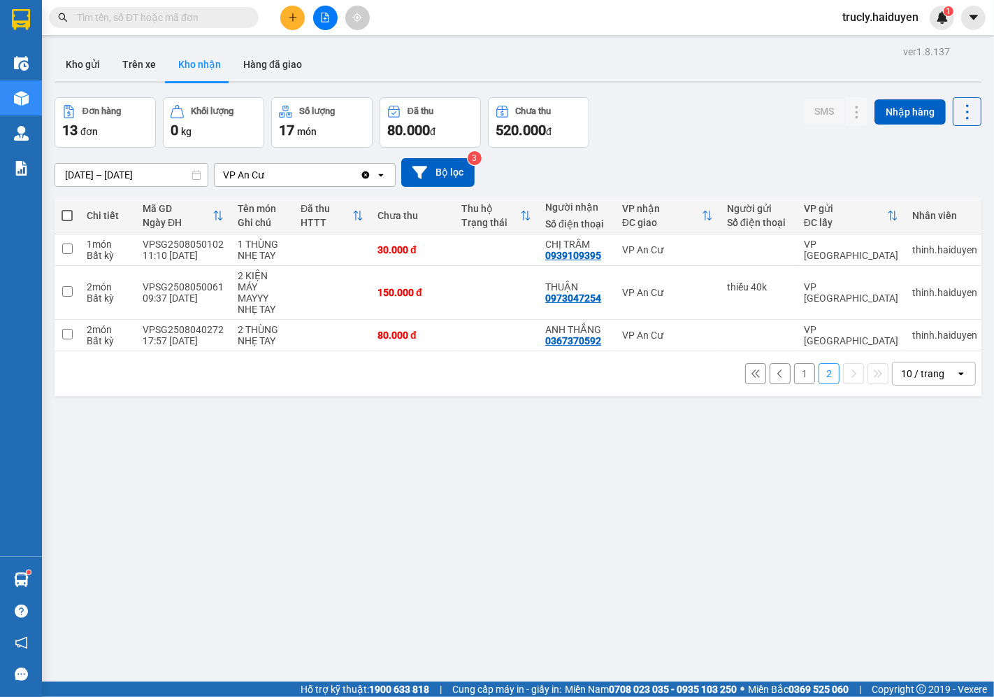
click at [794, 363] on button "1" at bounding box center [804, 373] width 21 height 21
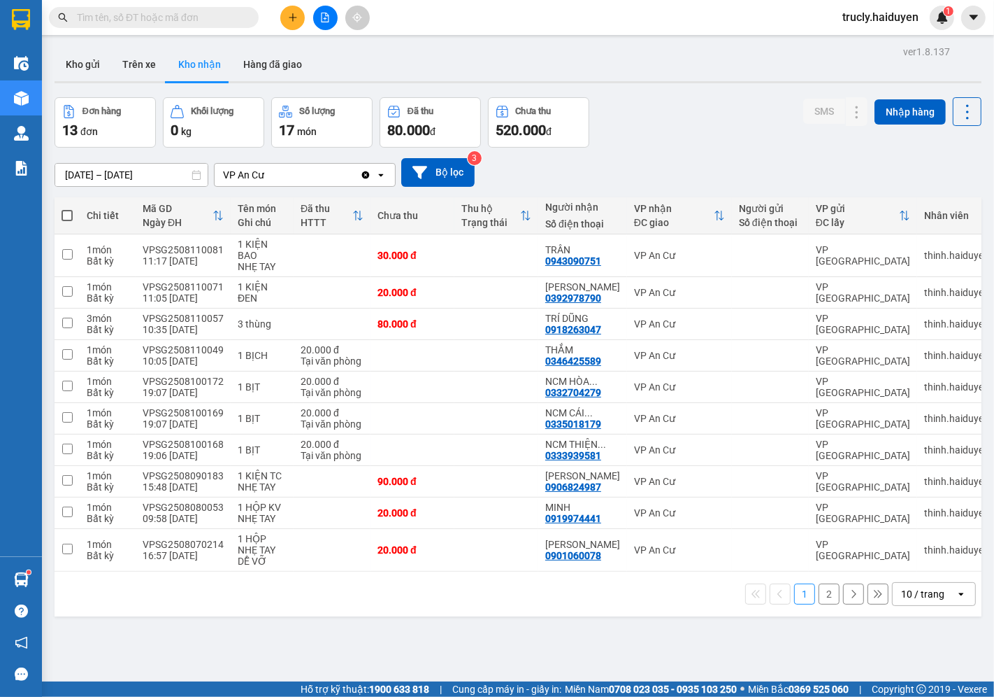
click at [728, 97] on div "Đơn hàng 13 đơn Khối lượng 0 kg Số lượng 17 món Đã thu 80.000 đ Chưa thu 520.00…" at bounding box center [518, 122] width 927 height 50
click at [661, 97] on div "Đơn hàng 13 đơn Khối lượng 0 kg Số lượng 17 món Đã thu 80.000 đ Chưa thu 520.00…" at bounding box center [518, 122] width 927 height 50
click at [825, 350] on icon at bounding box center [830, 355] width 10 height 10
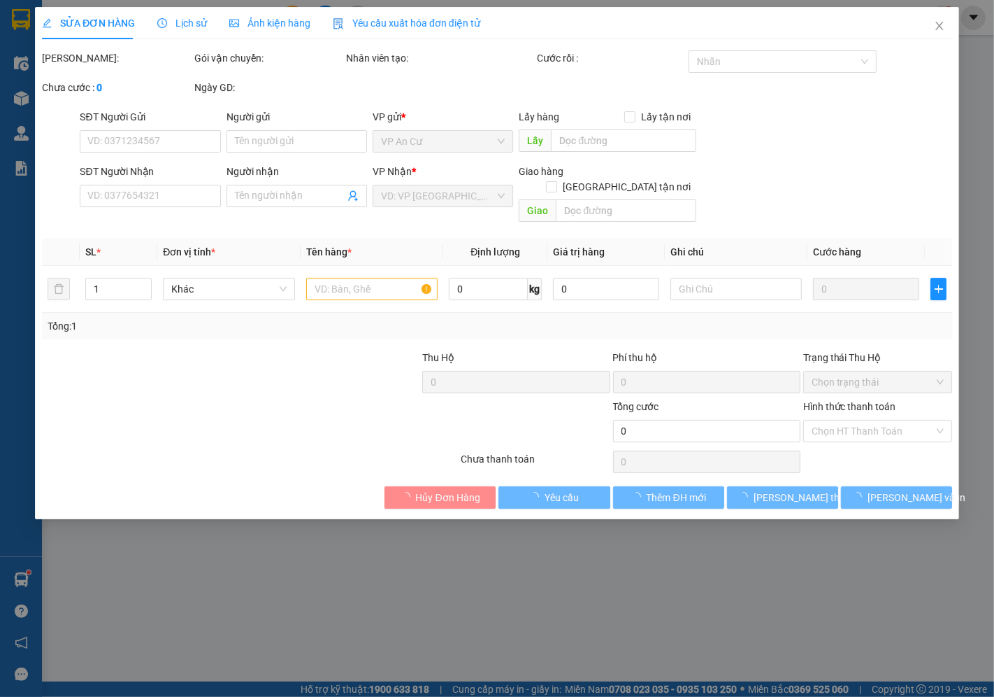
type input "0346425589"
type input "THẮM"
type input "20.000"
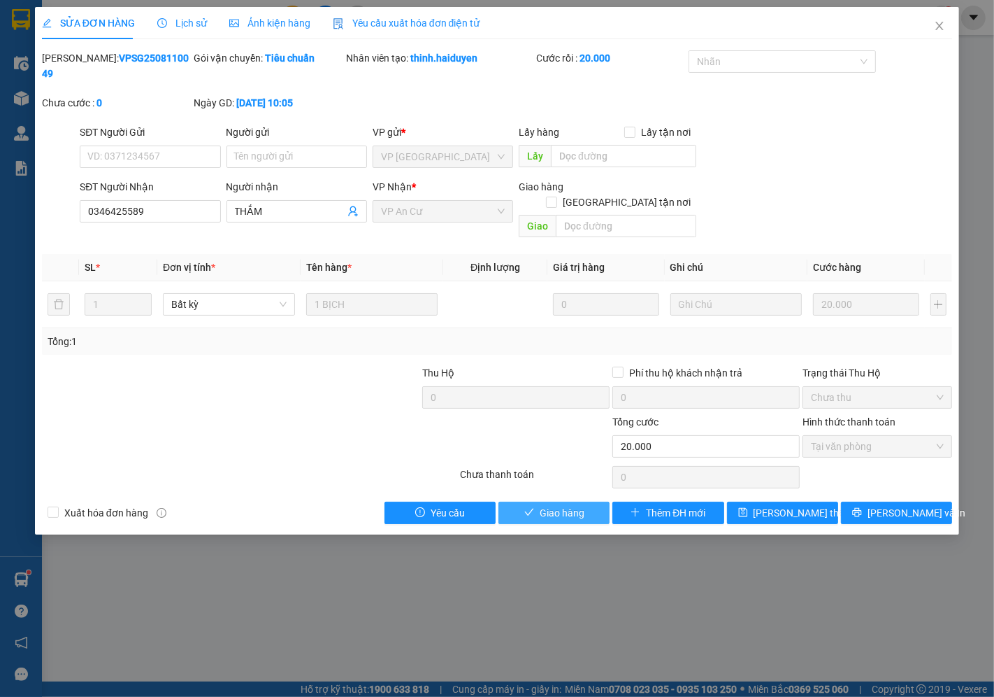
click at [568, 505] on span "Giao hàng" at bounding box center [562, 512] width 45 height 15
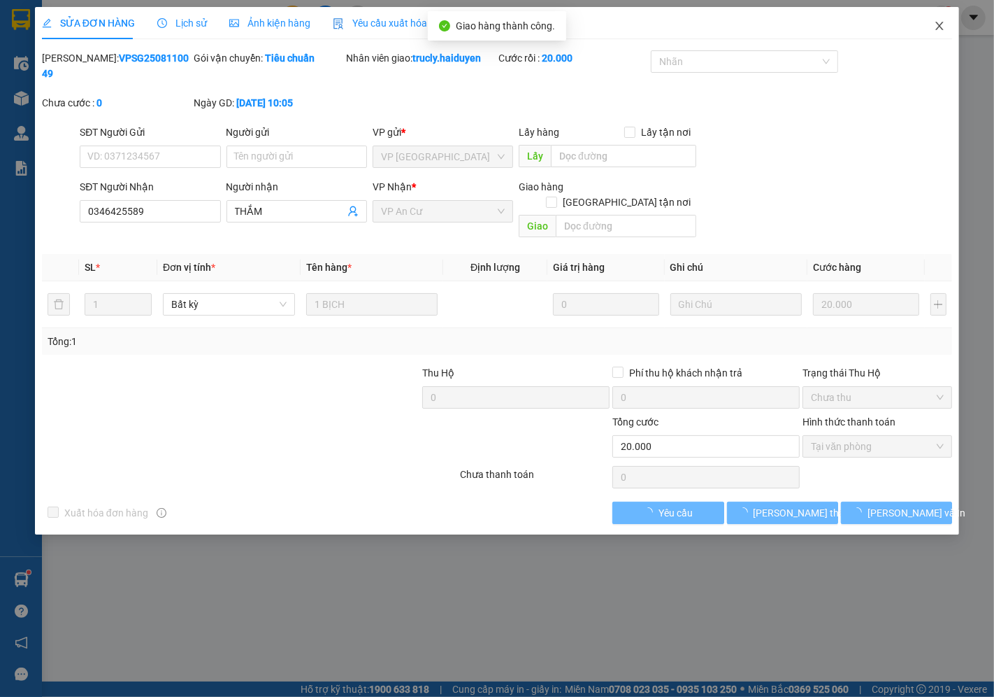
click at [938, 22] on icon "close" at bounding box center [939, 25] width 11 height 11
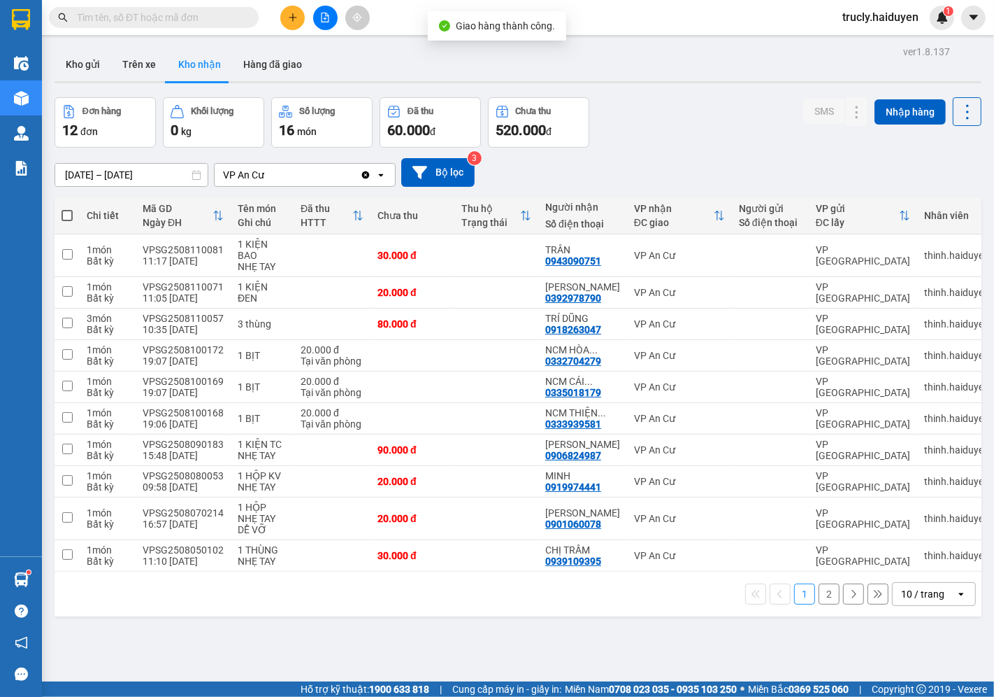
click at [676, 106] on div "Đơn hàng 12 đơn Khối lượng 0 kg Số lượng 16 món Đã thu 60.000 đ Chưa thu 520.00…" at bounding box center [518, 122] width 927 height 50
click at [712, 87] on div "ver 1.8.137 Kho gửi Trên xe Kho nhận Hàng đã giao Đơn hàng 12 đơn Khối lượng 0 …" at bounding box center [518, 390] width 938 height 697
click at [78, 69] on button "Kho gửi" at bounding box center [83, 65] width 57 height 34
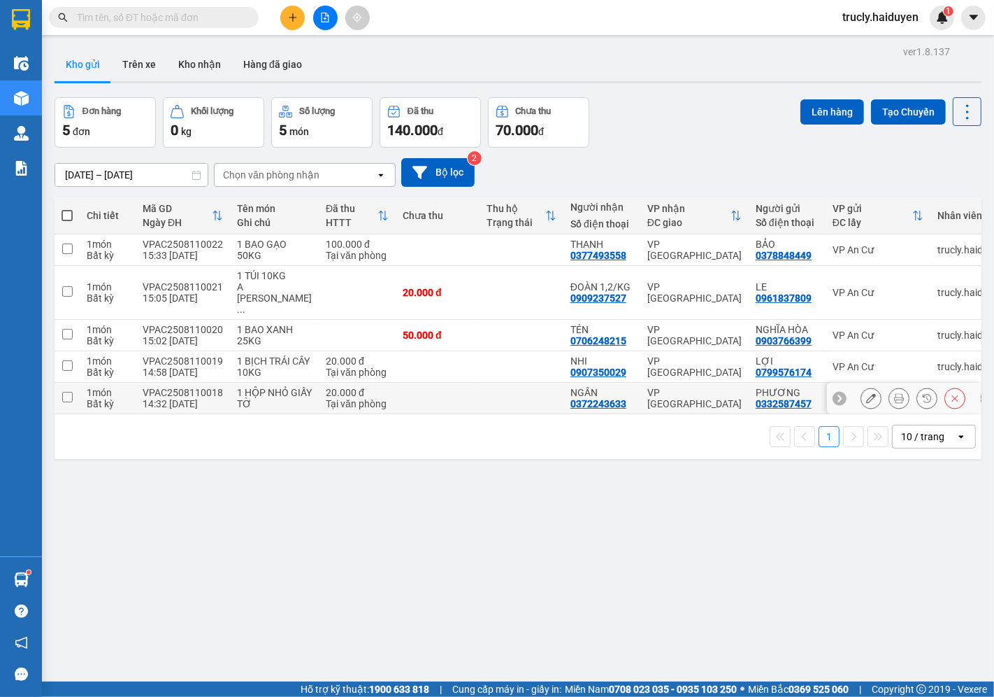
click at [257, 409] on div "1 HỘP NHỎ GIẤY TỜ" at bounding box center [274, 398] width 75 height 22
checkbox input "true"
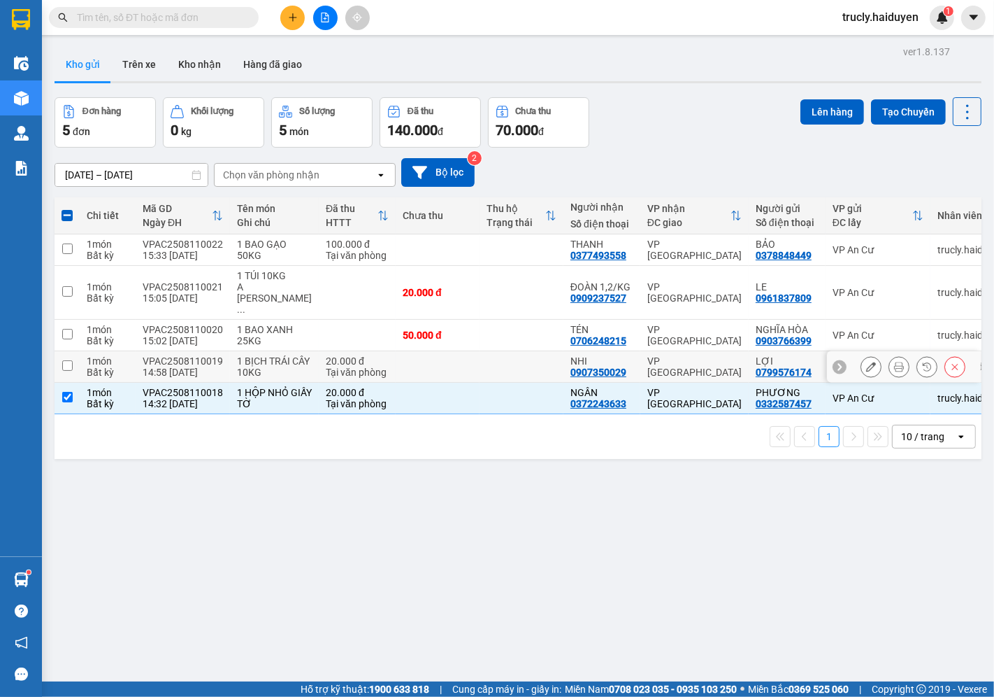
click at [254, 378] on div "1 BỊCH TRÁI CÂY 10KG" at bounding box center [274, 366] width 75 height 22
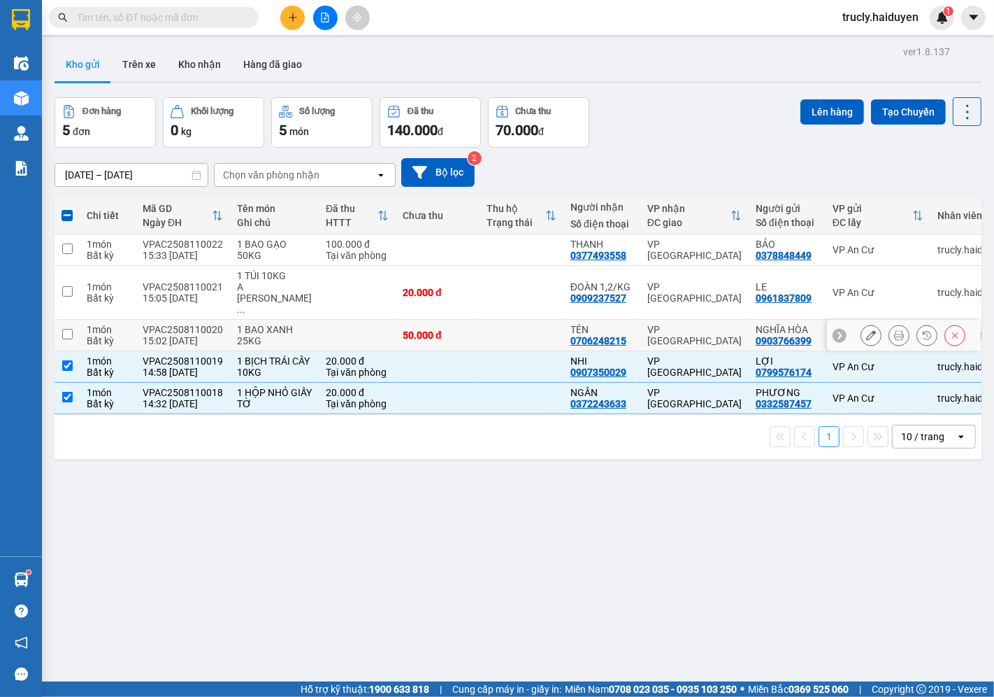
click at [243, 333] on div "1 BAO XANH 25KG" at bounding box center [274, 335] width 75 height 22
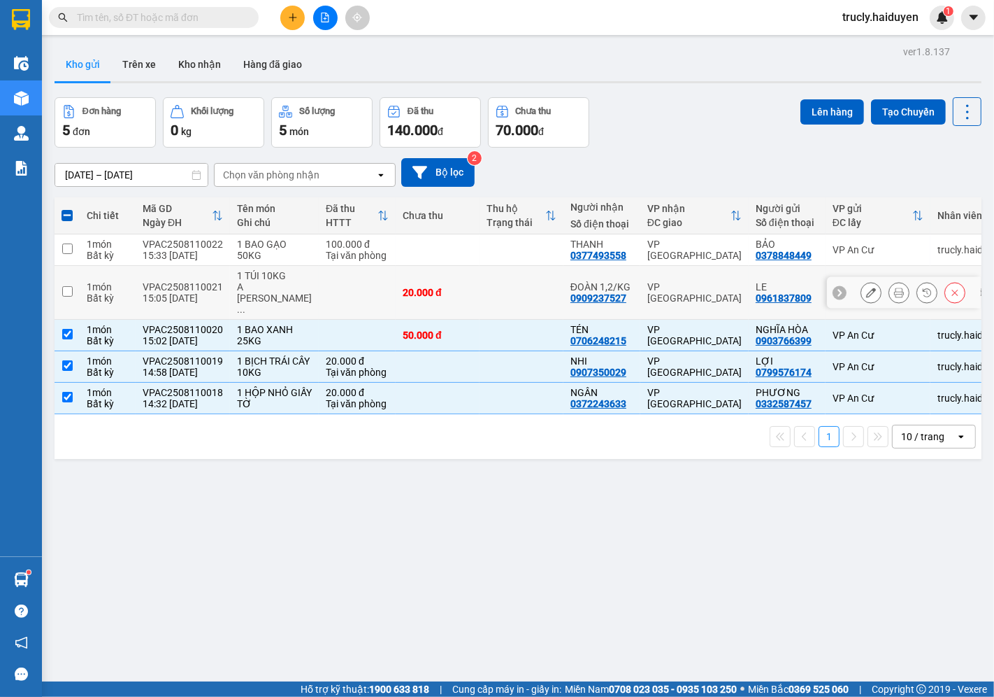
click at [238, 294] on div "A [PERSON_NAME] ..." at bounding box center [274, 298] width 75 height 34
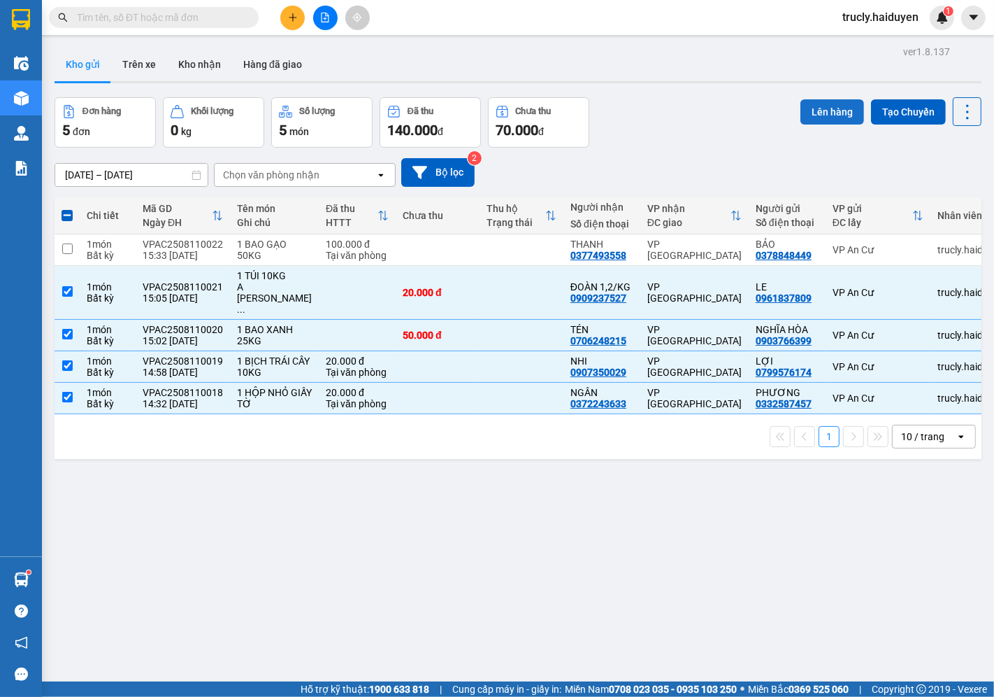
click at [813, 105] on button "Lên hàng" at bounding box center [833, 111] width 64 height 25
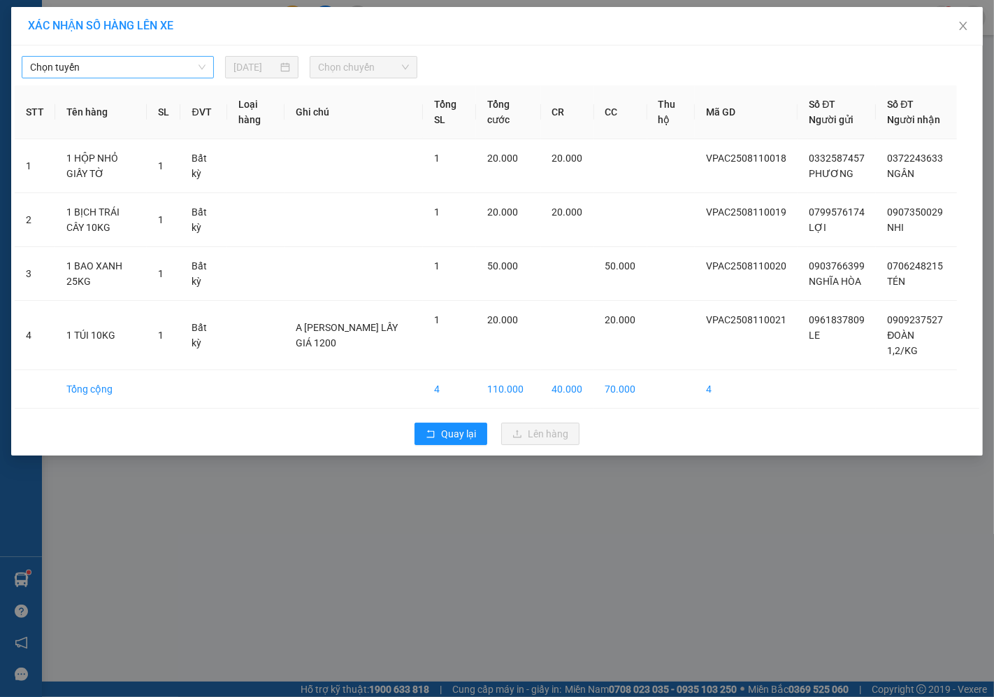
click at [117, 65] on span "Chọn tuyến" at bounding box center [118, 67] width 176 height 21
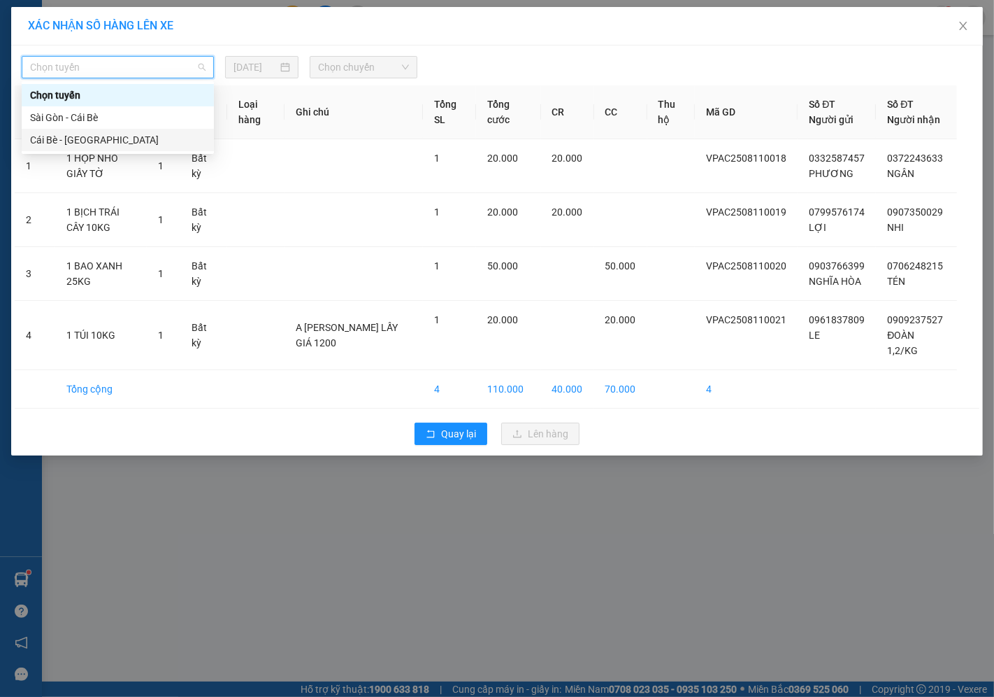
click at [85, 141] on div "Cái Bè - [GEOGRAPHIC_DATA]" at bounding box center [118, 139] width 176 height 15
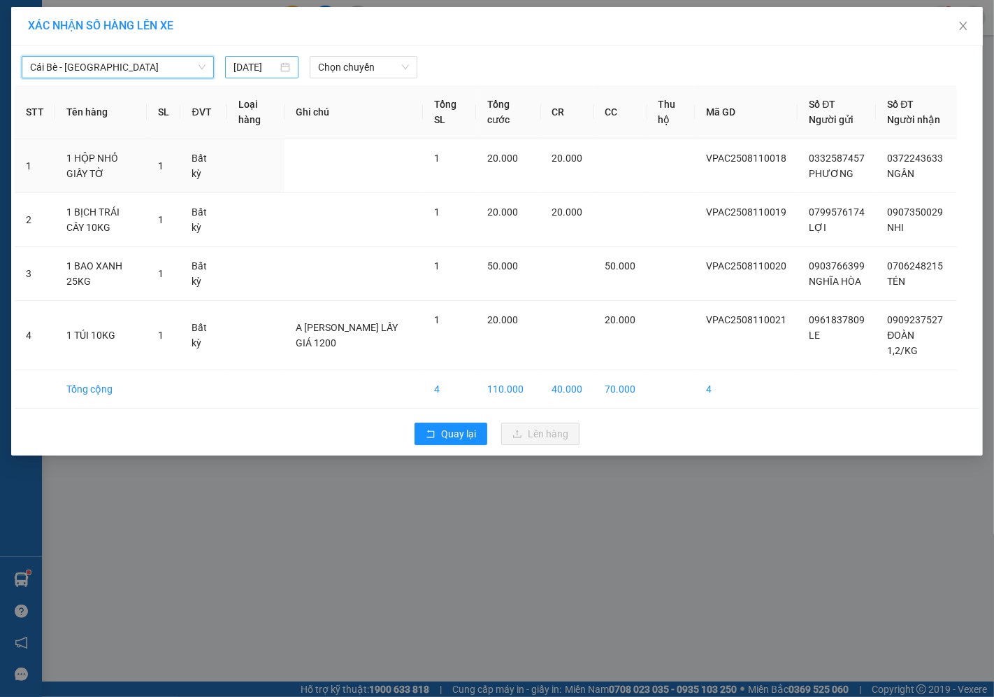
click at [250, 66] on input "[DATE]" at bounding box center [256, 66] width 44 height 15
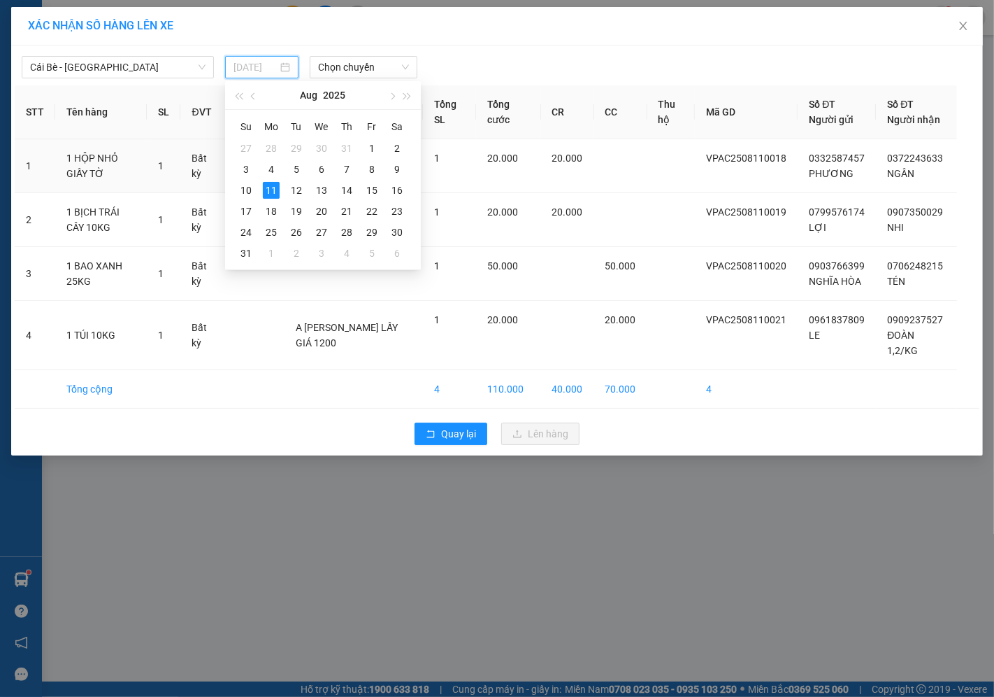
type input "[DATE]"
click at [273, 190] on div "11" at bounding box center [271, 190] width 17 height 17
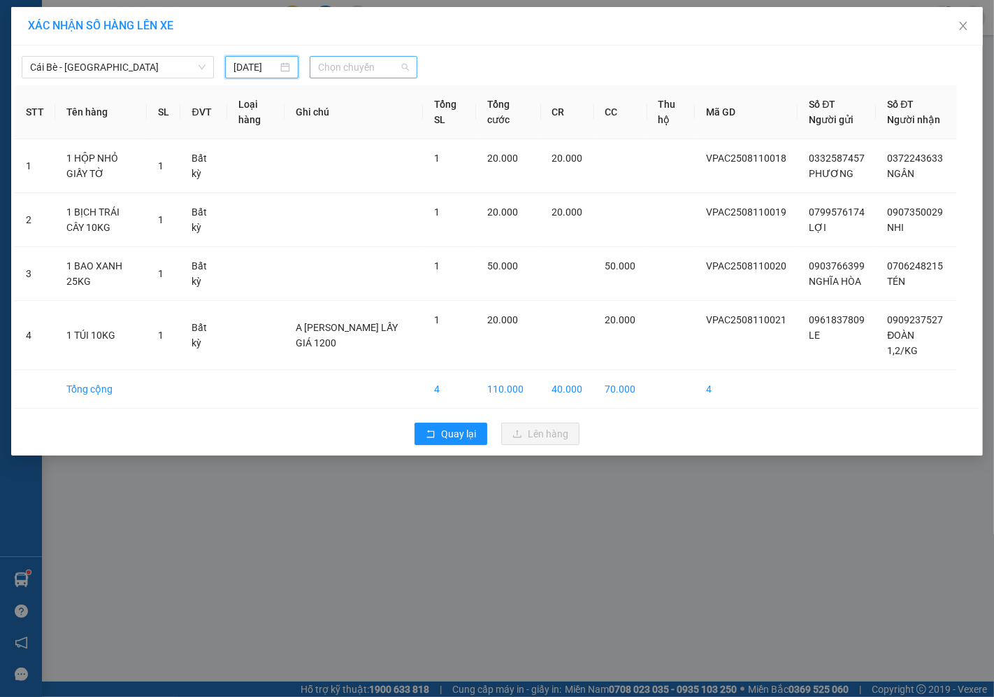
click at [329, 67] on span "Chọn chuyến" at bounding box center [363, 67] width 91 height 21
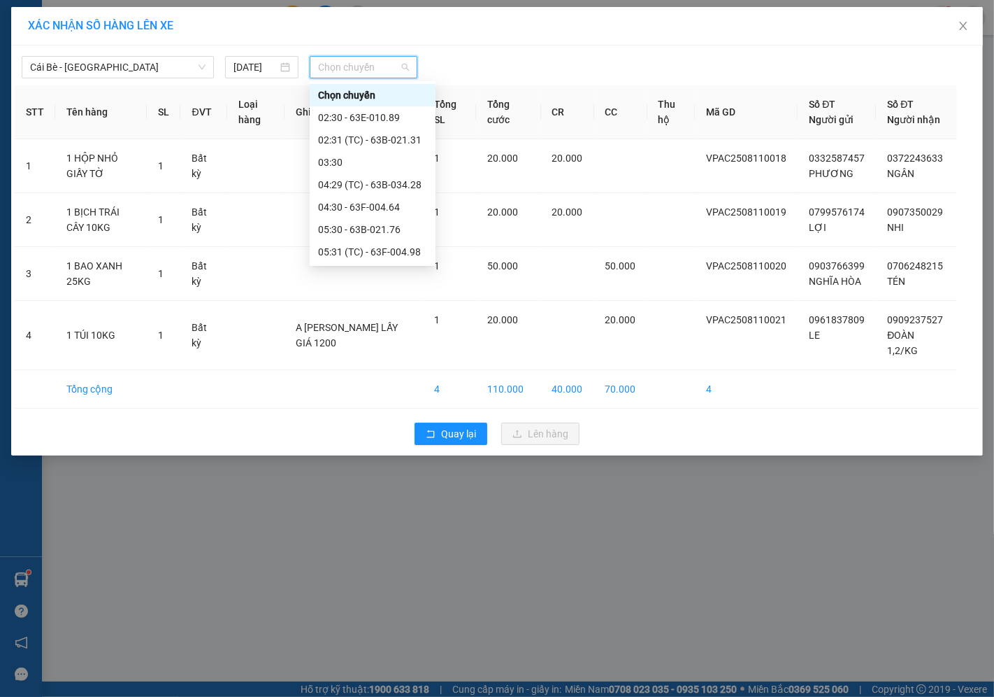
click at [362, 625] on div "15:30 - 63B-021.31" at bounding box center [372, 632] width 109 height 15
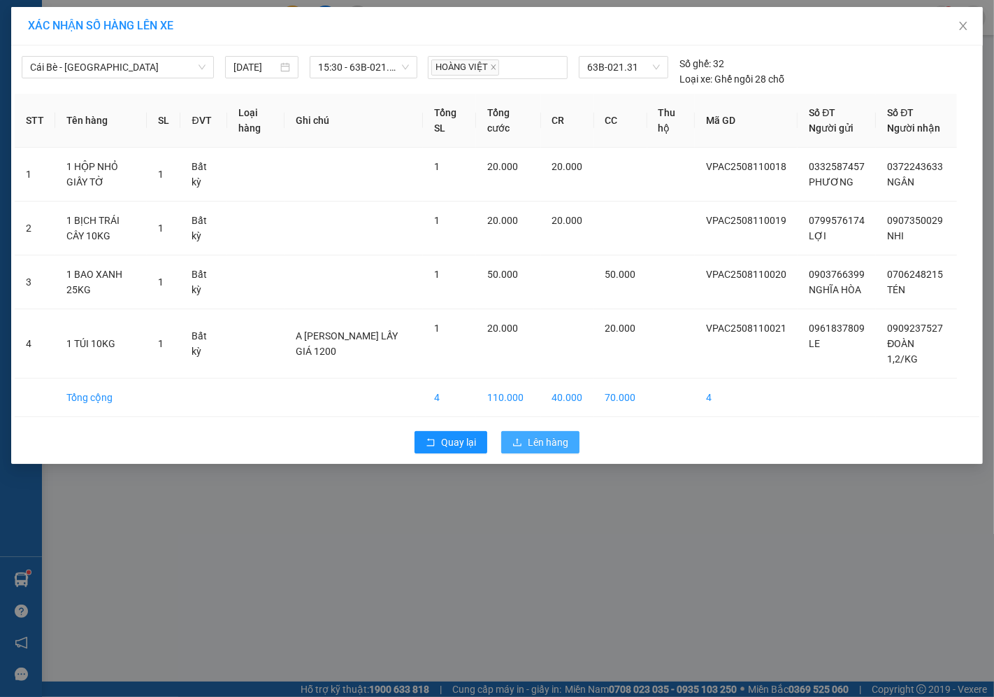
click at [536, 450] on span "Lên hàng" at bounding box center [548, 441] width 41 height 15
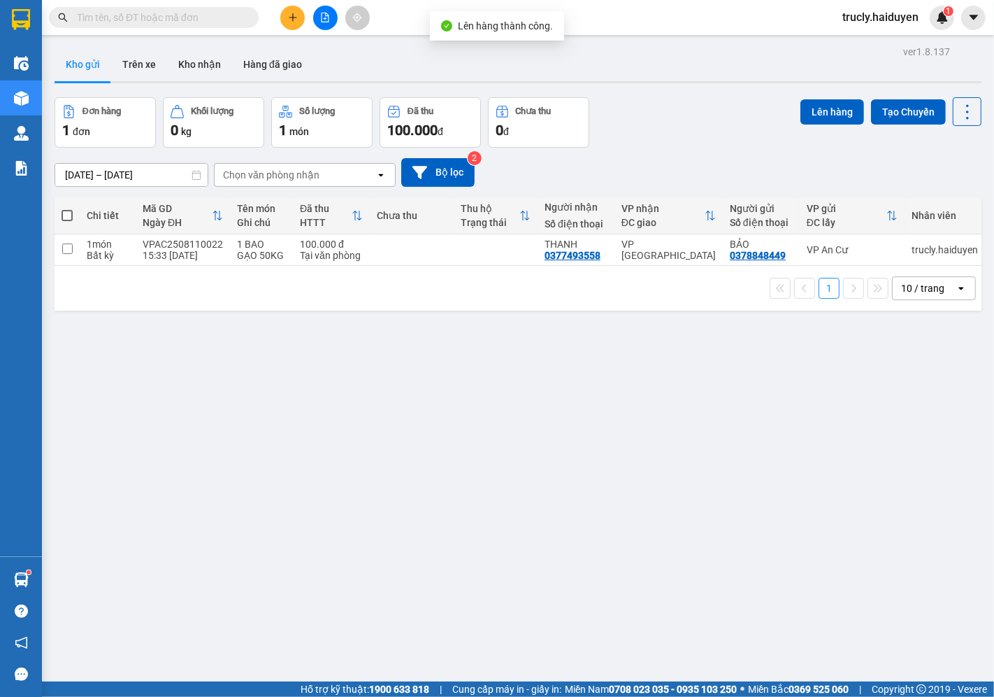
click at [689, 101] on div "Đơn hàng 1 đơn Khối lượng 0 kg Số lượng 1 món Đã thu 100.000 đ Chưa thu 0 đ Lên…" at bounding box center [518, 122] width 927 height 50
click at [210, 21] on input "text" at bounding box center [159, 17] width 165 height 15
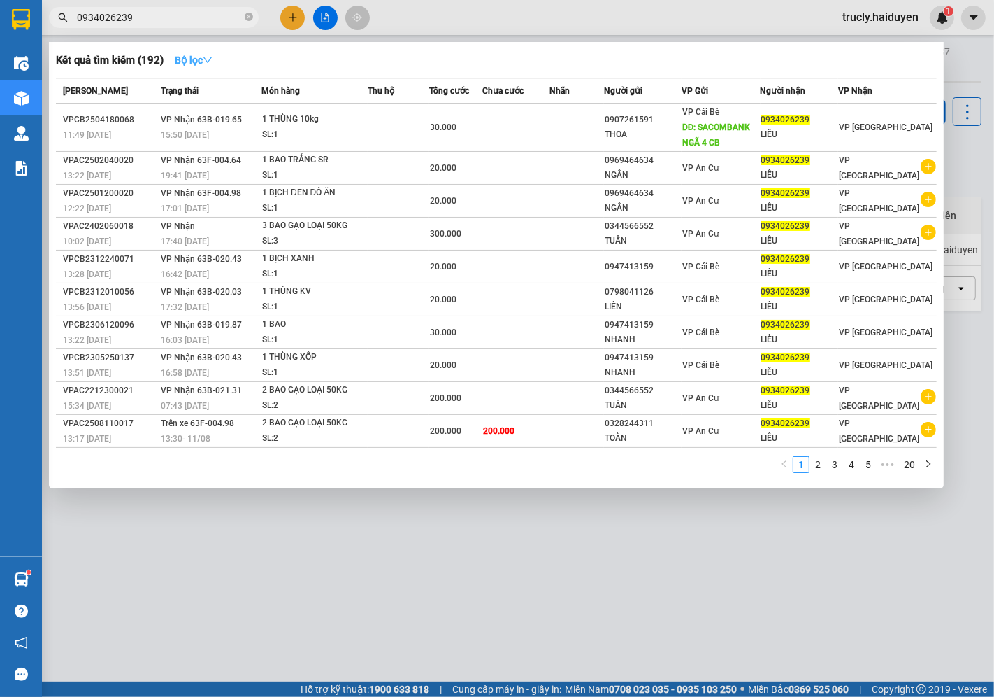
type input "0934026239"
click at [204, 60] on strong "Bộ lọc" at bounding box center [194, 60] width 38 height 11
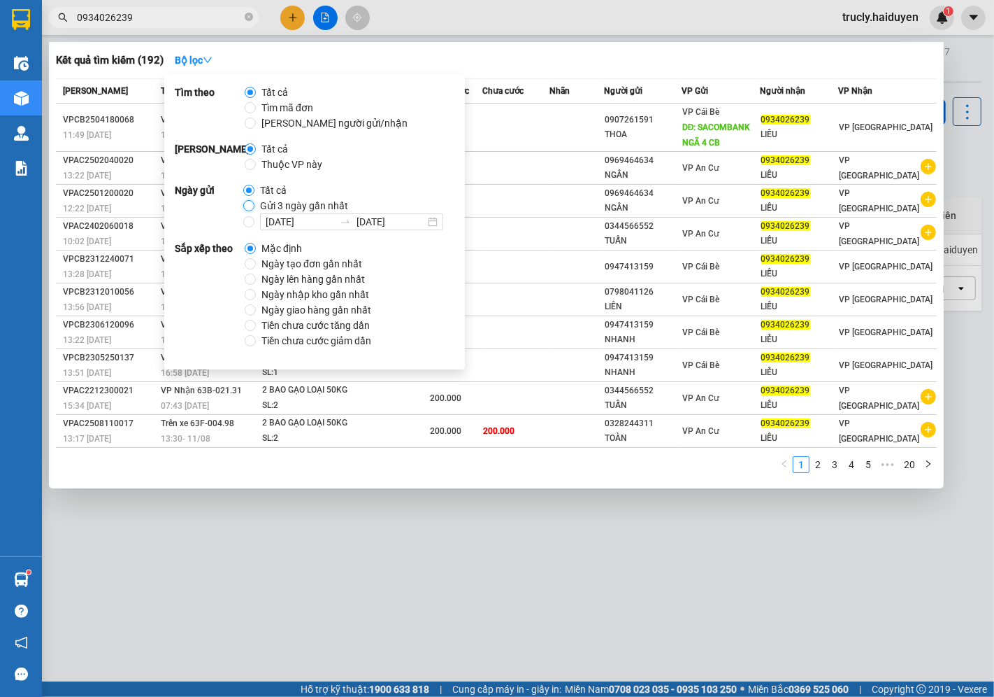
click at [245, 207] on input "Gửi 3 ngày gần nhất" at bounding box center [248, 205] width 11 height 11
radio input "true"
radio input "false"
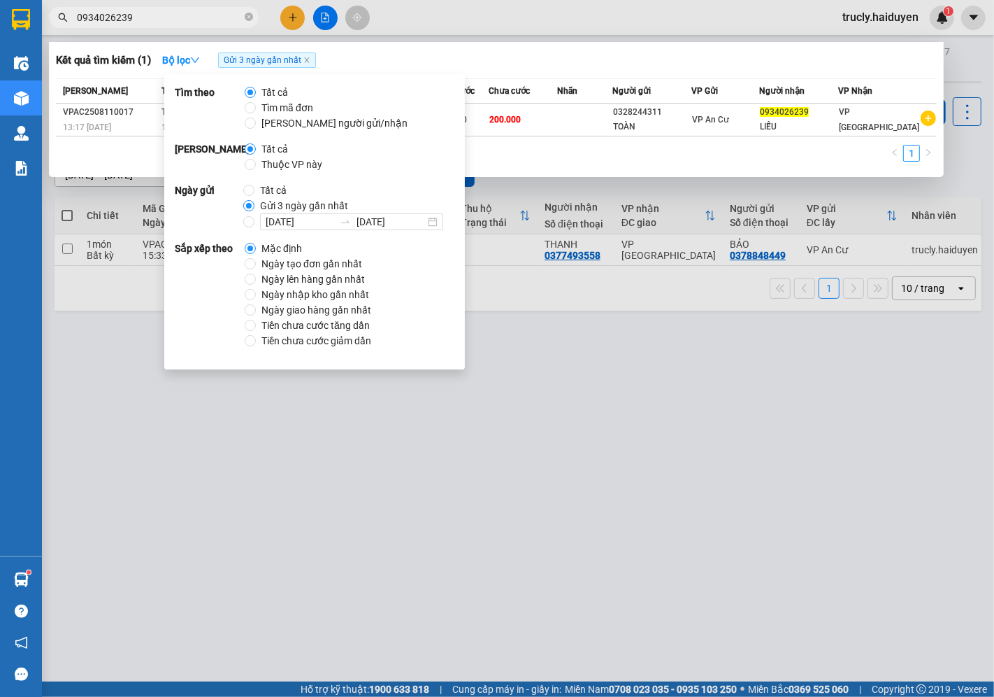
click at [156, 18] on input "0934026239" at bounding box center [159, 17] width 165 height 15
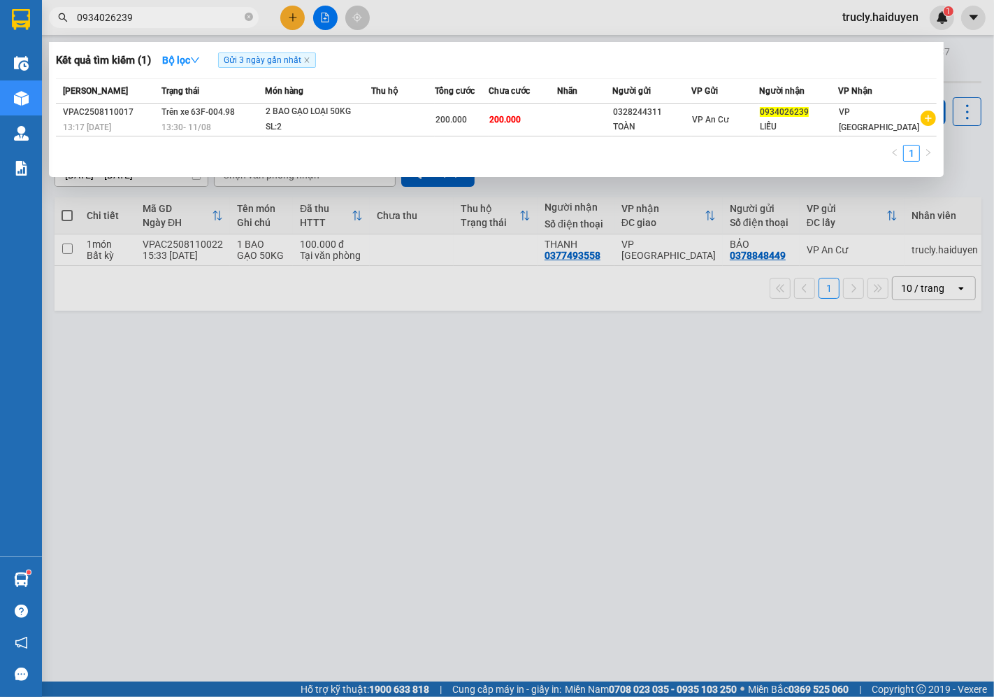
click at [166, 15] on input "0934026239" at bounding box center [159, 17] width 165 height 15
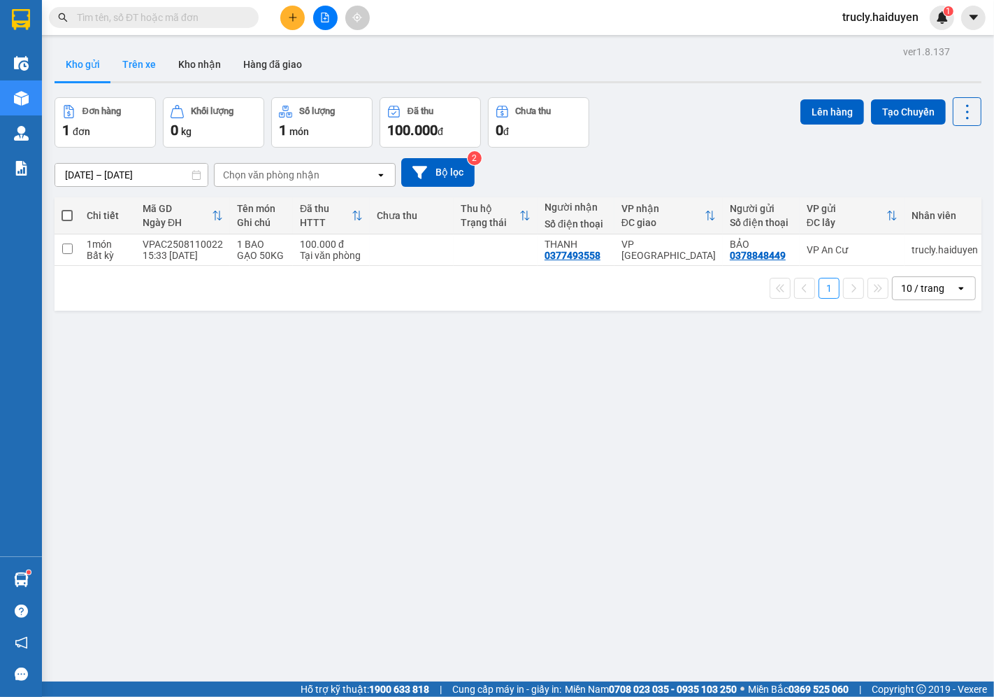
click at [149, 69] on button "Trên xe" at bounding box center [139, 65] width 56 height 34
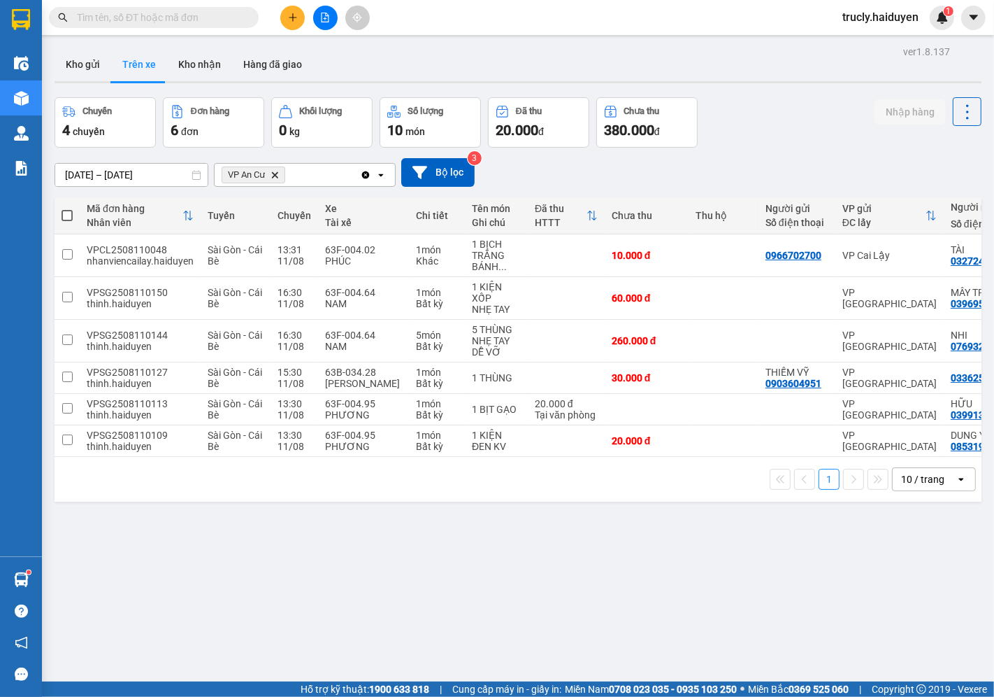
click at [778, 103] on div "Chuyến 4 chuyến Đơn hàng 6 đơn Khối lượng 0 kg Số lượng 10 món Đã thu 20.000 đ …" at bounding box center [518, 122] width 927 height 50
click at [80, 74] on button "Kho gửi" at bounding box center [83, 65] width 57 height 34
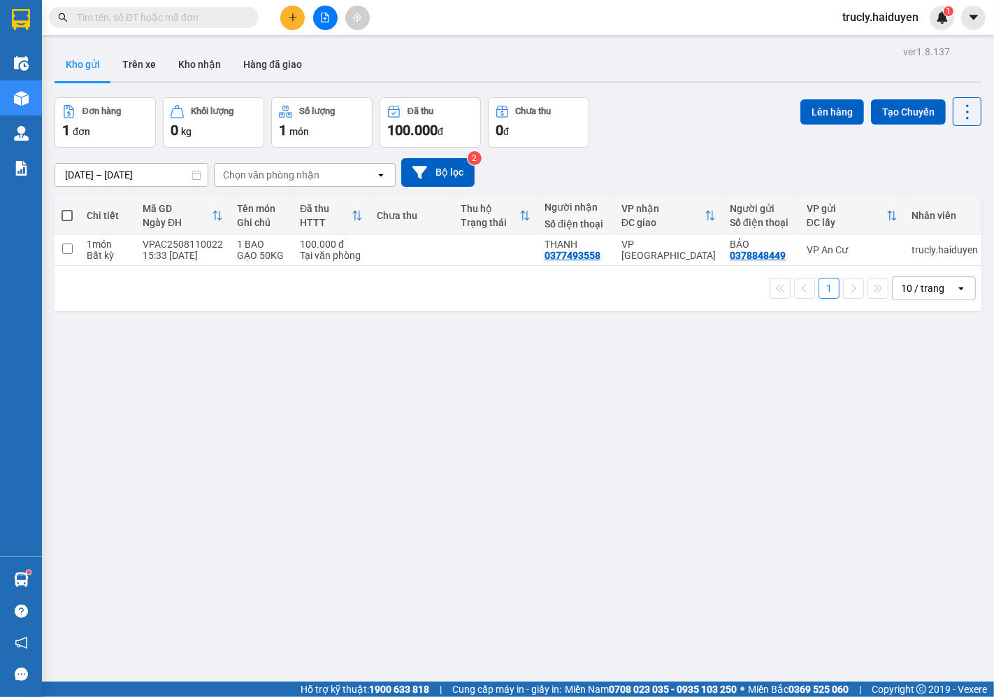
click at [288, 19] on icon "plus" at bounding box center [293, 18] width 10 height 10
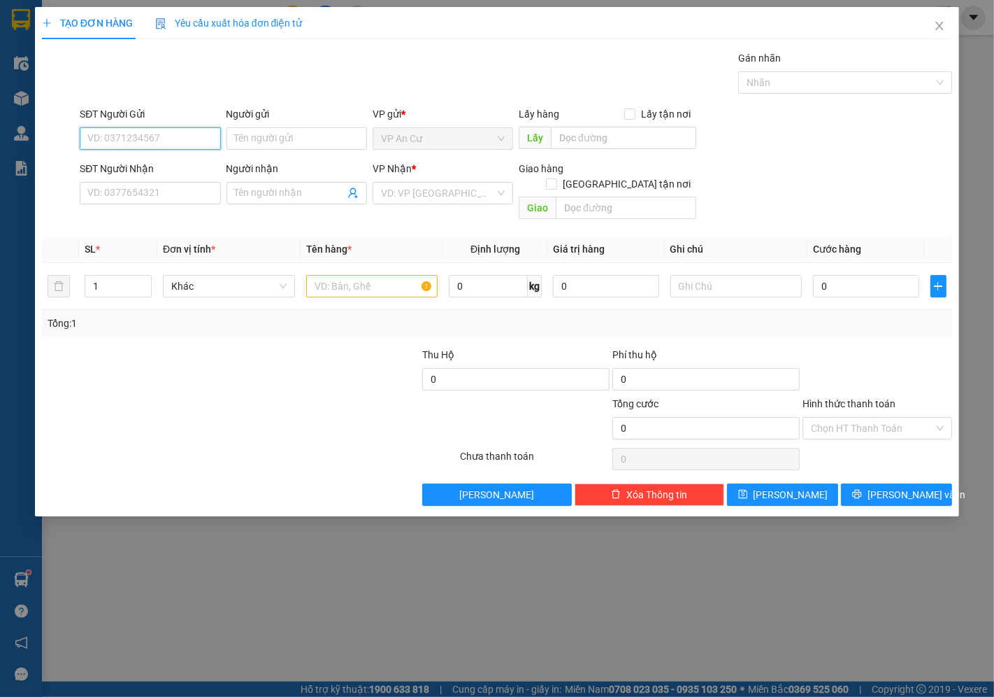
click at [120, 127] on input "SĐT Người Gửi" at bounding box center [150, 138] width 141 height 22
type input "7"
click at [941, 29] on icon "close" at bounding box center [940, 26] width 8 height 8
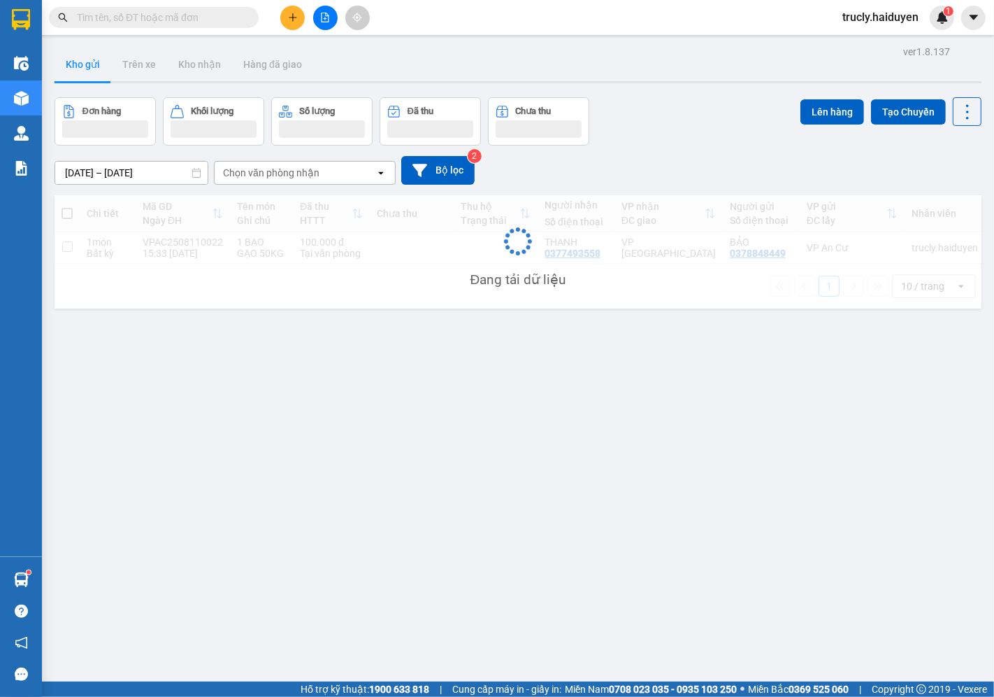
click at [659, 113] on div "Đơn hàng Khối lượng Số lượng Đã thu Chưa thu Lên hàng Tạo Chuyến" at bounding box center [518, 121] width 927 height 48
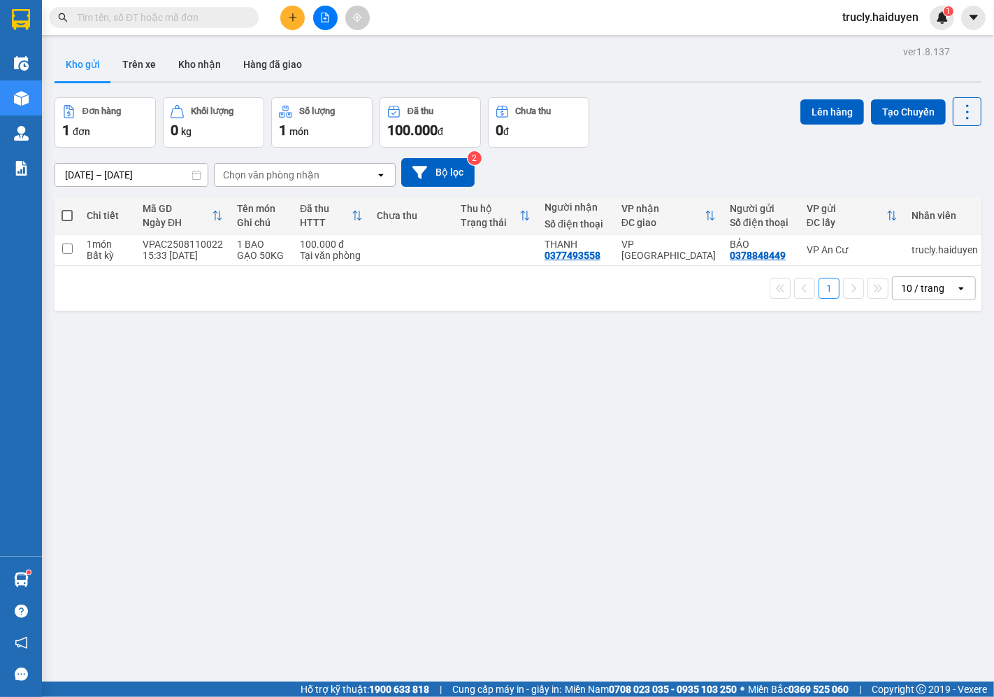
click at [643, 96] on div "ver 1.8.137 Kho gửi Trên xe Kho nhận Hàng đã giao Đơn hàng 1 đơn Khối lượng 0 k…" at bounding box center [518, 390] width 938 height 697
click at [133, 61] on button "Trên xe" at bounding box center [139, 65] width 56 height 34
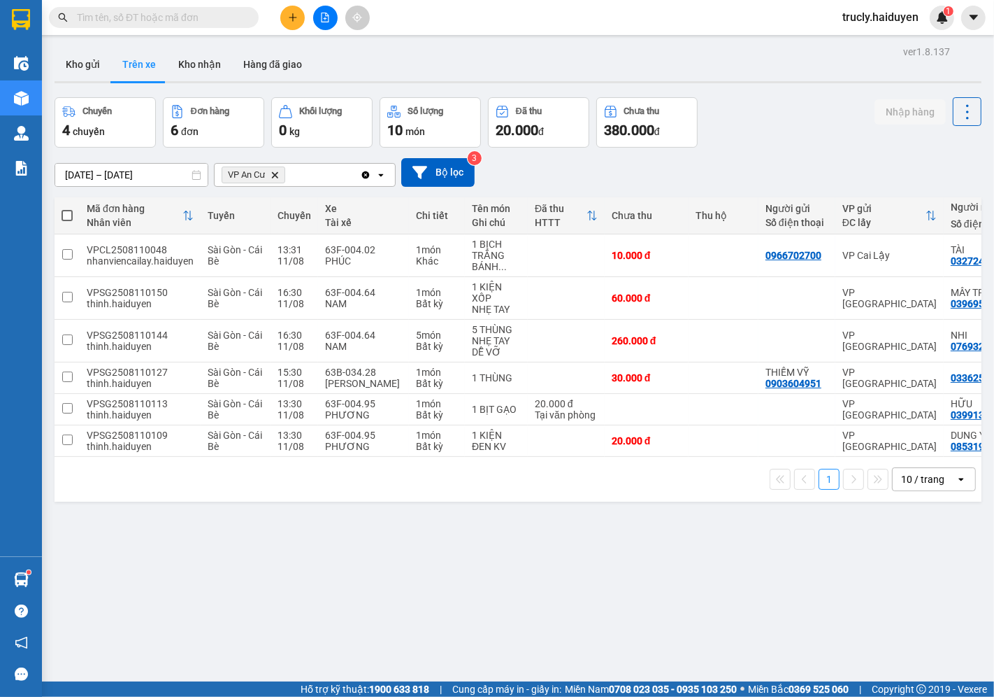
click at [592, 538] on div "ver 1.8.137 Kho gửi Trên xe Kho nhận Hàng đã giao Chuyến 4 chuyến Đơn hàng 6 đơ…" at bounding box center [518, 390] width 938 height 697
click at [481, 649] on div "ver 1.8.137 Kho gửi Trên xe Kho nhận Hàng đã giao Chuyến 4 chuyến Đơn hàng 6 đơ…" at bounding box center [518, 390] width 938 height 697
click at [771, 84] on div "Kho gửi Trên xe Kho nhận Hàng đã giao" at bounding box center [518, 66] width 927 height 37
click at [94, 56] on button "Kho gửi" at bounding box center [83, 65] width 57 height 34
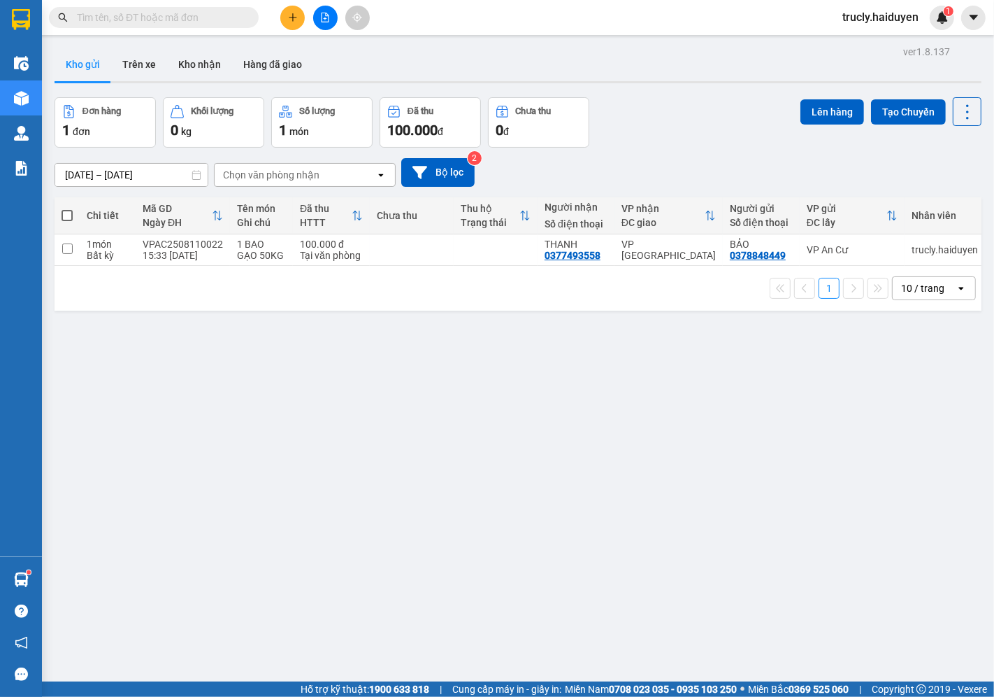
click at [678, 115] on div "Đơn hàng 1 đơn Khối lượng 0 kg Số lượng 1 món Đã thu 100.000 đ Chưa thu 0 đ Lên…" at bounding box center [518, 122] width 927 height 50
click at [659, 115] on div "Đơn hàng 1 đơn Khối lượng 0 kg Số lượng 1 món Đã thu 100.000 đ Chưa thu 0 đ Lên…" at bounding box center [518, 122] width 927 height 50
click at [136, 70] on button "Trên xe" at bounding box center [139, 65] width 56 height 34
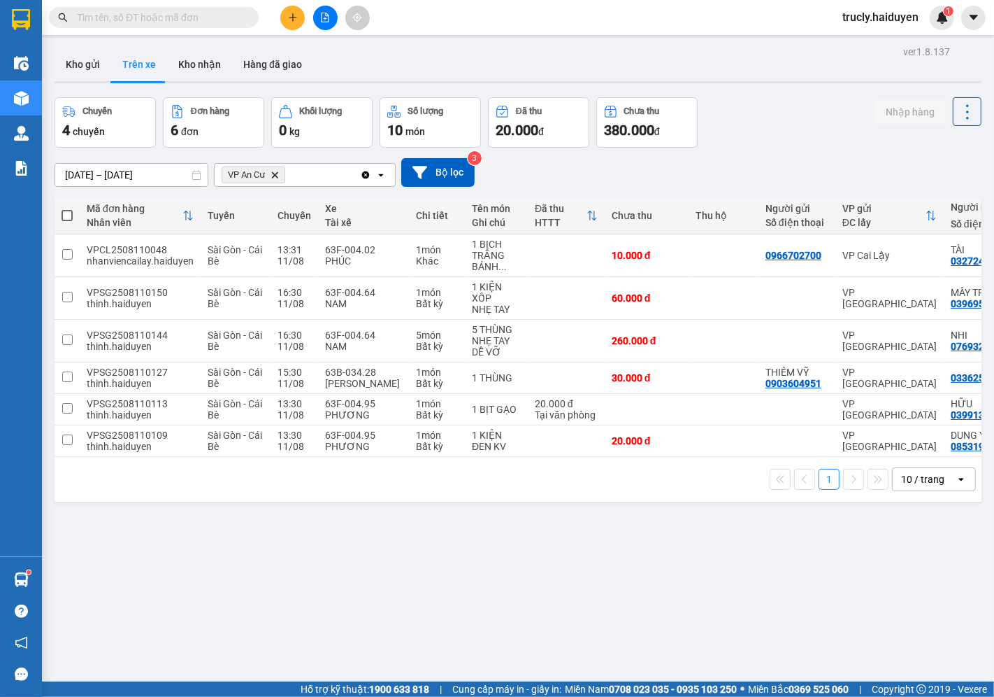
click at [768, 102] on div "Chuyến 4 chuyến Đơn hàng 6 đơn Khối lượng 0 kg Số lượng 10 món Đã thu 20.000 đ …" at bounding box center [518, 122] width 927 height 50
click at [800, 94] on div "ver 1.8.137 Kho gửi Trên xe Kho nhận Hàng đã giao Chuyến 4 chuyến Đơn hàng 6 đơ…" at bounding box center [518, 390] width 938 height 697
click at [776, 93] on div "ver 1.8.137 Kho gửi Trên xe Kho nhận Hàng đã giao Chuyến 4 chuyến Đơn hàng 6 đơ…" at bounding box center [518, 390] width 938 height 697
click at [960, 436] on icon at bounding box center [965, 441] width 10 height 10
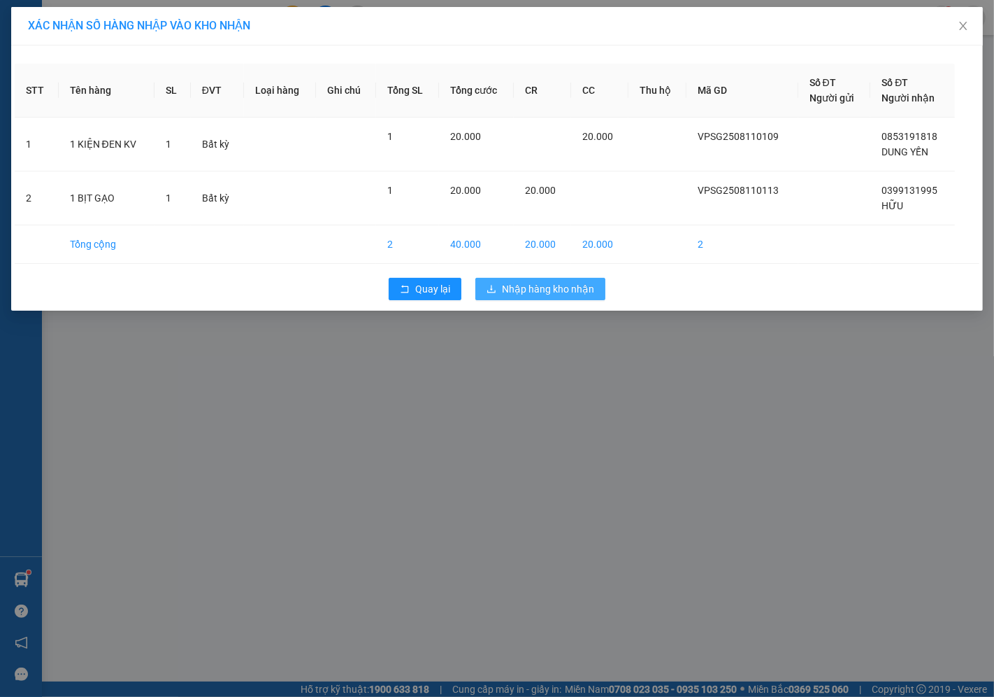
click at [540, 288] on span "Nhập hàng kho nhận" at bounding box center [548, 288] width 92 height 15
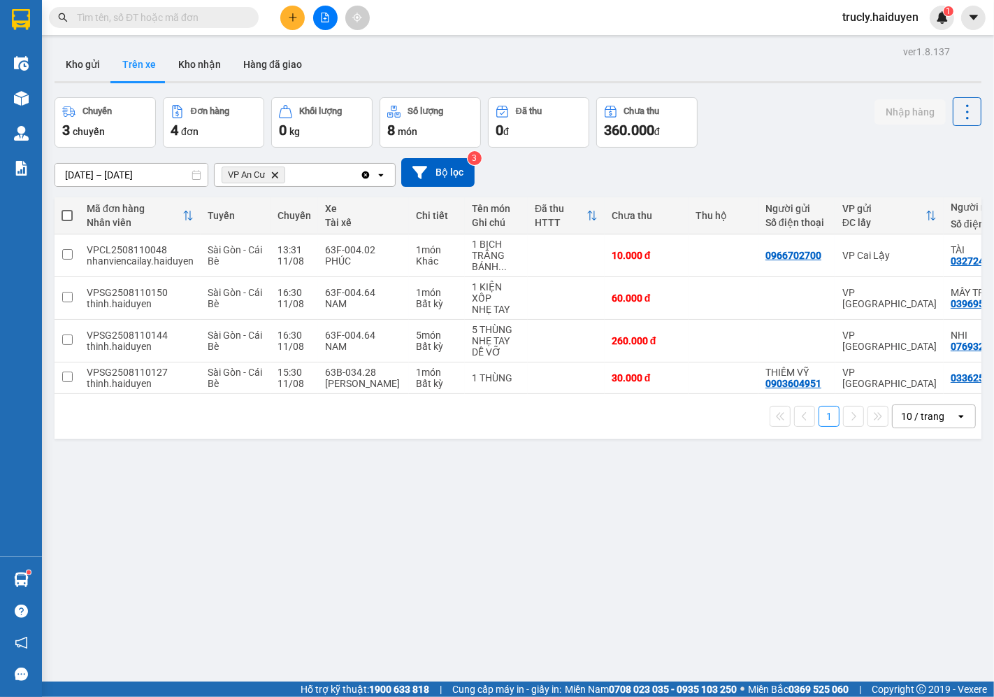
click at [749, 94] on div "ver 1.8.137 Kho gửi Trên xe Kho nhận Hàng đã giao Chuyến 3 chuyến Đơn hàng 4 đơ…" at bounding box center [518, 390] width 938 height 697
click at [193, 72] on button "Kho nhận" at bounding box center [199, 65] width 65 height 34
type input "[DATE] – [DATE]"
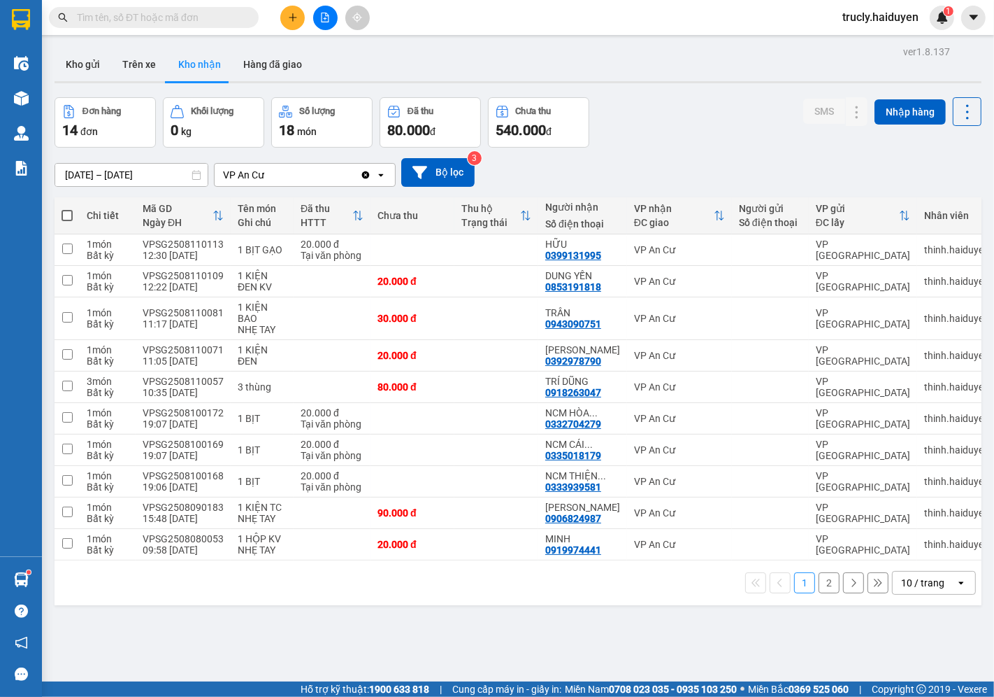
click at [719, 83] on div at bounding box center [518, 82] width 927 height 2
click at [288, 13] on icon "plus" at bounding box center [293, 18] width 10 height 10
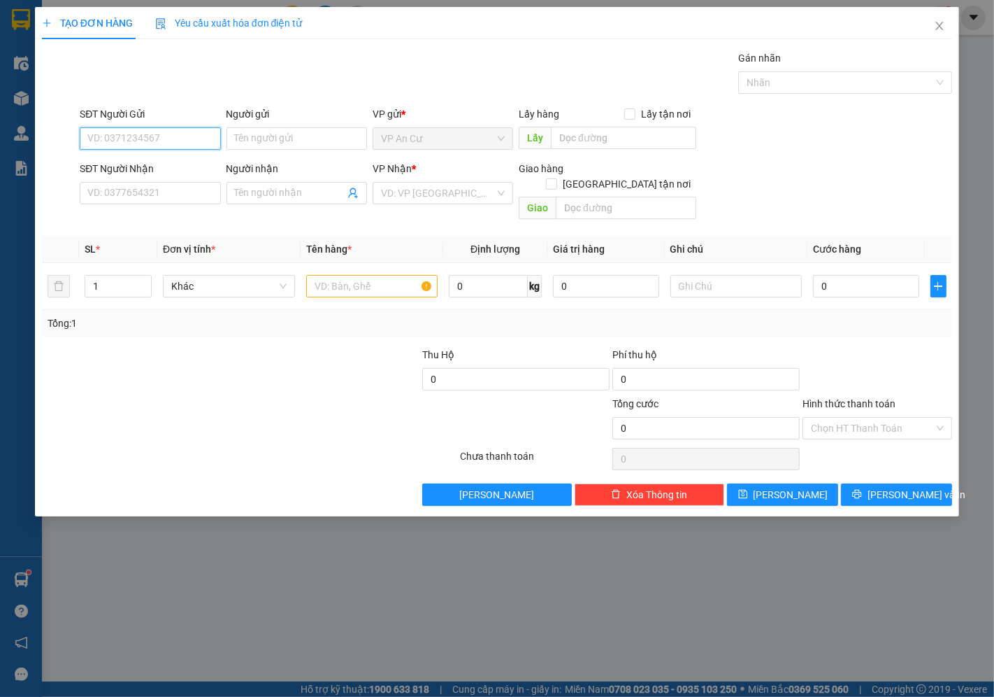
click at [157, 137] on input "SĐT Người Gửi" at bounding box center [150, 138] width 141 height 22
click at [173, 168] on div "0943090751 - TRÂN" at bounding box center [150, 166] width 124 height 15
type input "0943090751"
type input "TRÂN"
type input "0909866113"
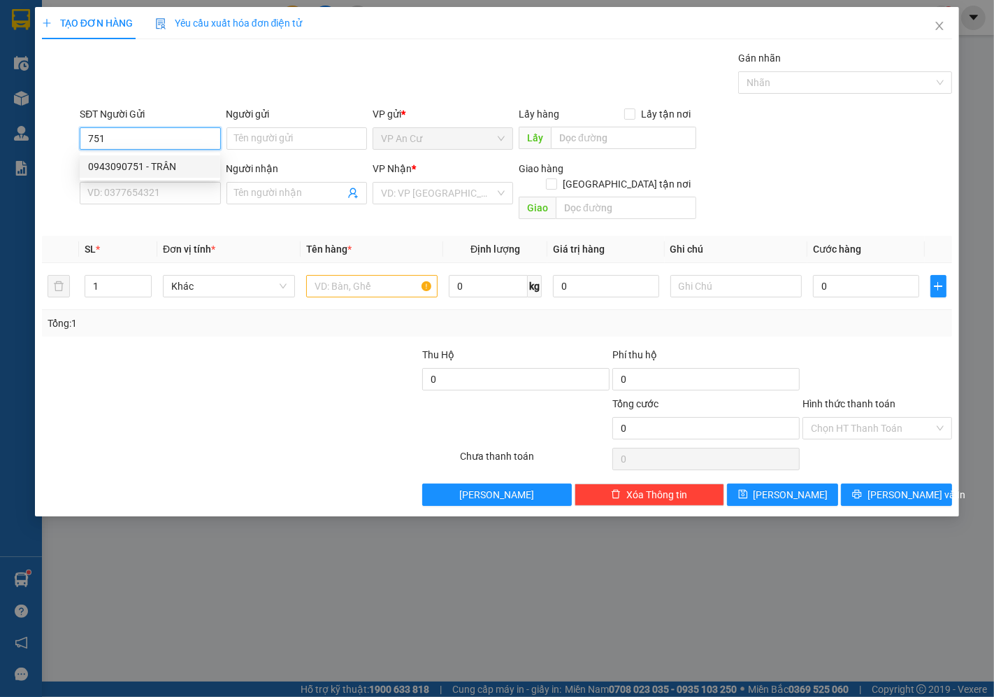
type input "TÂN"
type input "60.000"
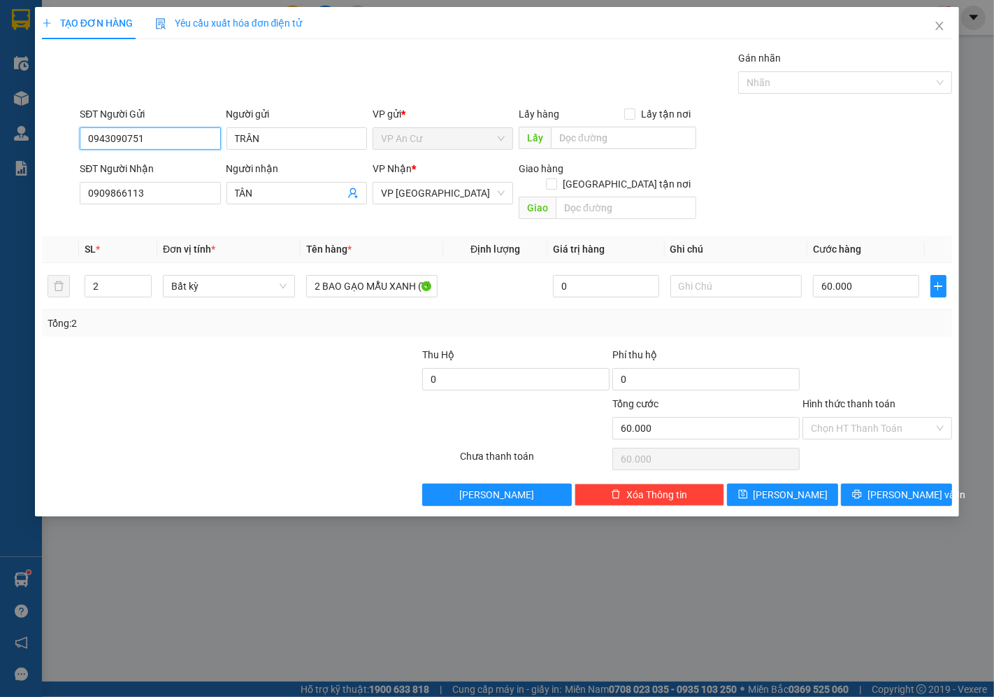
type input "0943090751"
click at [236, 415] on div at bounding box center [174, 420] width 266 height 49
click at [108, 276] on input "2" at bounding box center [118, 286] width 66 height 21
type input "1"
click at [176, 358] on div at bounding box center [136, 371] width 190 height 49
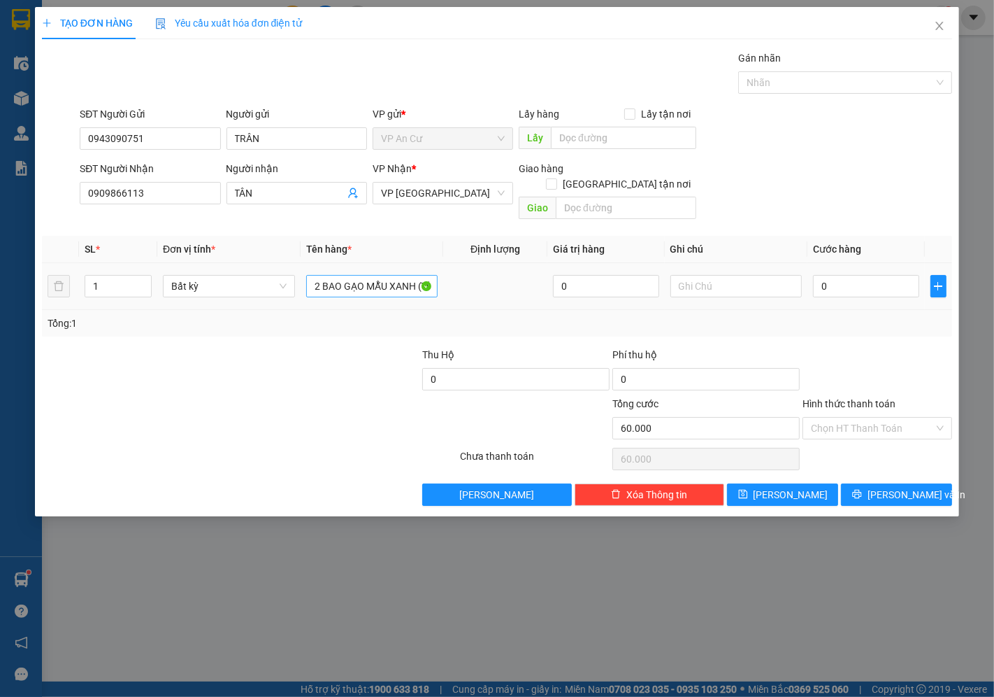
type input "0"
click at [355, 278] on input "2 BAO GẠO MẪU XANH (TỔNG 30KG)" at bounding box center [372, 286] width 132 height 22
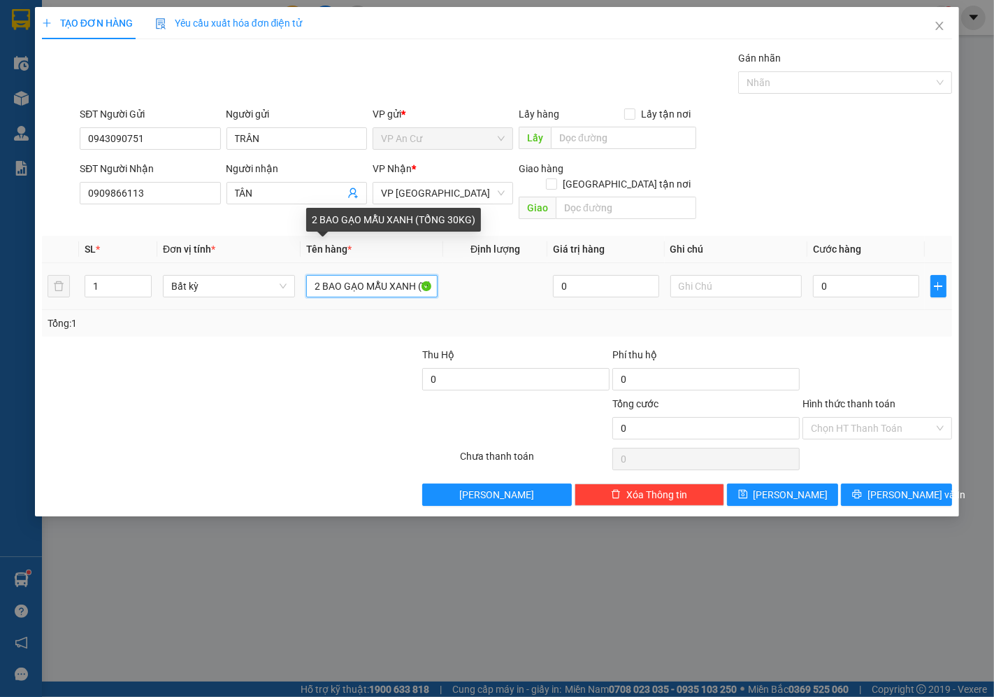
click at [355, 278] on input "2 BAO GẠO MẪU XANH (TỔNG 30KG)" at bounding box center [372, 286] width 132 height 22
type input "1 BỊCH GẠO MẪU"
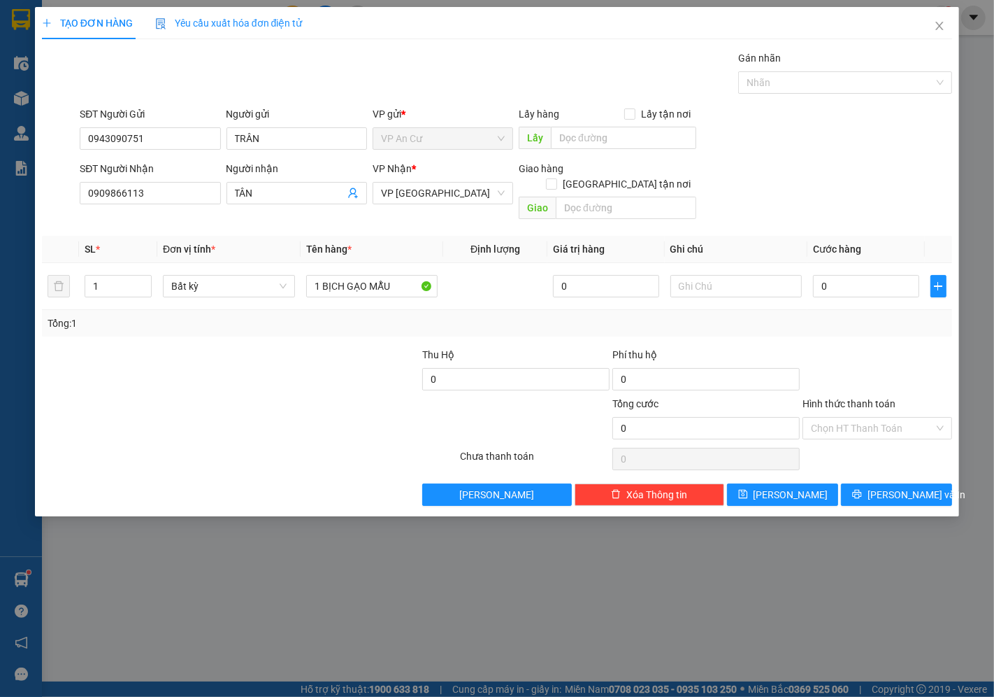
click at [945, 347] on div at bounding box center [877, 371] width 152 height 49
click at [831, 275] on input "0" at bounding box center [866, 286] width 106 height 22
type input "2"
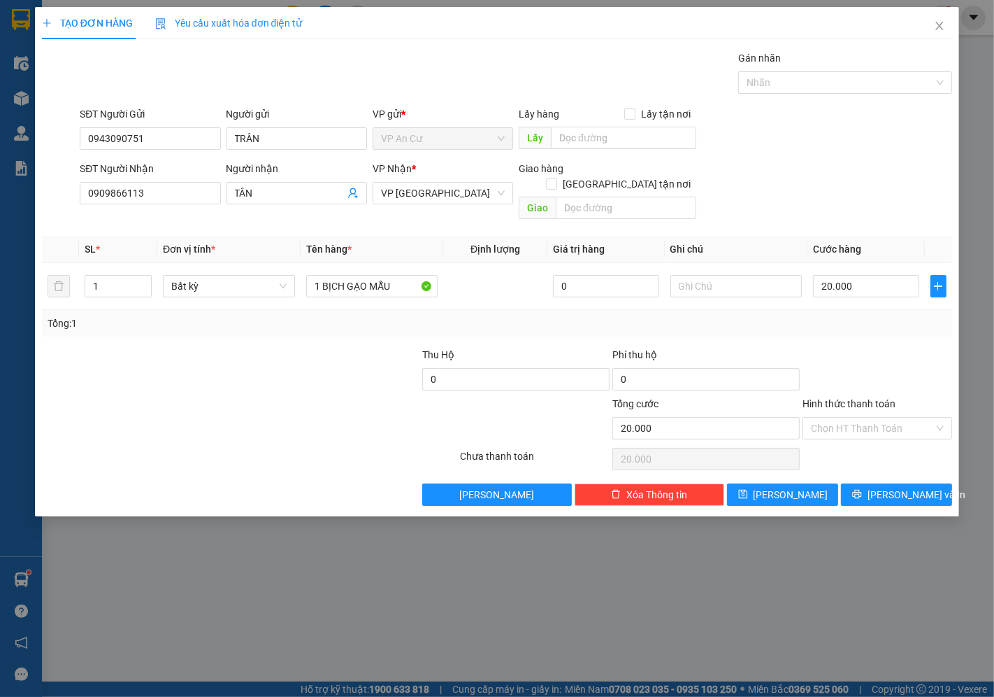
click at [862, 315] on div "Tổng: 1" at bounding box center [497, 322] width 899 height 15
click at [862, 489] on icon "printer" at bounding box center [857, 494] width 10 height 10
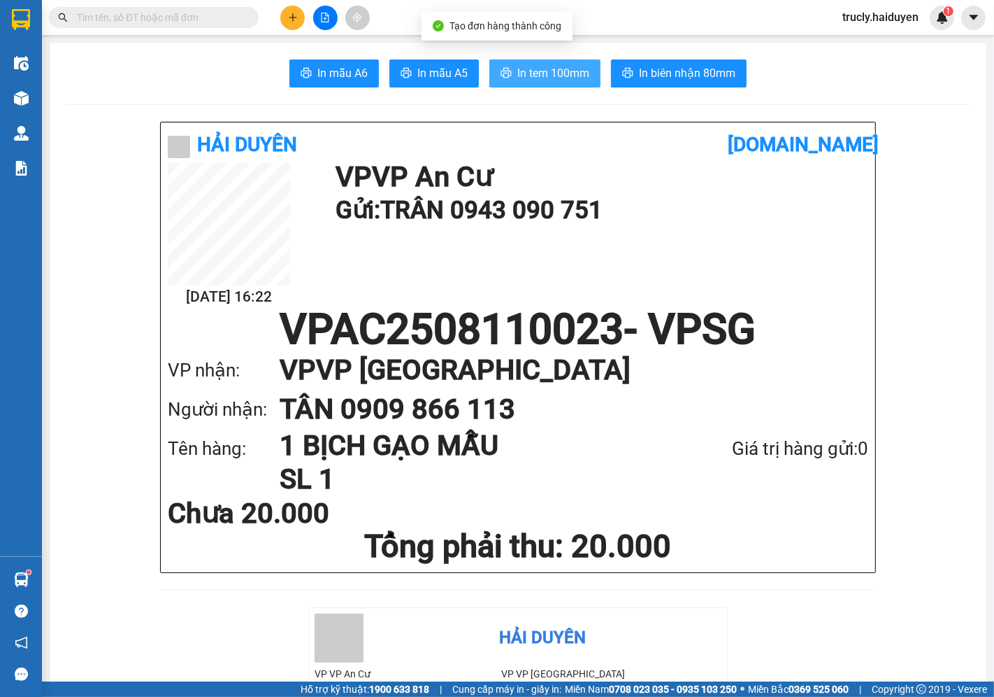
click at [550, 83] on button "In tem 100mm" at bounding box center [545, 73] width 111 height 28
click at [552, 72] on span "In tem 100mm" at bounding box center [554, 72] width 72 height 17
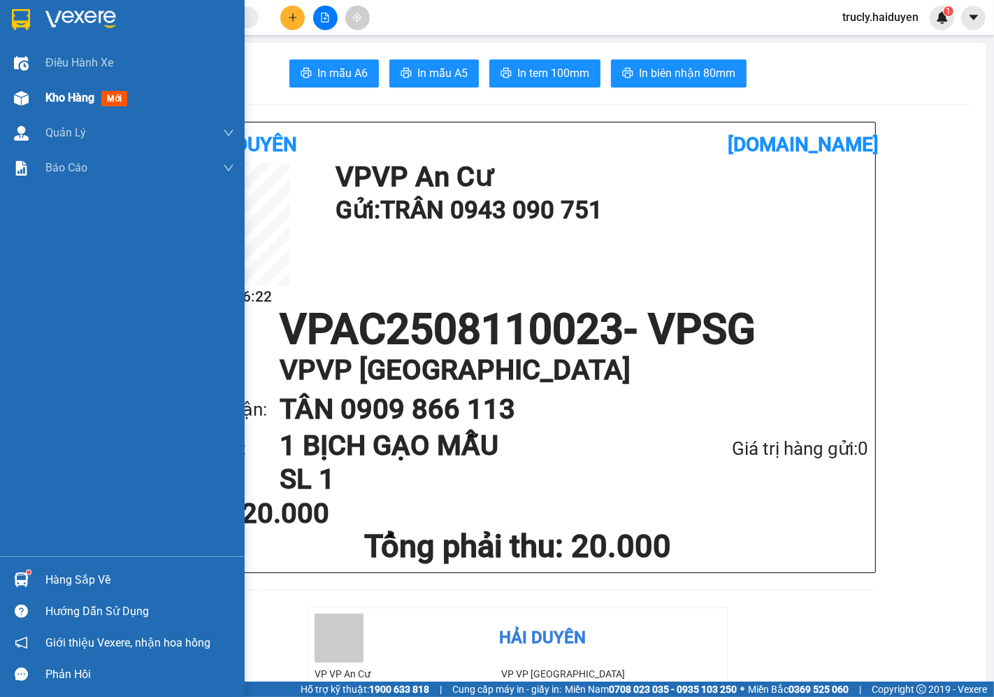
click at [31, 102] on div at bounding box center [21, 98] width 24 height 24
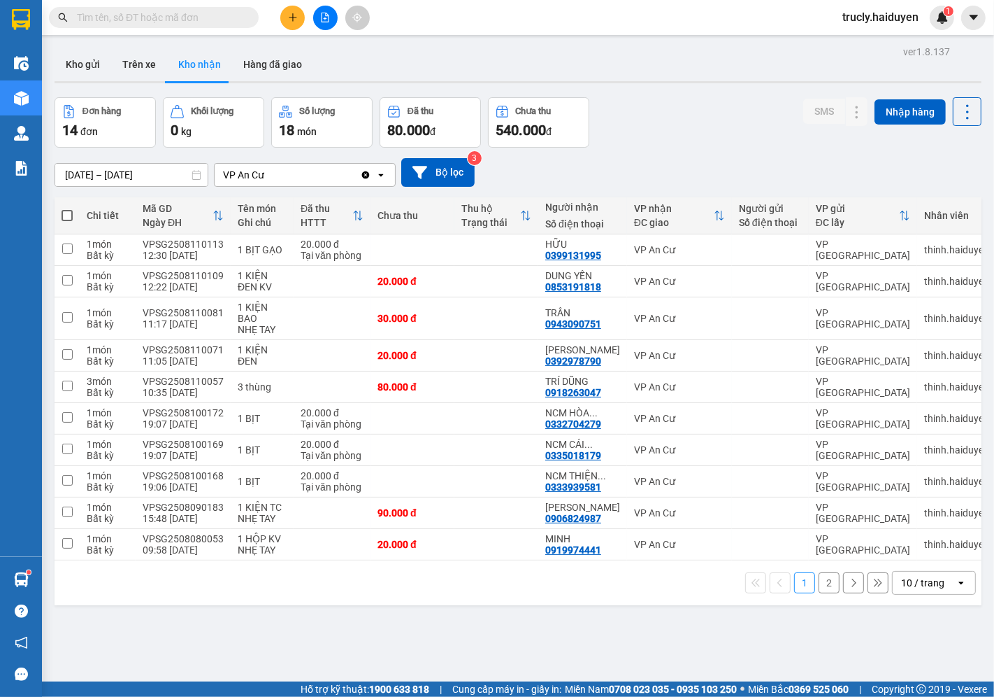
click at [689, 100] on div "Đơn hàng 14 đơn Khối lượng 0 kg Số lượng 18 món Đã thu 80.000 đ Chưa thu 540.00…" at bounding box center [518, 122] width 927 height 50
click at [91, 53] on button "Kho gửi" at bounding box center [83, 65] width 57 height 34
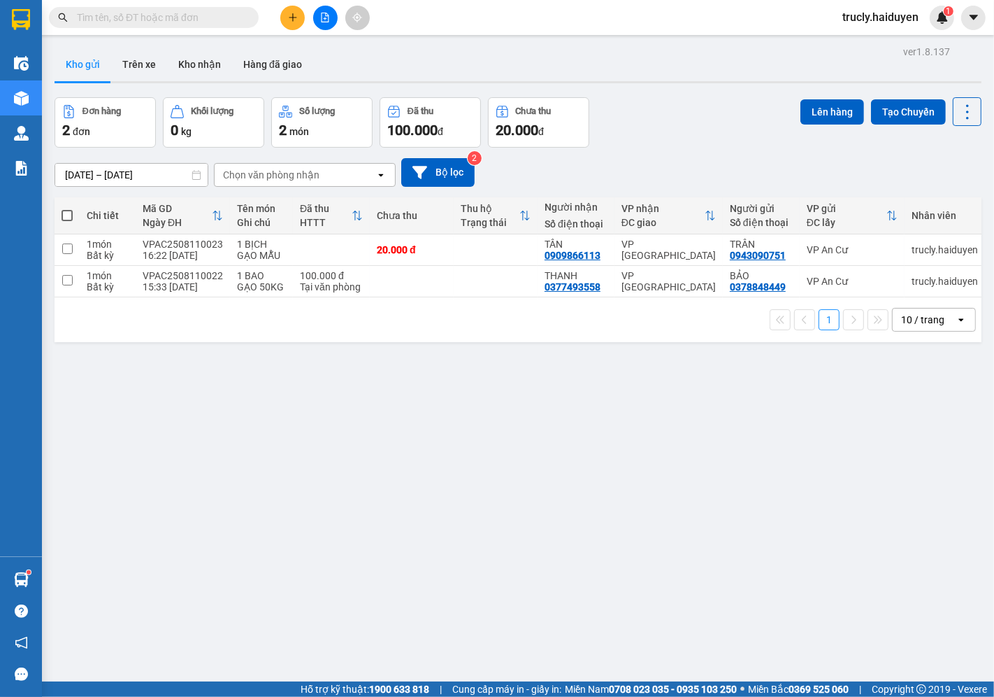
click at [701, 74] on div "Kho gửi Trên xe Kho nhận Hàng đã giao" at bounding box center [518, 66] width 927 height 37
click at [147, 56] on button "Trên xe" at bounding box center [139, 65] width 56 height 34
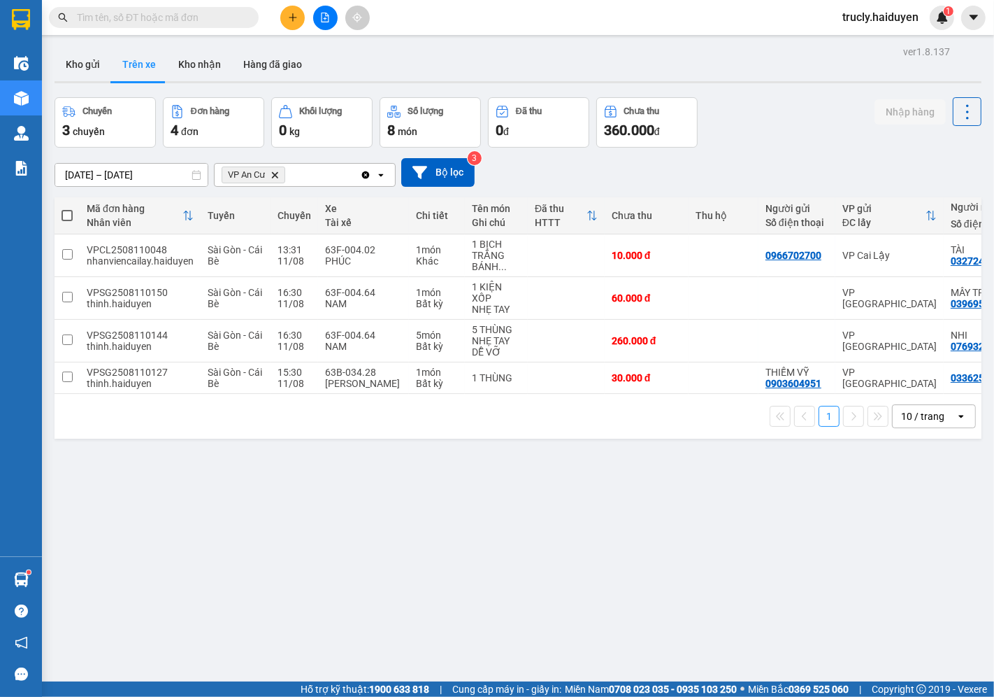
click at [753, 114] on div "Chuyến 3 chuyến Đơn hàng 4 đơn Khối lượng 0 kg Số lượng 8 món Đã thu 0 đ Chưa t…" at bounding box center [518, 122] width 927 height 50
click at [197, 66] on button "Kho nhận" at bounding box center [199, 65] width 65 height 34
type input "[DATE] – [DATE]"
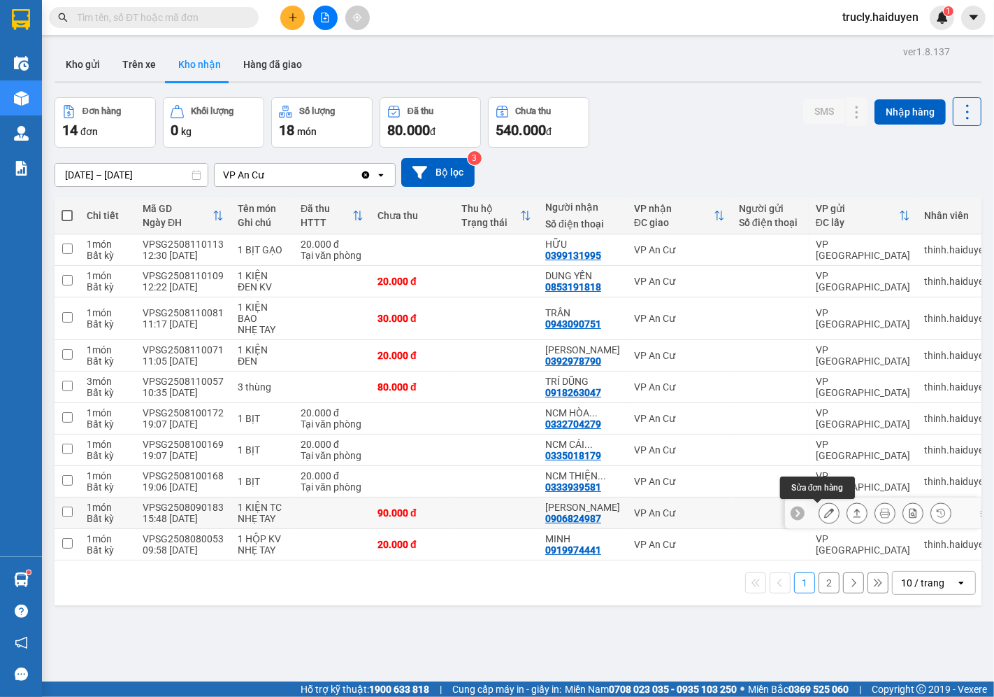
click at [825, 514] on icon at bounding box center [830, 513] width 10 height 10
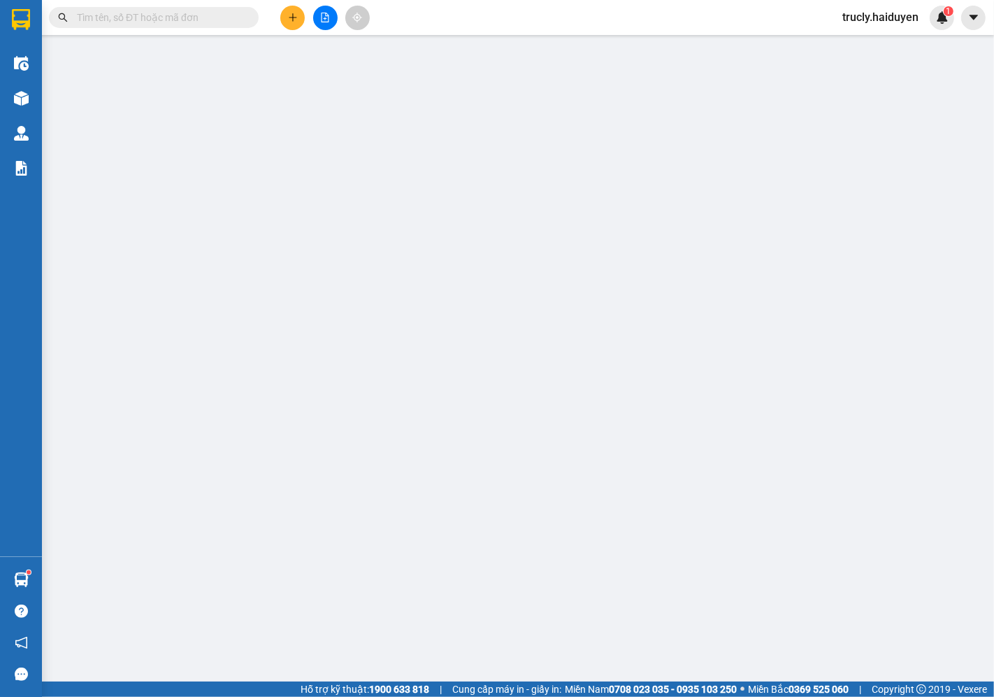
type input "0906824987"
type input "[PERSON_NAME]"
type input "90.000"
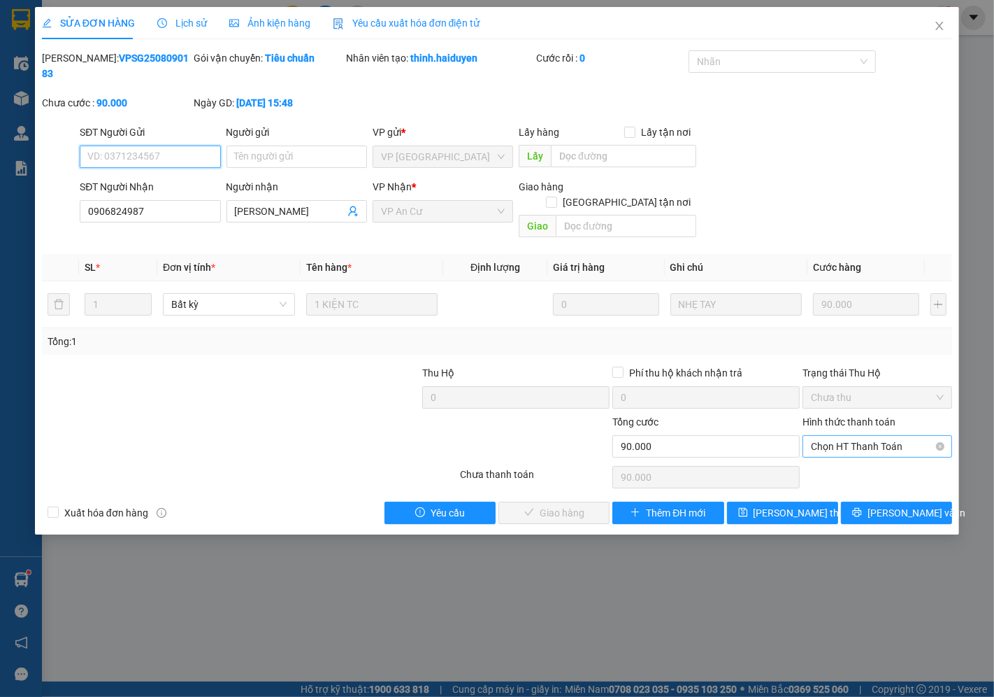
click at [827, 436] on span "Chọn HT Thanh Toán" at bounding box center [877, 446] width 133 height 21
click at [835, 452] on div "Tại văn phòng" at bounding box center [879, 443] width 150 height 22
type input "0"
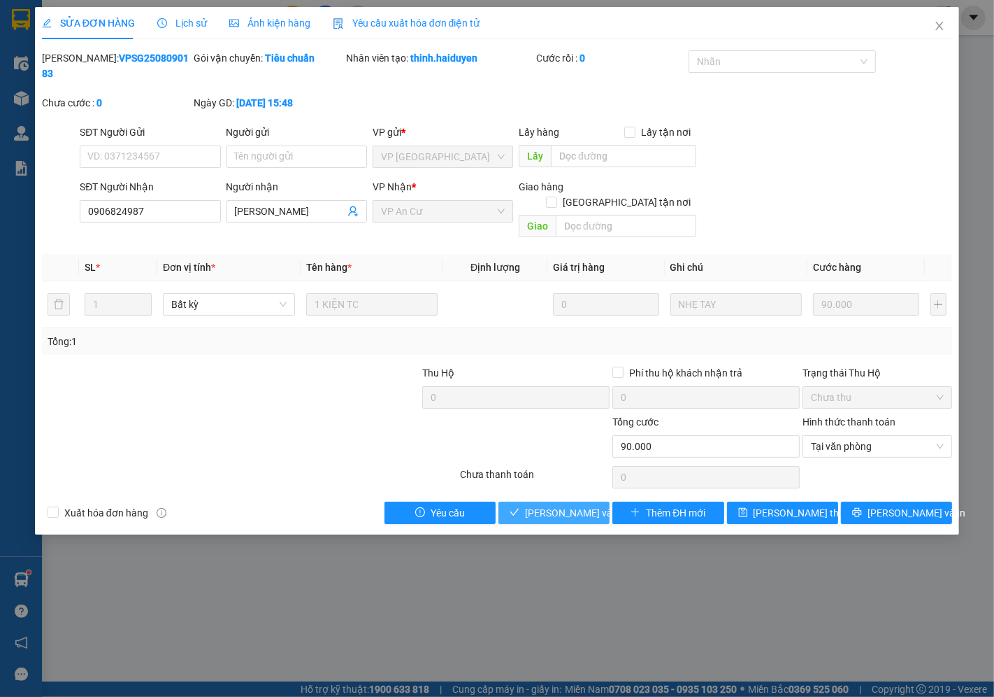
click at [583, 505] on span "[PERSON_NAME] và Giao hàng" at bounding box center [592, 512] width 134 height 15
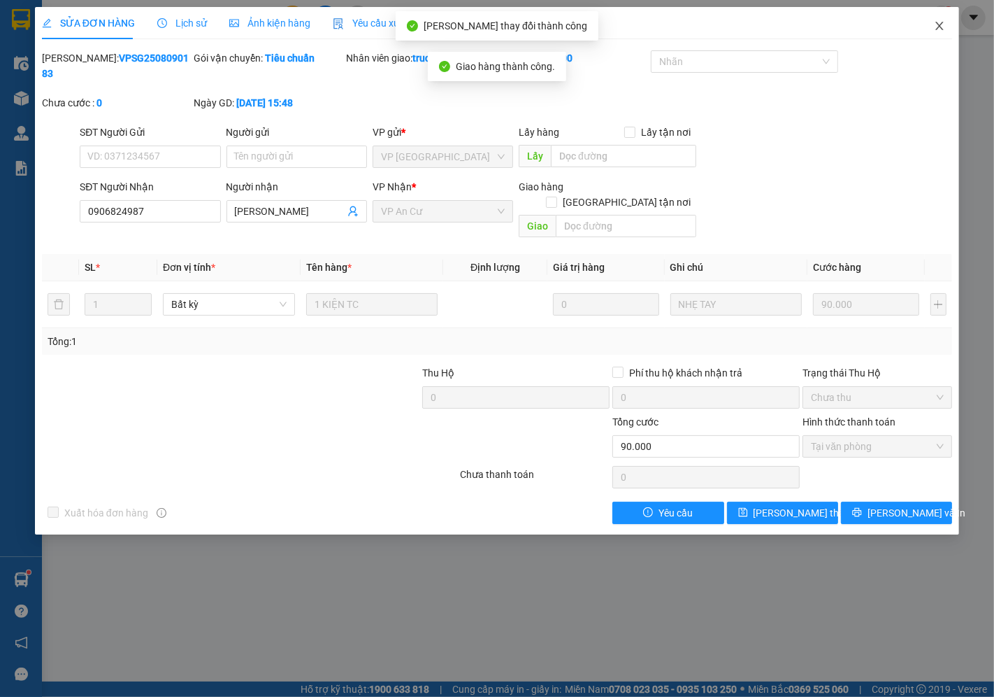
click at [942, 22] on icon "close" at bounding box center [939, 25] width 11 height 11
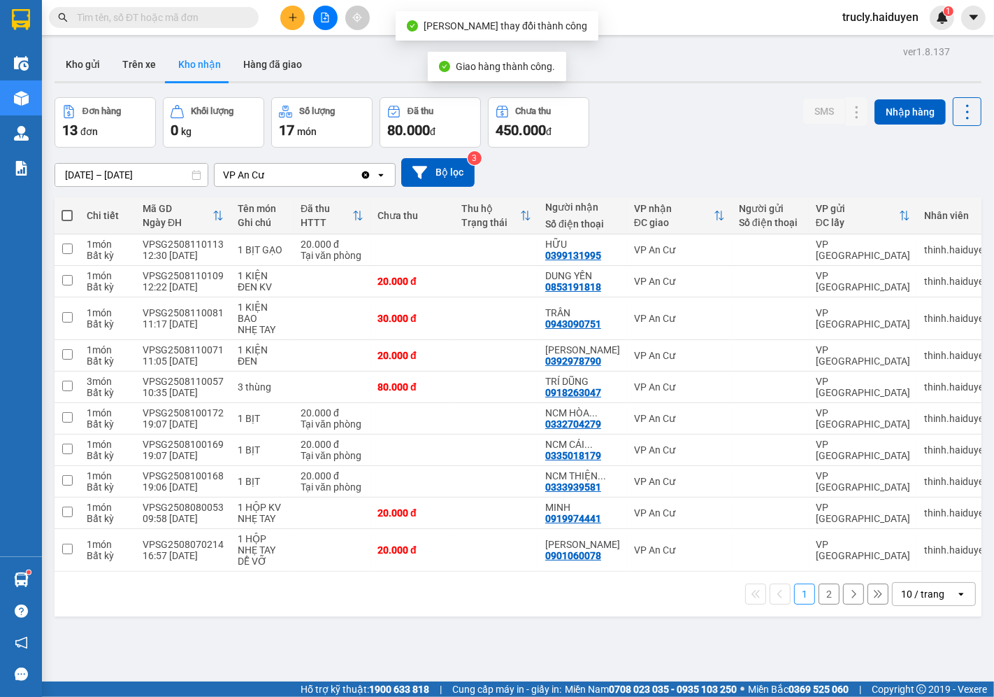
click at [659, 133] on div "Đơn hàng 13 đơn Khối lượng 0 kg Số lượng 17 món Đã thu 80.000 đ Chưa thu 450.00…" at bounding box center [518, 122] width 927 height 50
